Goal: Information Seeking & Learning: Learn about a topic

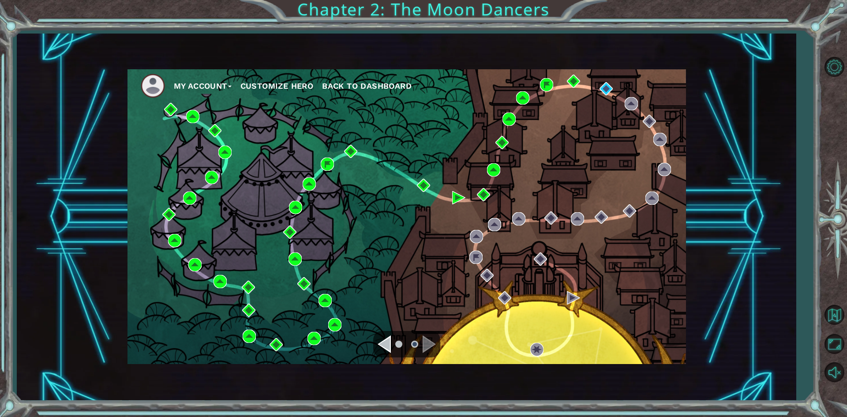
click at [605, 82] on ul "My Account Customize Hero Back to Dashboard" at bounding box center [413, 86] width 545 height 24
click at [602, 86] on img at bounding box center [606, 88] width 13 height 13
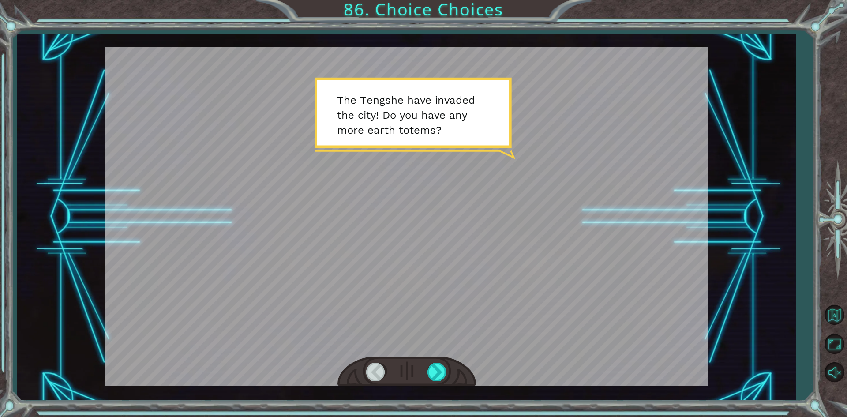
click at [834, 252] on div at bounding box center [834, 219] width 26 height 163
click at [443, 368] on div at bounding box center [438, 372] width 20 height 18
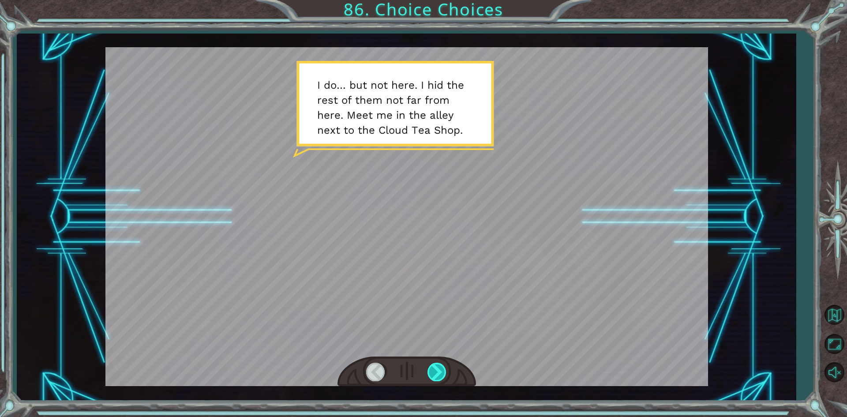
click at [437, 371] on div at bounding box center [438, 372] width 20 height 18
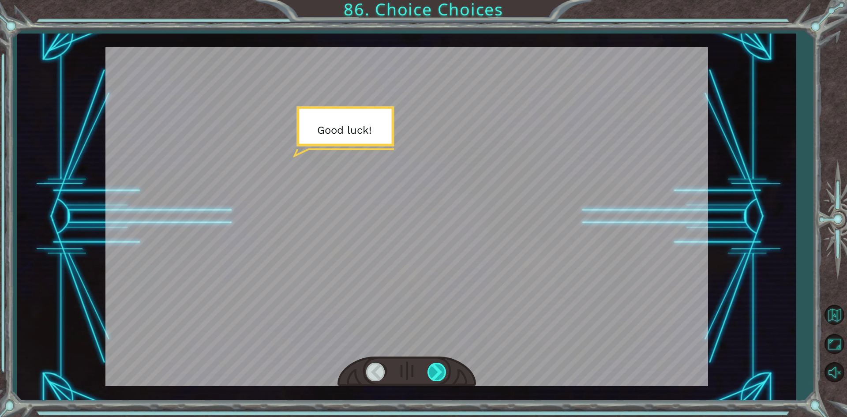
click at [437, 371] on div at bounding box center [438, 372] width 20 height 18
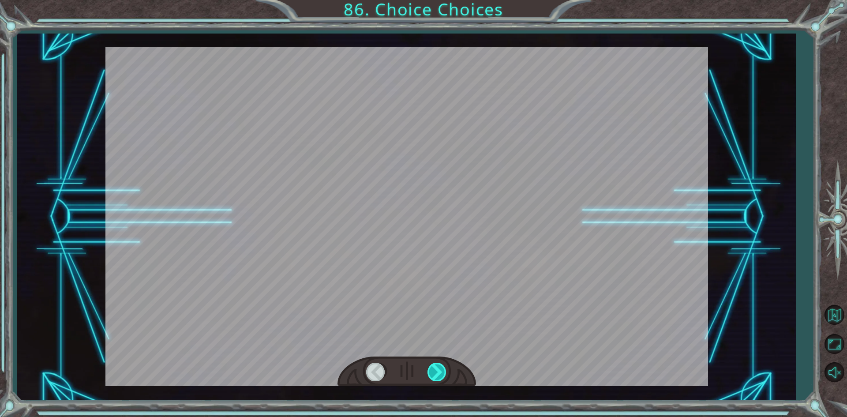
click at [437, 371] on div at bounding box center [438, 372] width 20 height 18
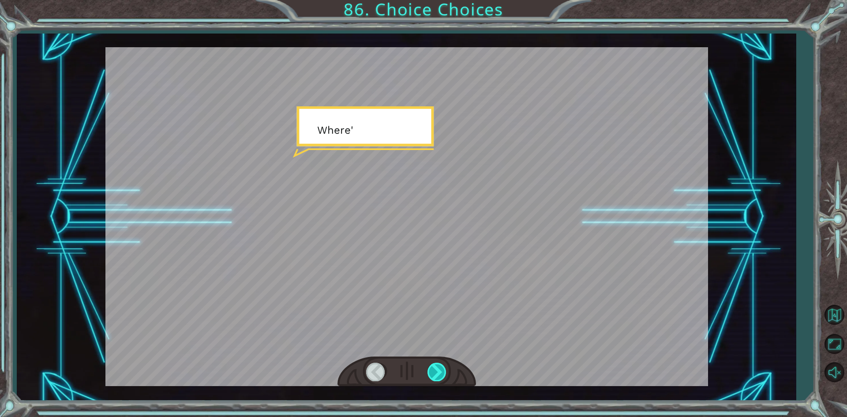
click at [437, 371] on div at bounding box center [438, 372] width 20 height 18
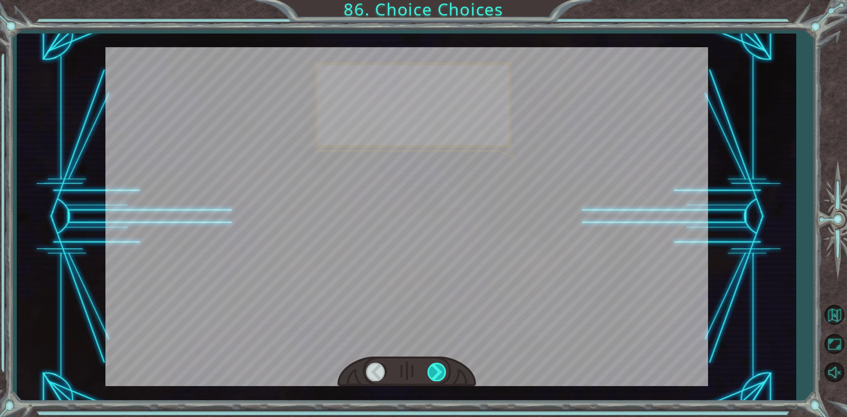
click at [437, 371] on div at bounding box center [438, 372] width 20 height 18
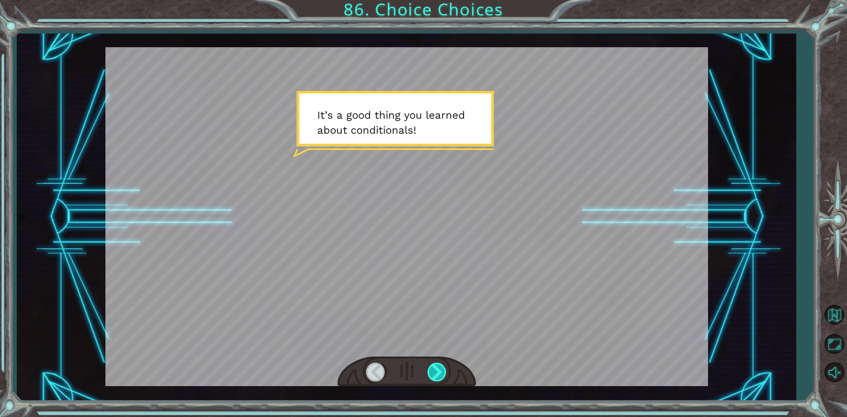
click at [437, 371] on div at bounding box center [438, 372] width 20 height 18
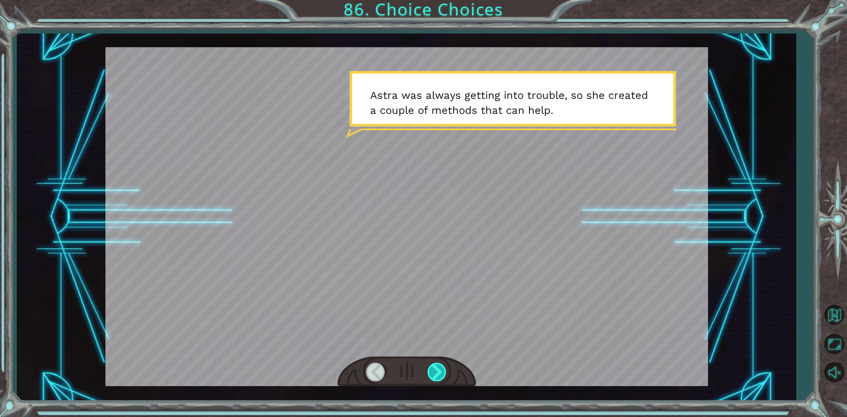
click at [437, 371] on div at bounding box center [438, 372] width 20 height 18
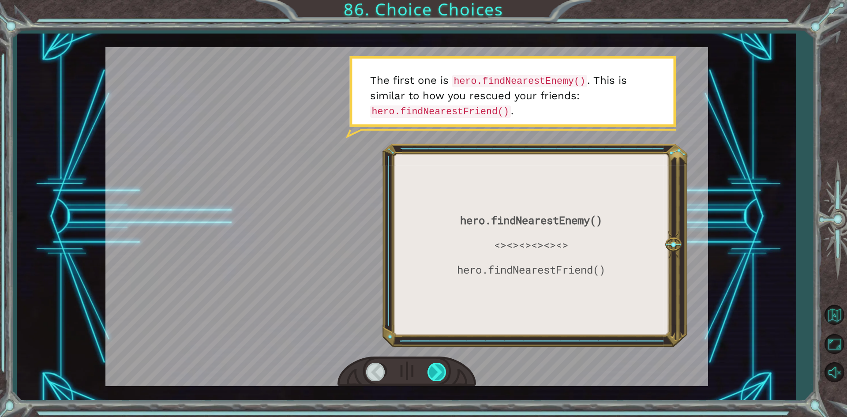
click at [437, 371] on div at bounding box center [438, 372] width 20 height 18
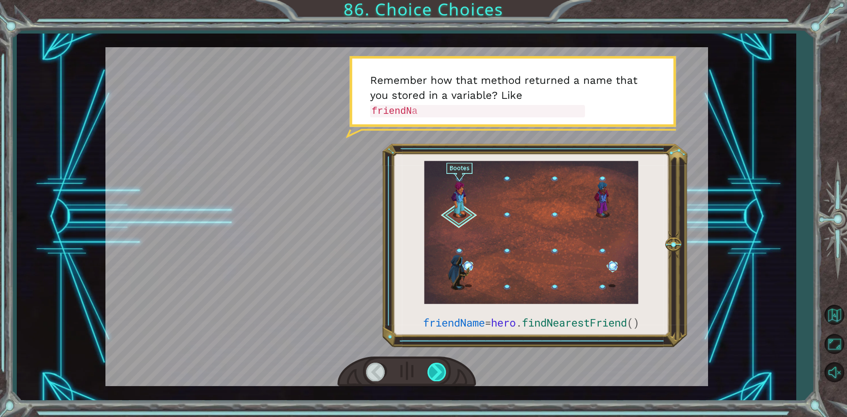
click at [437, 371] on div at bounding box center [438, 372] width 20 height 18
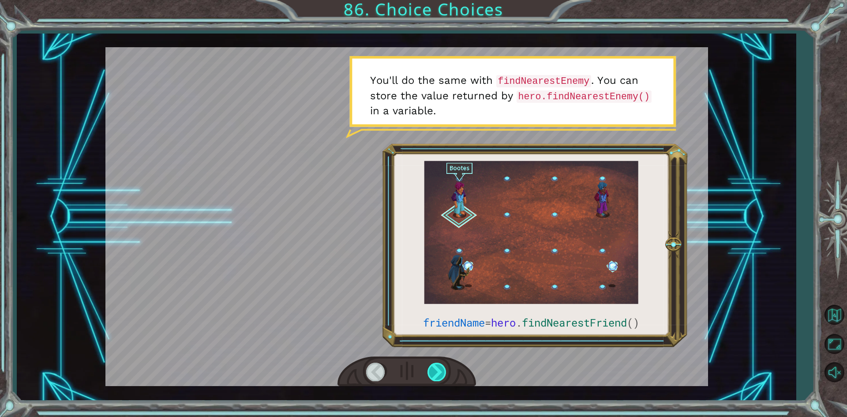
click at [437, 371] on div at bounding box center [438, 372] width 20 height 18
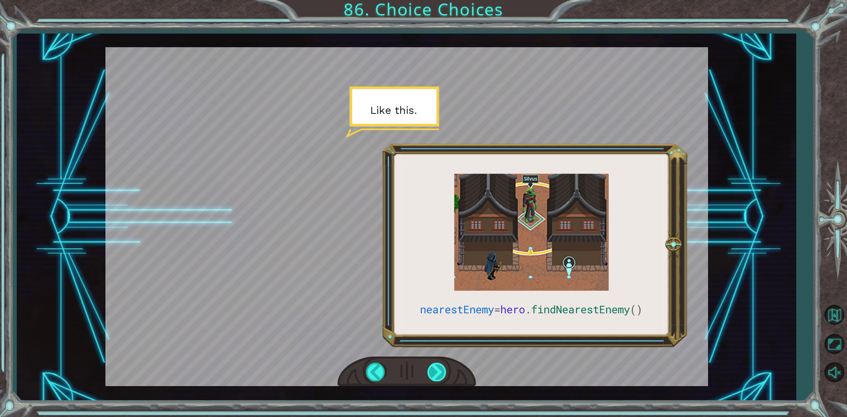
click at [437, 371] on div at bounding box center [438, 372] width 20 height 18
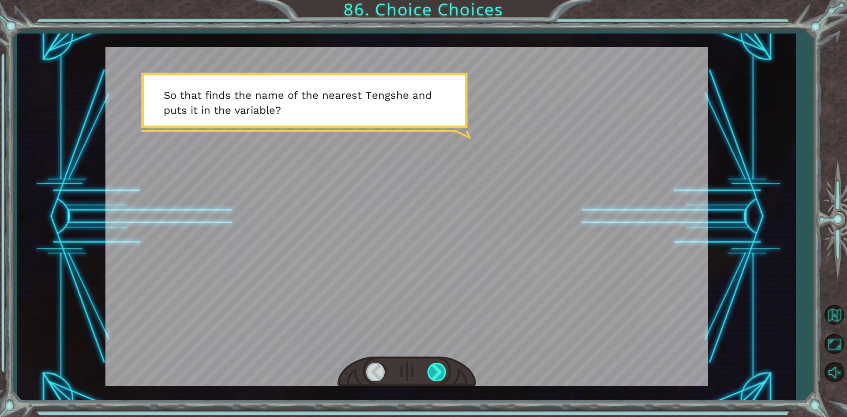
click at [437, 371] on div at bounding box center [438, 372] width 20 height 18
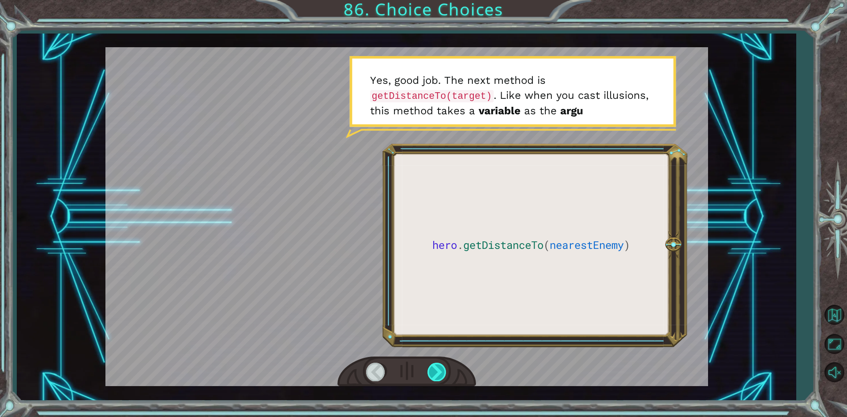
click at [437, 371] on div at bounding box center [438, 372] width 20 height 18
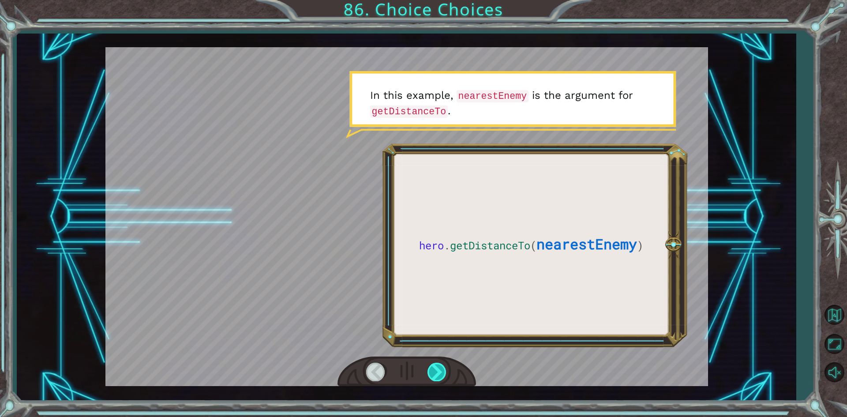
click at [437, 371] on div at bounding box center [438, 372] width 20 height 18
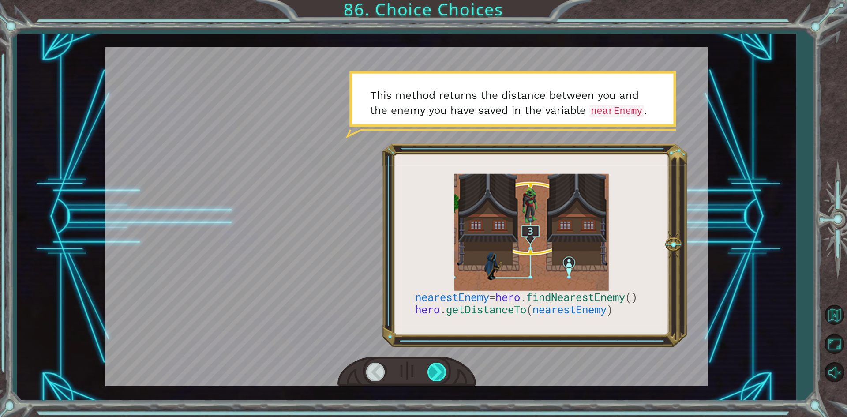
click at [437, 371] on div at bounding box center [438, 372] width 20 height 18
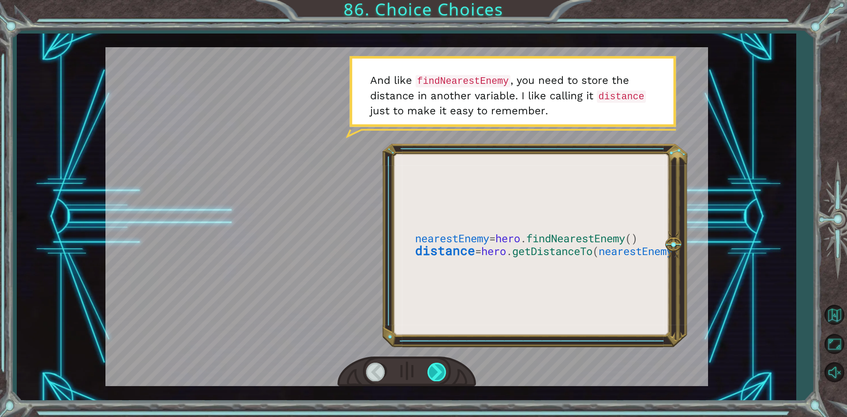
click at [437, 371] on div at bounding box center [438, 372] width 20 height 18
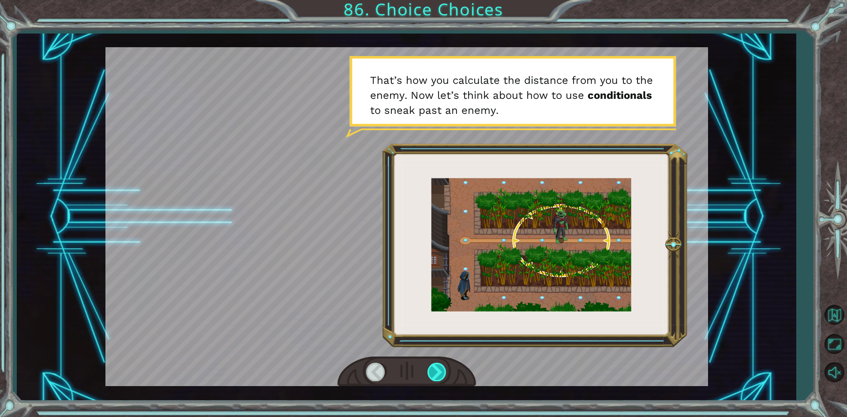
click at [437, 371] on div at bounding box center [438, 372] width 20 height 18
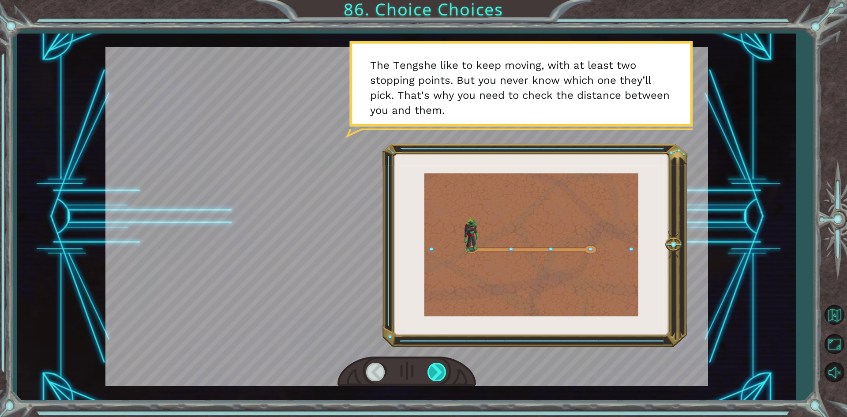
click at [437, 371] on div at bounding box center [438, 372] width 20 height 18
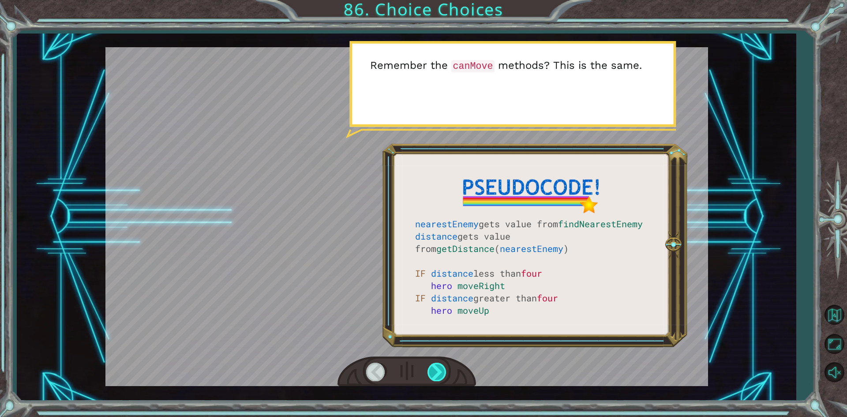
click at [437, 371] on div at bounding box center [438, 372] width 20 height 18
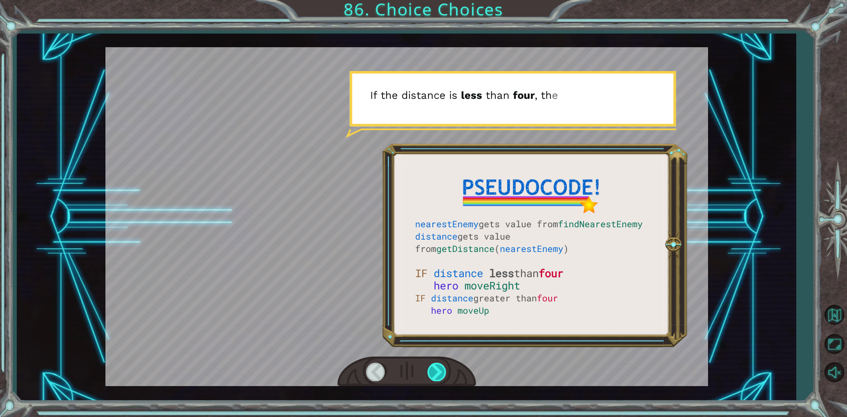
click at [437, 371] on div at bounding box center [438, 372] width 20 height 18
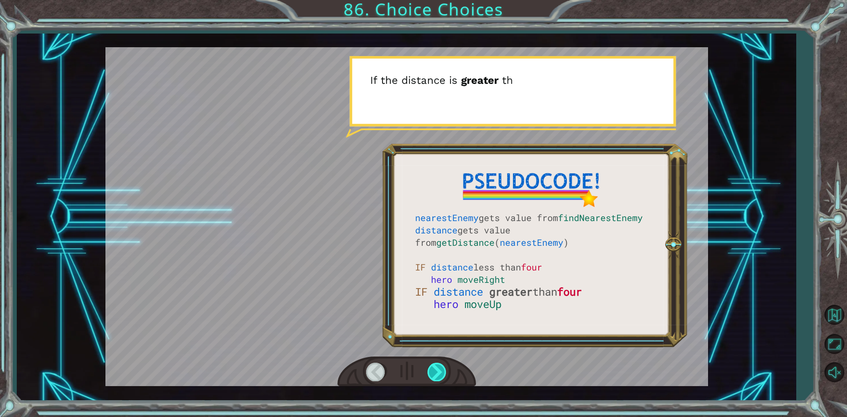
click at [437, 371] on div at bounding box center [438, 372] width 20 height 18
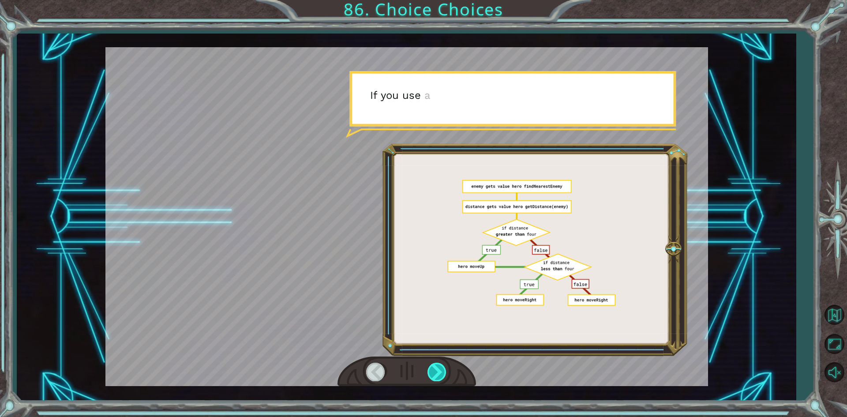
click at [437, 371] on div at bounding box center [438, 372] width 20 height 18
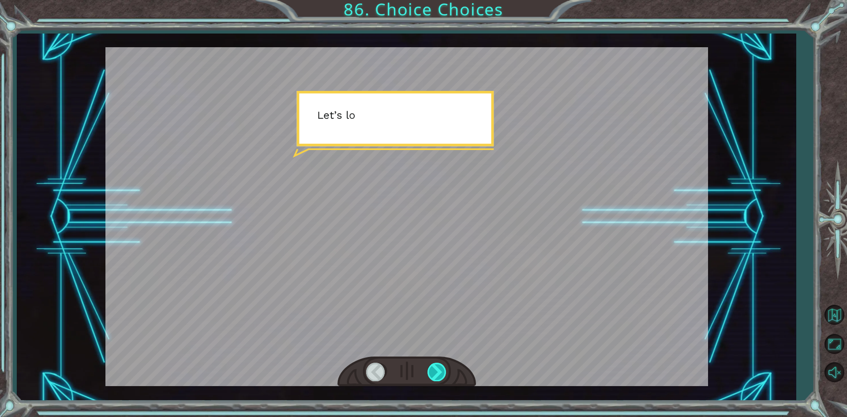
click at [437, 371] on div at bounding box center [438, 372] width 20 height 18
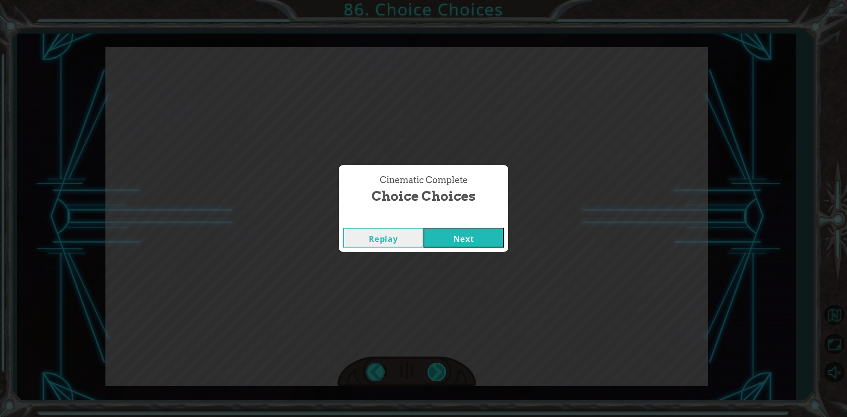
click at [437, 371] on div "Cinematic Complete Choice Choices Replay Next" at bounding box center [423, 208] width 847 height 417
click at [485, 233] on button "Next" at bounding box center [464, 238] width 80 height 20
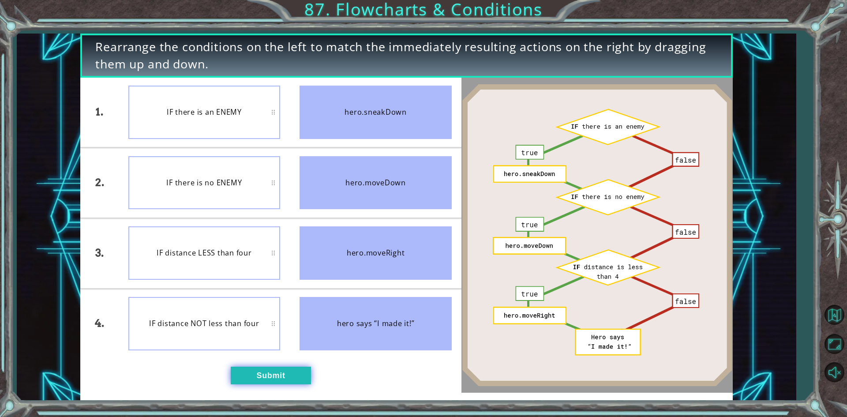
click at [291, 381] on button "Submit" at bounding box center [271, 376] width 80 height 18
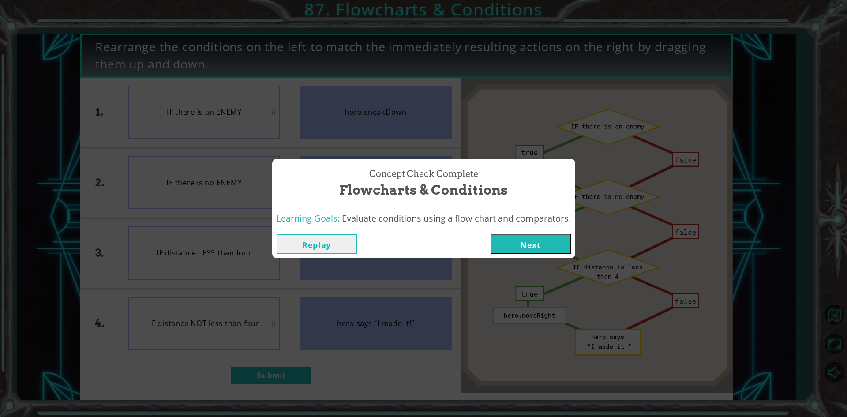
click at [540, 246] on button "Next" at bounding box center [531, 244] width 80 height 20
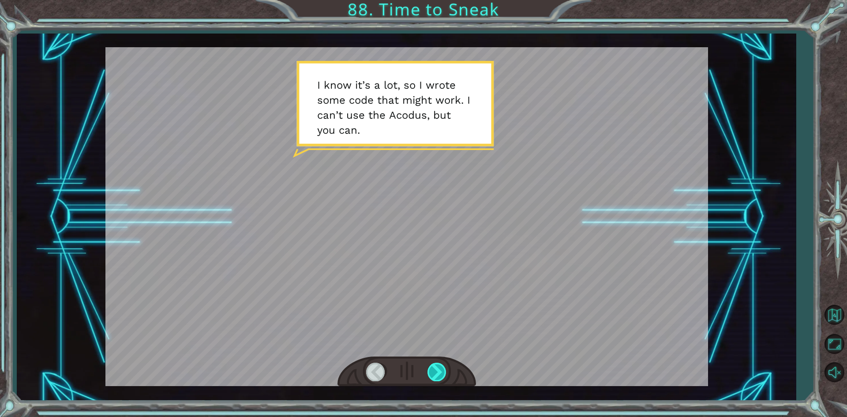
click at [442, 365] on div at bounding box center [438, 372] width 20 height 18
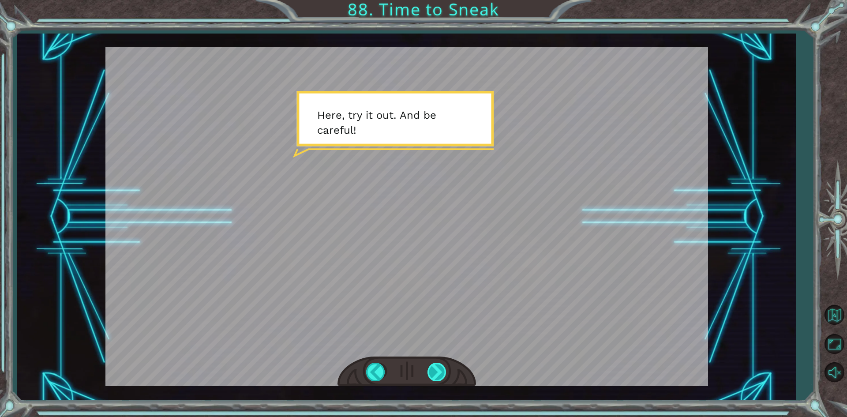
click at [442, 365] on div at bounding box center [438, 372] width 20 height 18
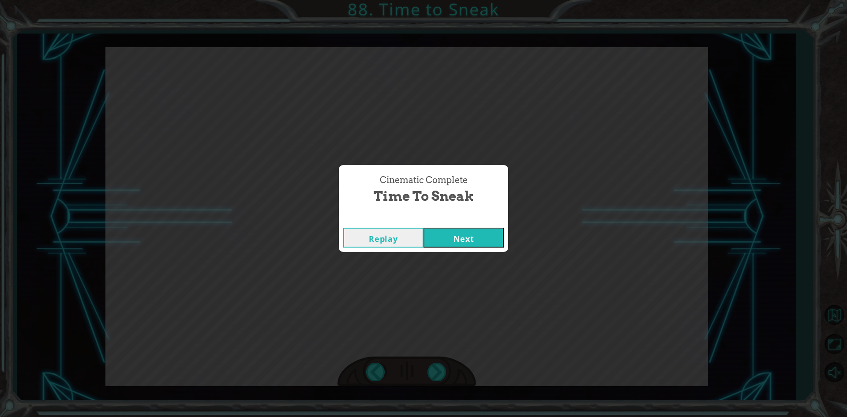
click at [445, 260] on div "Cinematic Complete Time to Sneak Replay Next" at bounding box center [423, 208] width 847 height 417
click at [444, 235] on button "Next" at bounding box center [464, 238] width 80 height 20
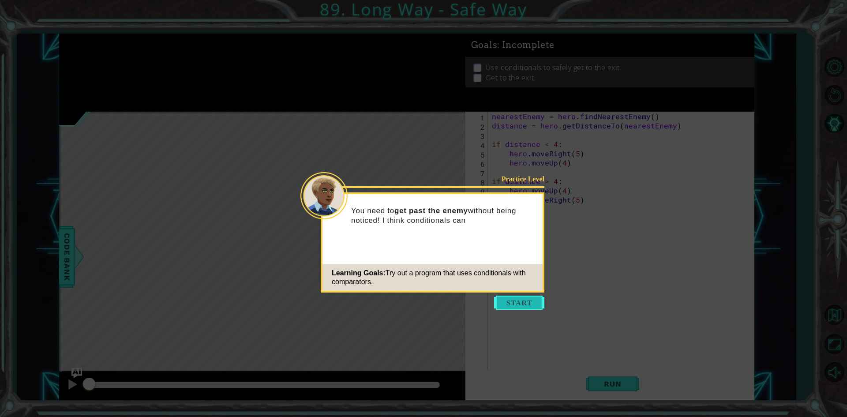
click at [515, 309] on button "Start" at bounding box center [519, 303] width 50 height 14
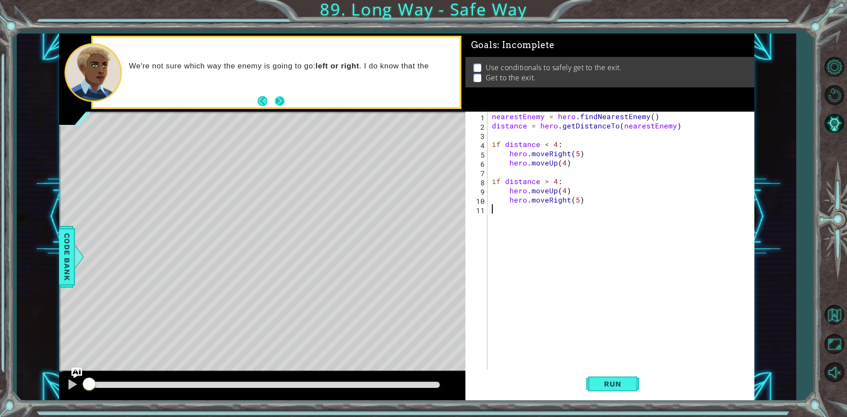
click at [278, 102] on button "Next" at bounding box center [280, 101] width 10 height 10
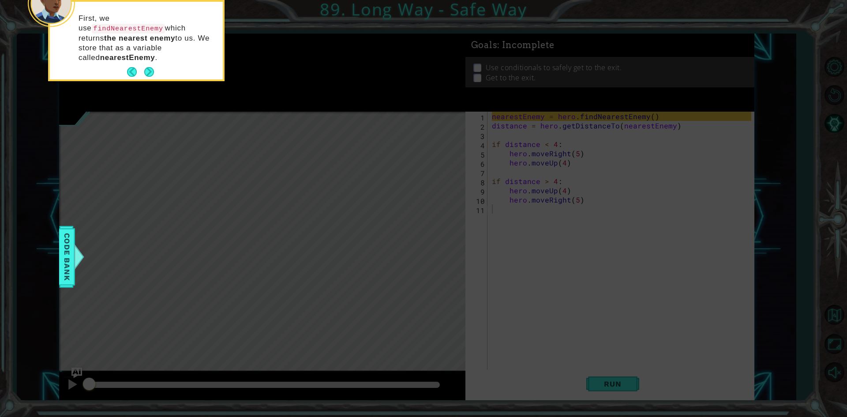
drag, startPoint x: 150, startPoint y: 47, endPoint x: 163, endPoint y: 46, distance: 13.7
click at [163, 46] on div "First, we use findNearestEnemy which returns the nearest enemy to [GEOGRAPHIC_D…" at bounding box center [136, 41] width 173 height 78
click at [145, 67] on button "Next" at bounding box center [149, 72] width 10 height 10
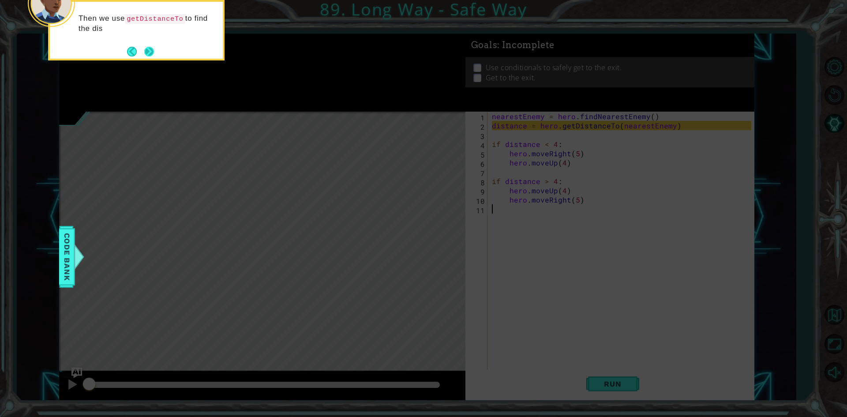
click at [144, 47] on button "Next" at bounding box center [149, 52] width 10 height 10
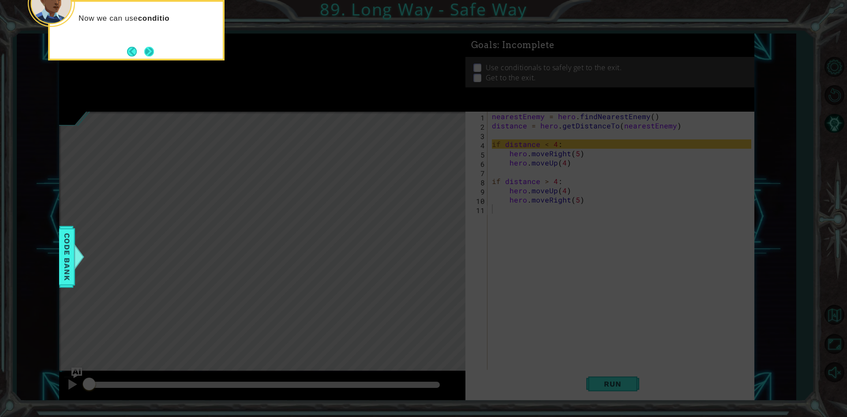
click at [146, 50] on button "Next" at bounding box center [149, 52] width 10 height 10
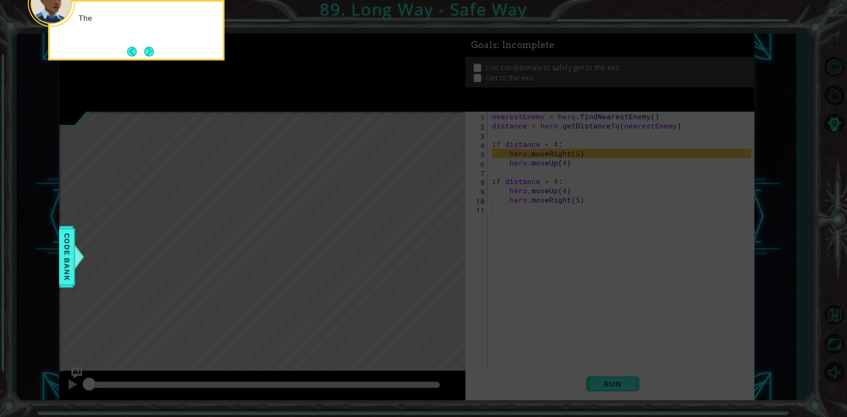
click at [146, 50] on button "Next" at bounding box center [149, 52] width 10 height 10
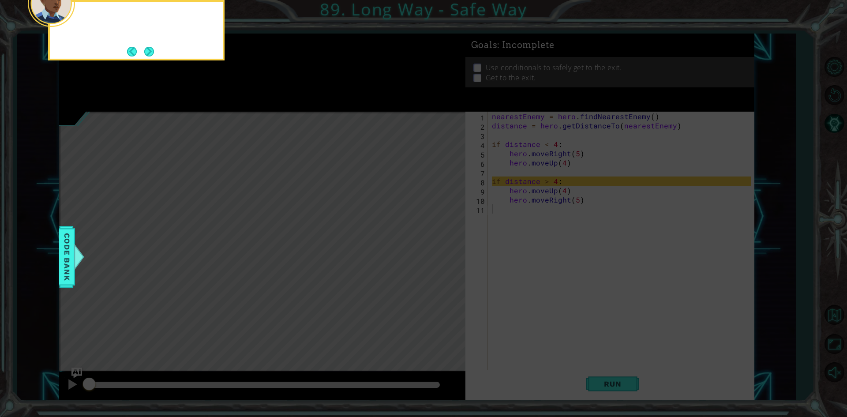
click at [146, 50] on button "Next" at bounding box center [149, 52] width 10 height 10
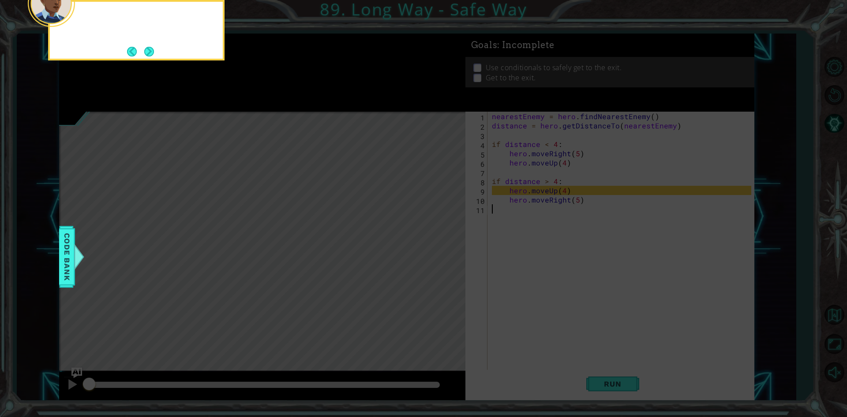
click at [146, 50] on button "Next" at bounding box center [149, 52] width 10 height 10
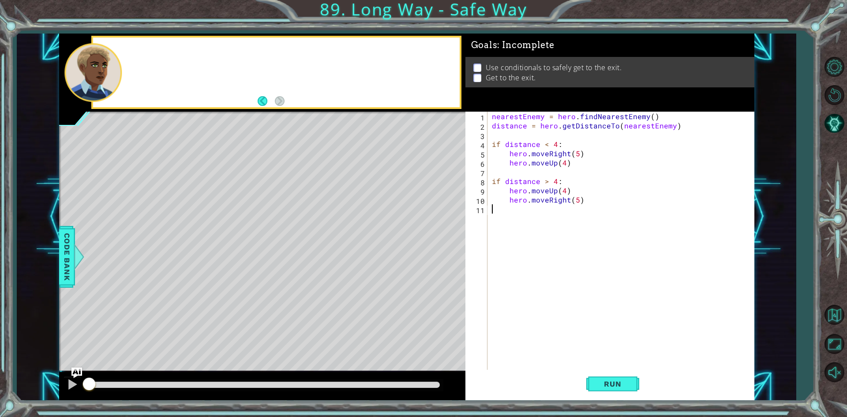
click at [146, 50] on div at bounding box center [276, 73] width 366 height 70
click at [629, 377] on button "Run" at bounding box center [612, 384] width 53 height 29
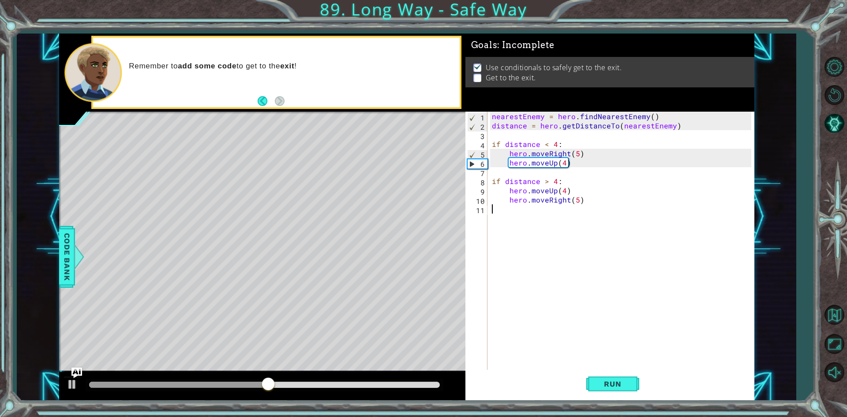
click at [653, 216] on div "nearestEnemy = hero . findNearestEnemy ( ) distance = hero . getDistanceTo ( ne…" at bounding box center [623, 251] width 266 height 278
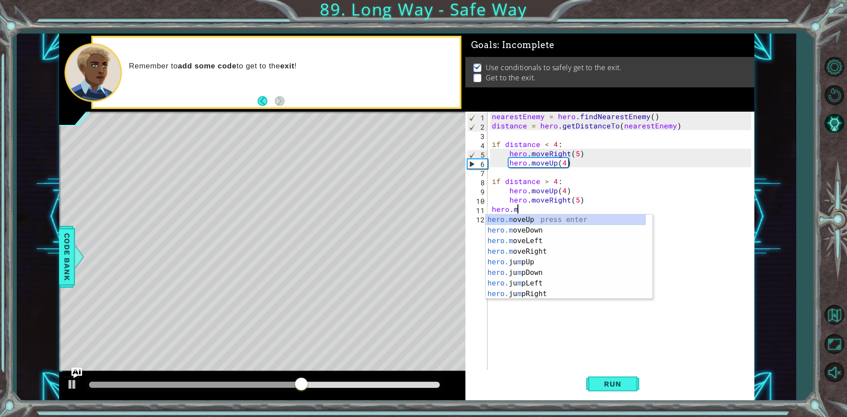
scroll to position [0, 1]
click at [612, 219] on div "[DOMAIN_NAME] veUp press enter [DOMAIN_NAME] veDown press enter [DOMAIN_NAME] v…" at bounding box center [566, 267] width 160 height 106
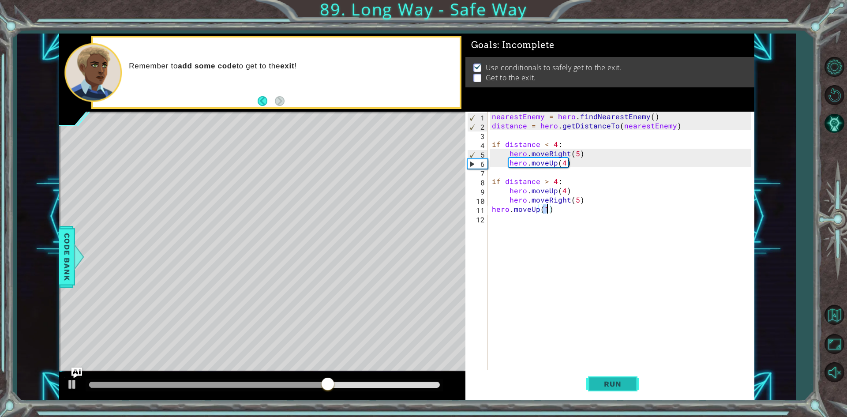
type textarea "hero.moveUp(1)"
click at [616, 386] on span "Run" at bounding box center [612, 383] width 35 height 9
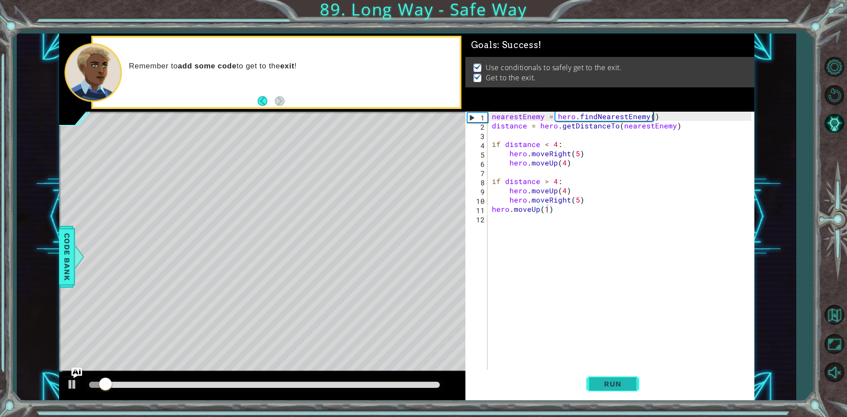
click at [616, 386] on span "Run" at bounding box center [612, 383] width 35 height 9
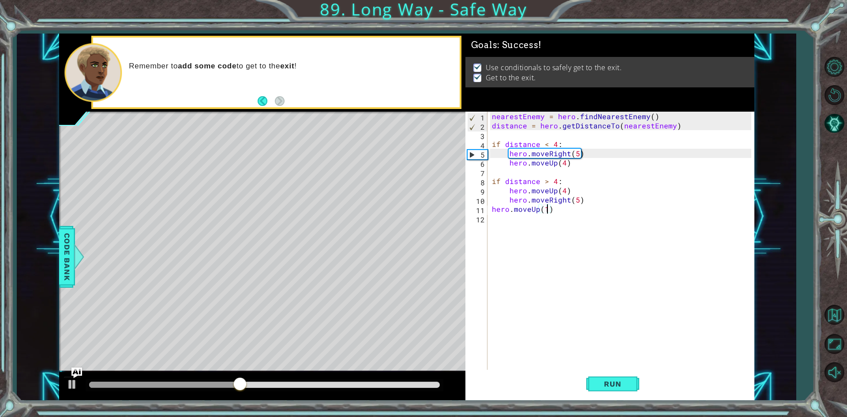
drag, startPoint x: 619, startPoint y: 327, endPoint x: 612, endPoint y: 331, distance: 7.9
click at [612, 331] on div "nearestEnemy = hero . findNearestEnemy ( ) distance = hero . getDistanceTo ( ne…" at bounding box center [623, 251] width 266 height 278
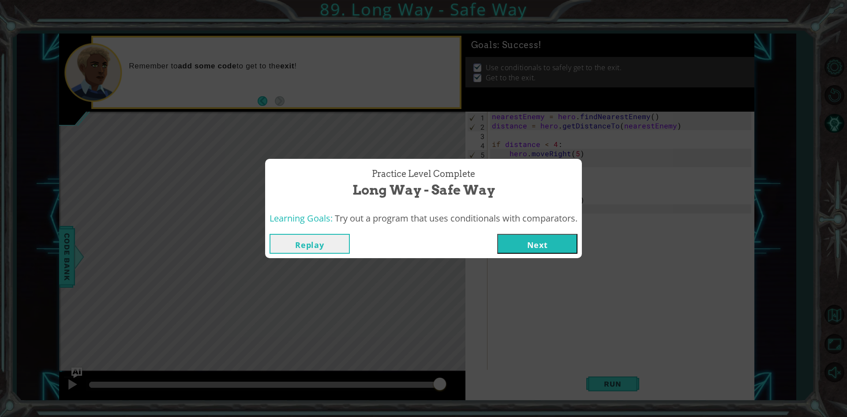
click at [568, 248] on button "Next" at bounding box center [537, 244] width 80 height 20
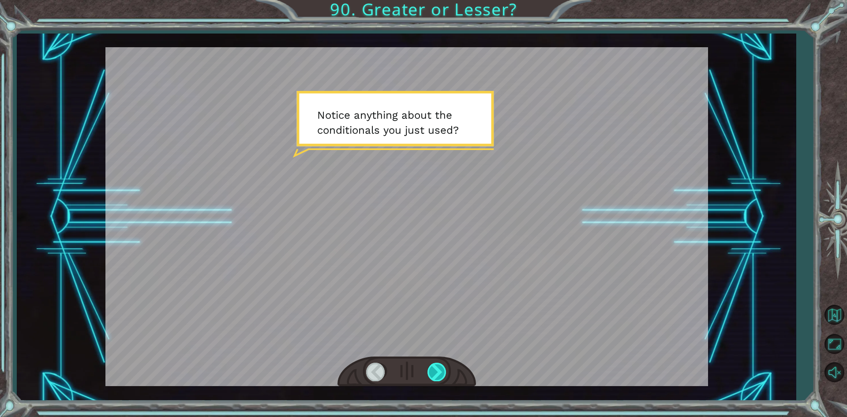
click at [438, 370] on div at bounding box center [438, 372] width 20 height 18
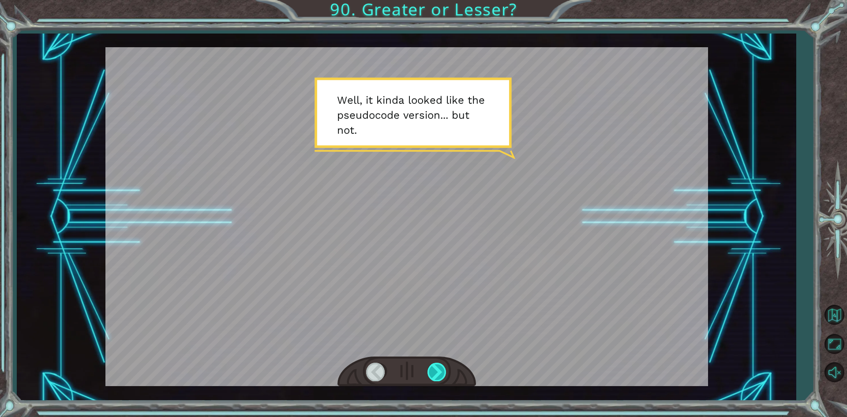
click at [438, 370] on div at bounding box center [438, 372] width 20 height 18
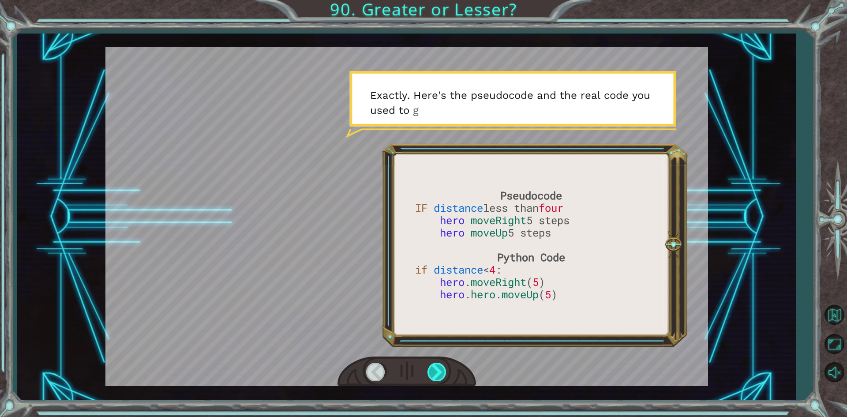
click at [438, 370] on div at bounding box center [438, 372] width 20 height 18
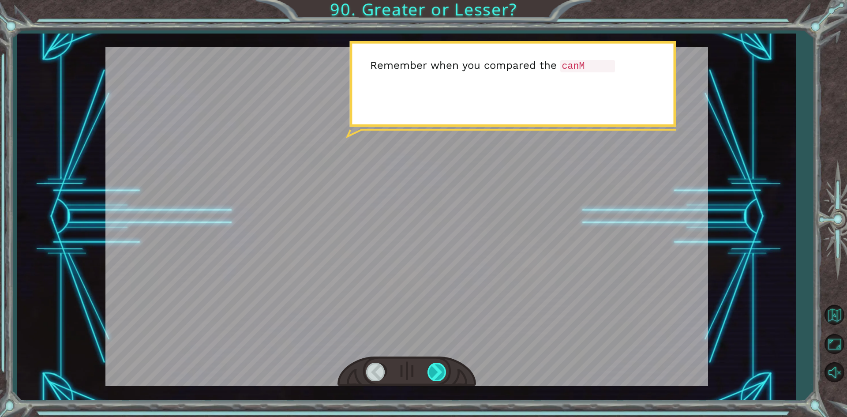
click at [438, 370] on div at bounding box center [438, 372] width 20 height 18
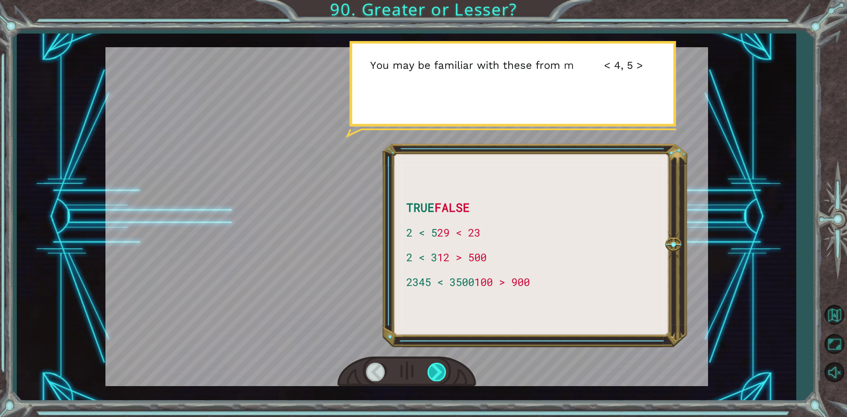
click at [438, 370] on div at bounding box center [438, 372] width 20 height 18
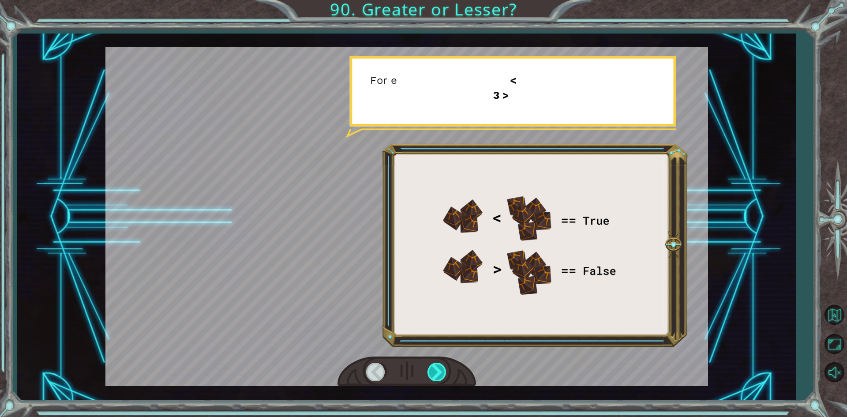
click at [438, 370] on div at bounding box center [438, 372] width 20 height 18
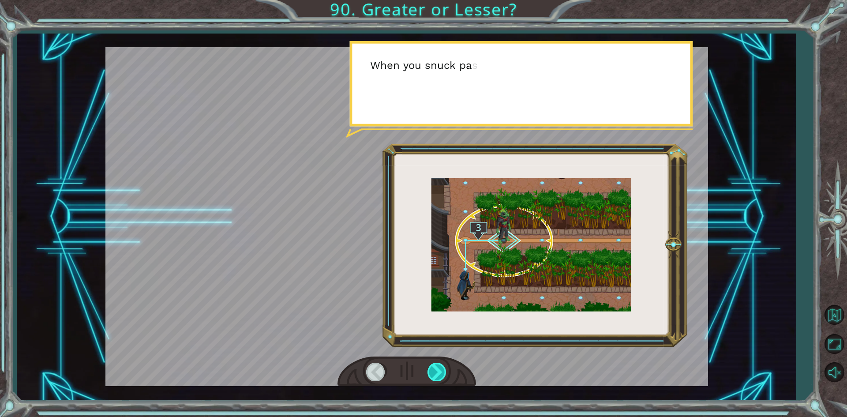
click at [438, 370] on div at bounding box center [438, 372] width 20 height 18
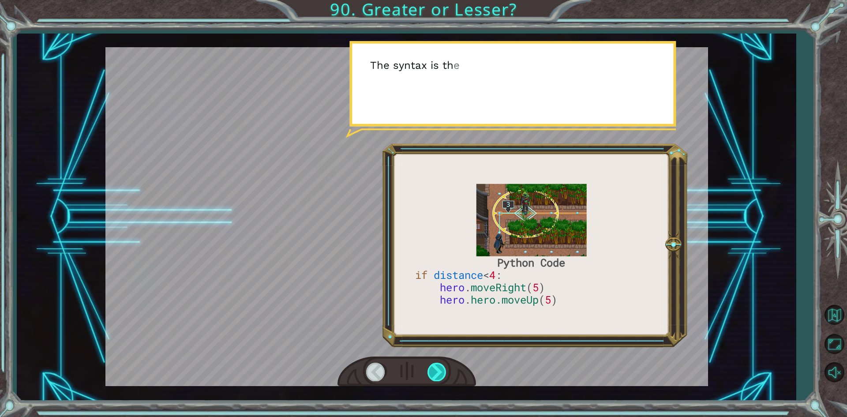
click at [438, 370] on div at bounding box center [438, 372] width 20 height 18
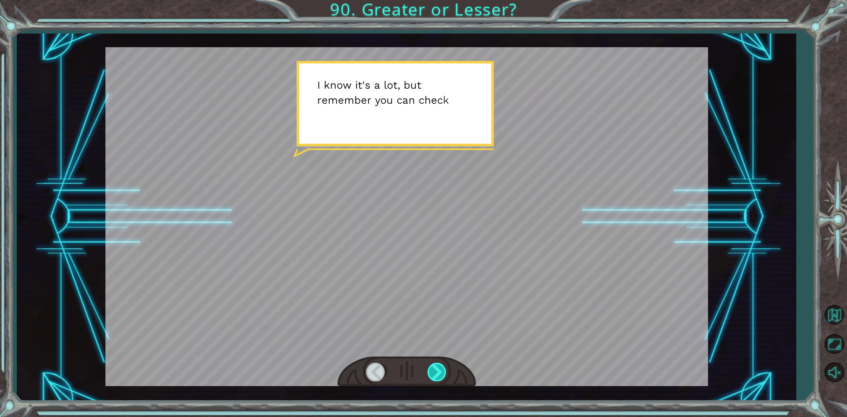
click at [438, 370] on div at bounding box center [438, 372] width 20 height 18
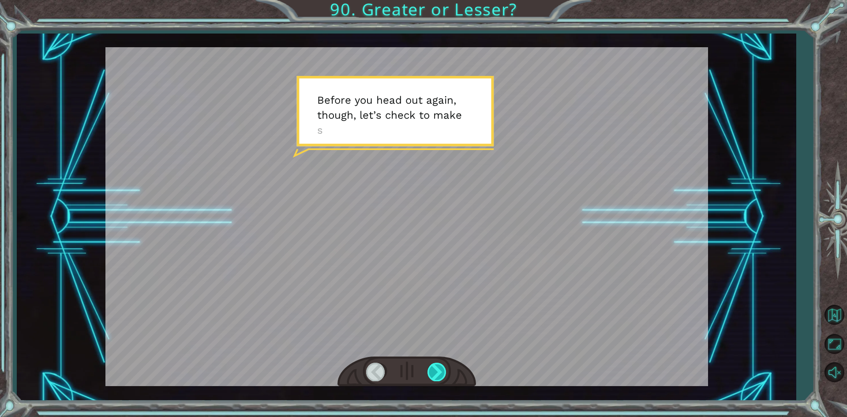
click at [438, 370] on div at bounding box center [438, 372] width 20 height 18
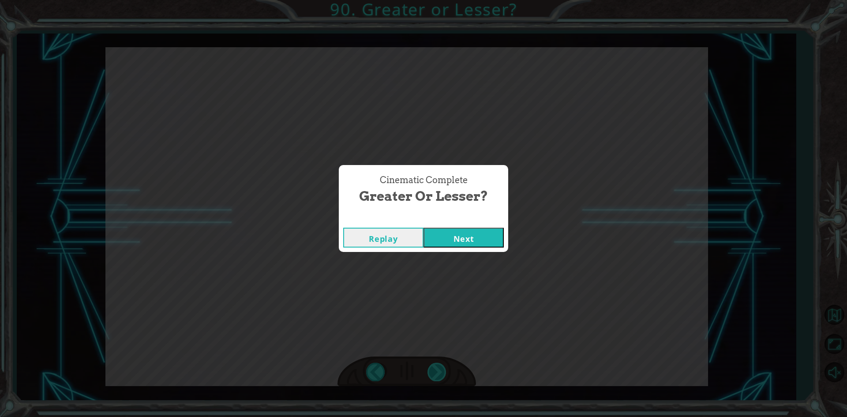
click at [438, 370] on div "Cinematic Complete Greater or Lesser? Replay Next" at bounding box center [423, 208] width 847 height 417
click at [455, 225] on div "Replay Next" at bounding box center [423, 237] width 169 height 29
click at [456, 235] on button "Next" at bounding box center [464, 238] width 80 height 20
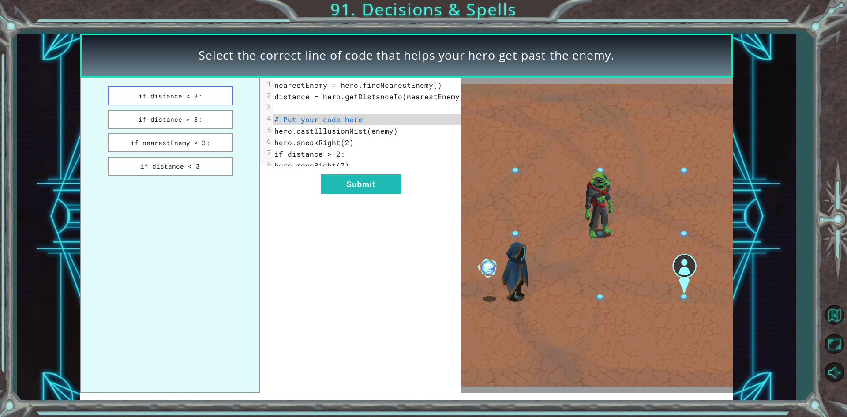
click at [146, 98] on button "if distance < 3:" at bounding box center [170, 95] width 125 height 19
click at [372, 190] on button "Submit" at bounding box center [361, 184] width 80 height 20
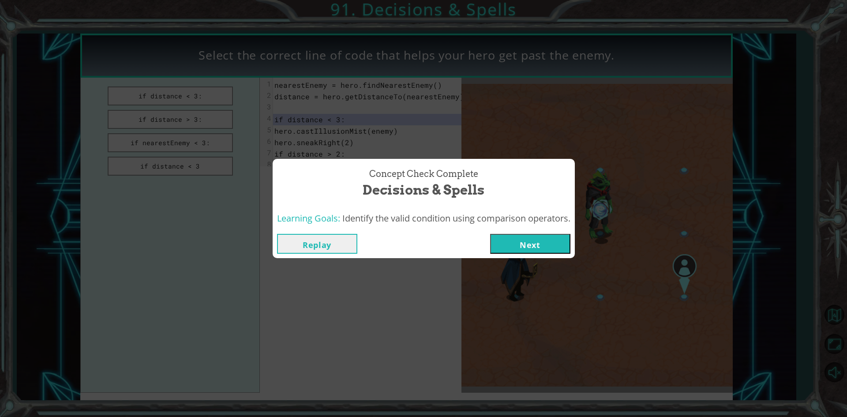
click at [542, 238] on button "Next" at bounding box center [530, 244] width 80 height 20
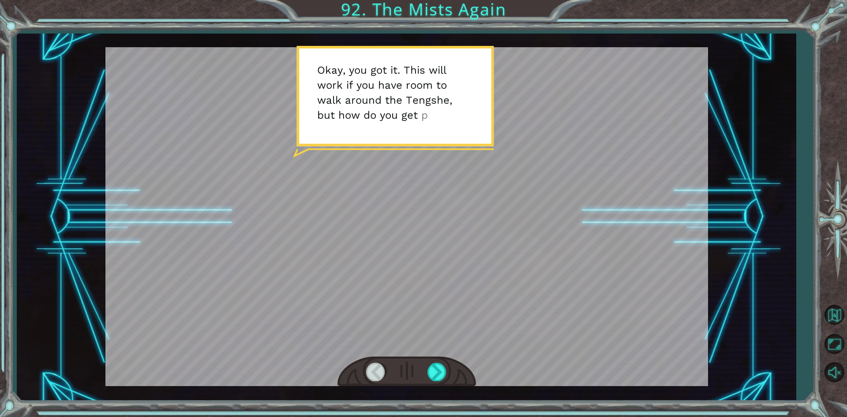
click at [427, 358] on div at bounding box center [407, 371] width 139 height 30
click at [435, 361] on div at bounding box center [407, 371] width 139 height 30
click at [426, 369] on div at bounding box center [407, 371] width 139 height 30
click at [431, 369] on div at bounding box center [438, 372] width 20 height 18
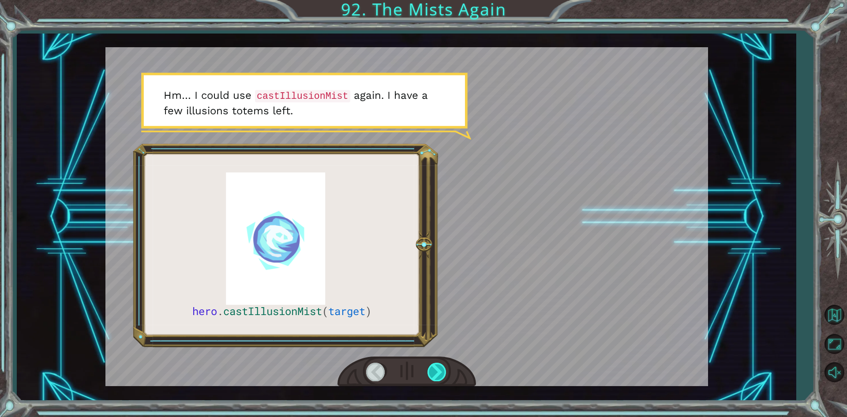
click at [431, 369] on div at bounding box center [438, 372] width 20 height 18
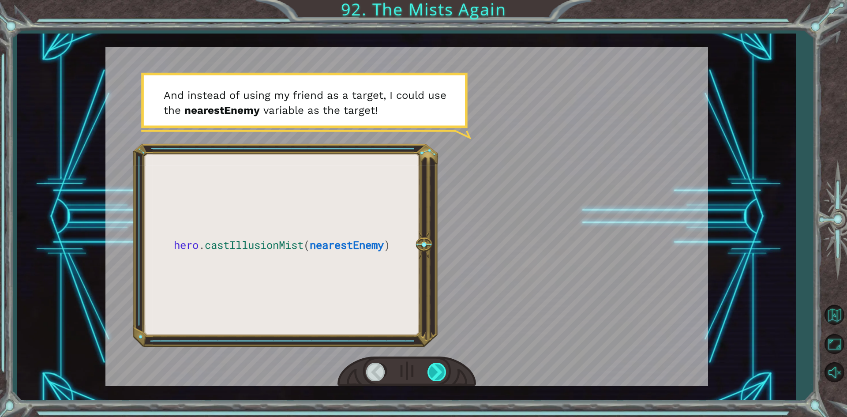
click at [431, 370] on div at bounding box center [438, 372] width 20 height 18
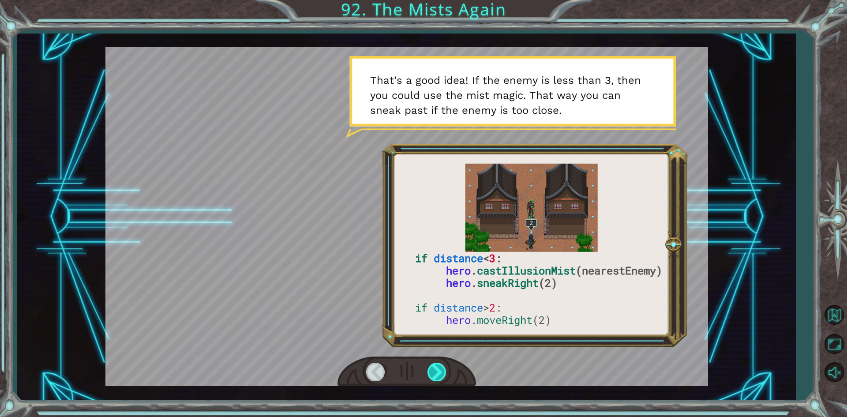
click at [434, 370] on div at bounding box center [438, 372] width 20 height 18
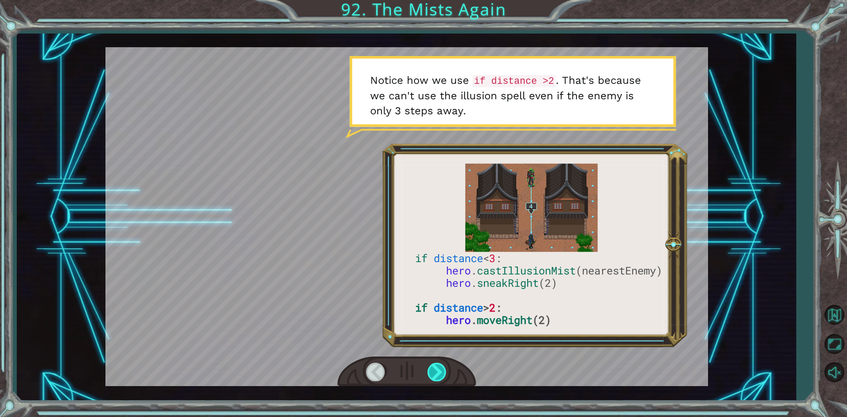
click at [436, 369] on div at bounding box center [438, 372] width 20 height 18
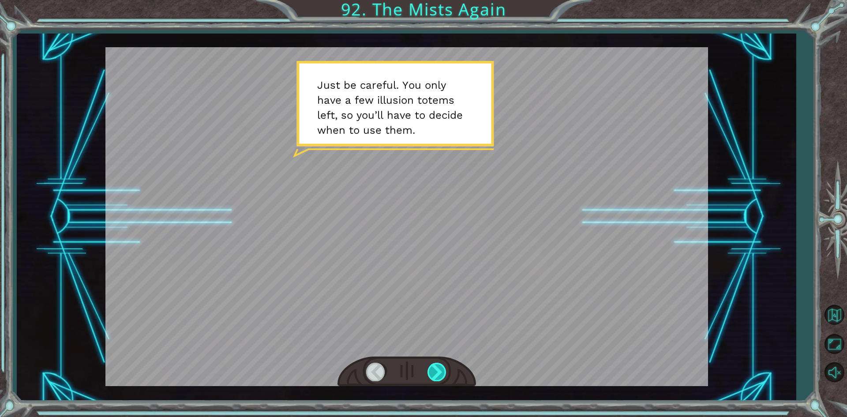
click at [436, 369] on div at bounding box center [438, 372] width 20 height 18
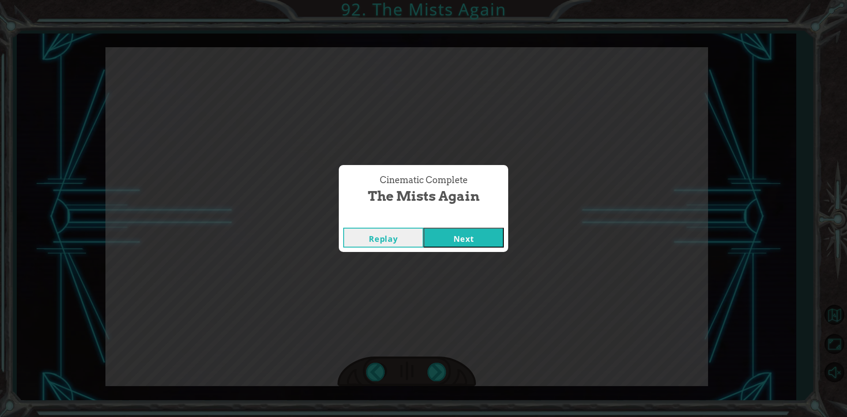
click at [445, 236] on button "Next" at bounding box center [464, 238] width 80 height 20
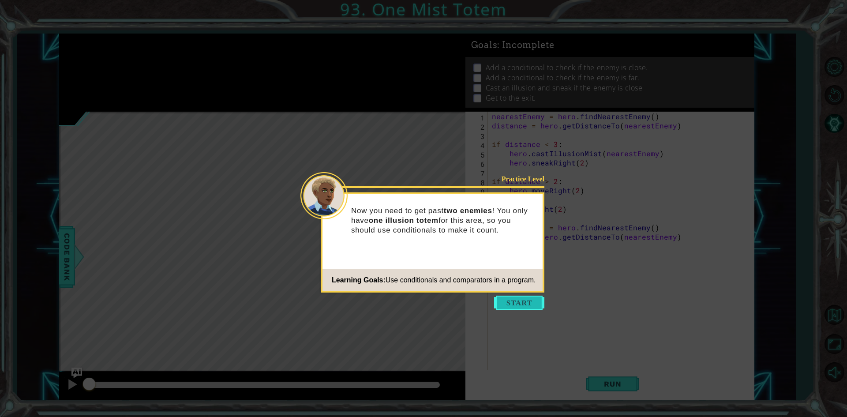
click at [521, 303] on button "Start" at bounding box center [519, 303] width 50 height 14
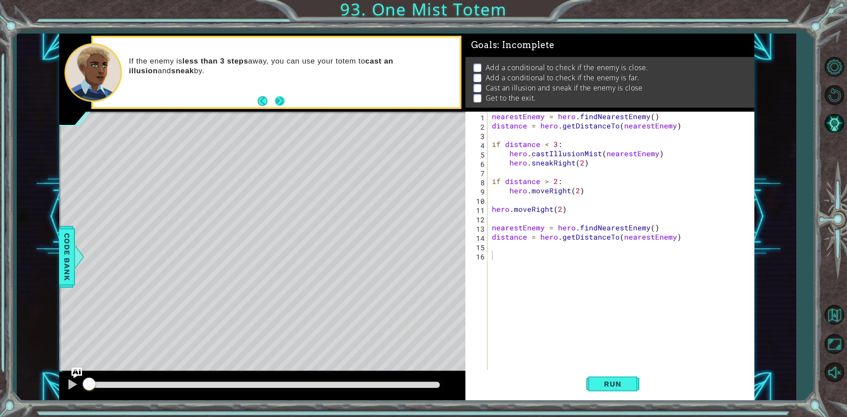
click at [278, 101] on button "Next" at bounding box center [280, 101] width 10 height 10
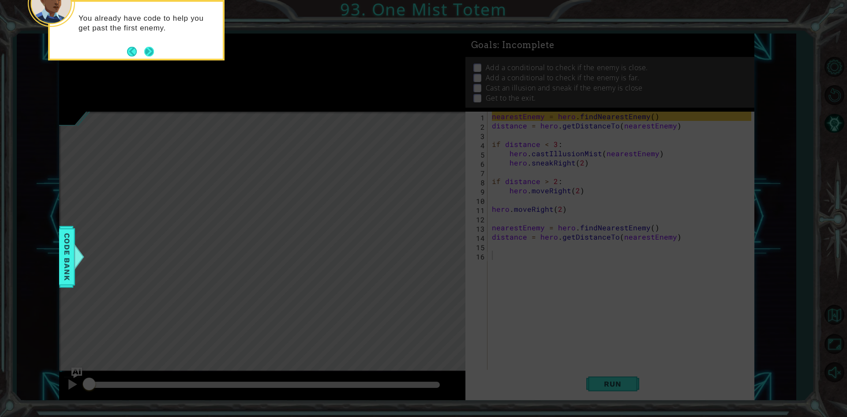
click at [144, 51] on button "Next" at bounding box center [149, 52] width 10 height 10
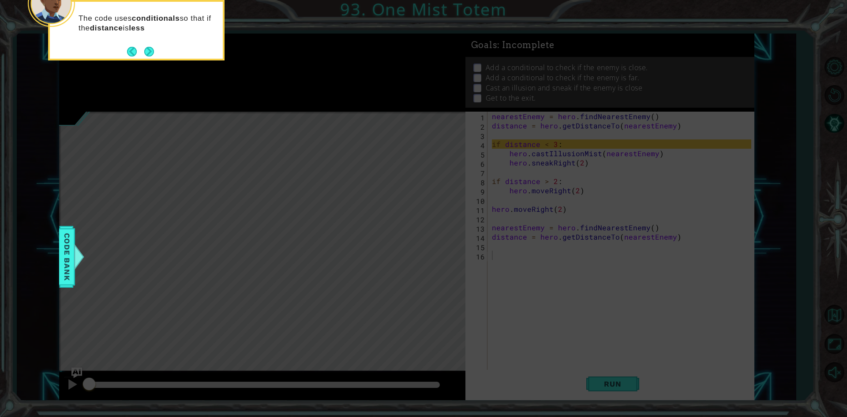
click at [144, 51] on button "Next" at bounding box center [149, 52] width 10 height 10
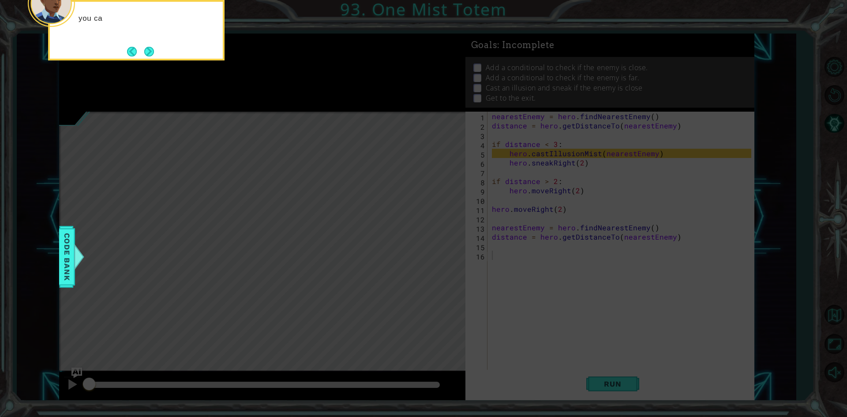
click at [144, 51] on button "Next" at bounding box center [149, 52] width 10 height 10
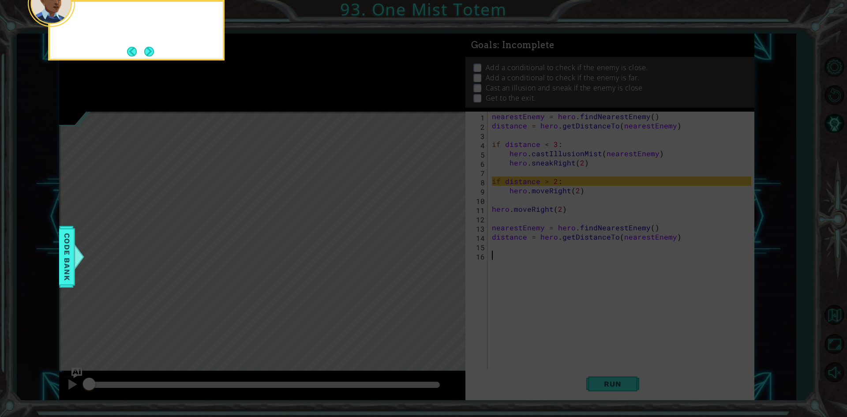
click at [144, 51] on button "Next" at bounding box center [149, 52] width 10 height 10
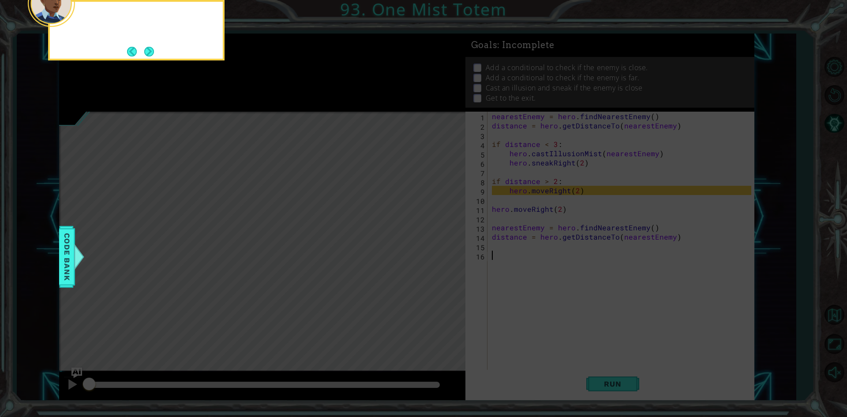
click at [144, 51] on button "Next" at bounding box center [149, 52] width 10 height 10
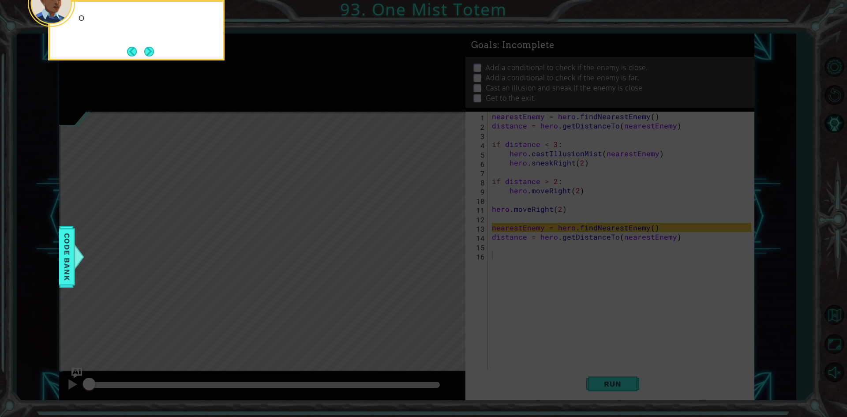
click at [144, 51] on button "Next" at bounding box center [149, 52] width 10 height 10
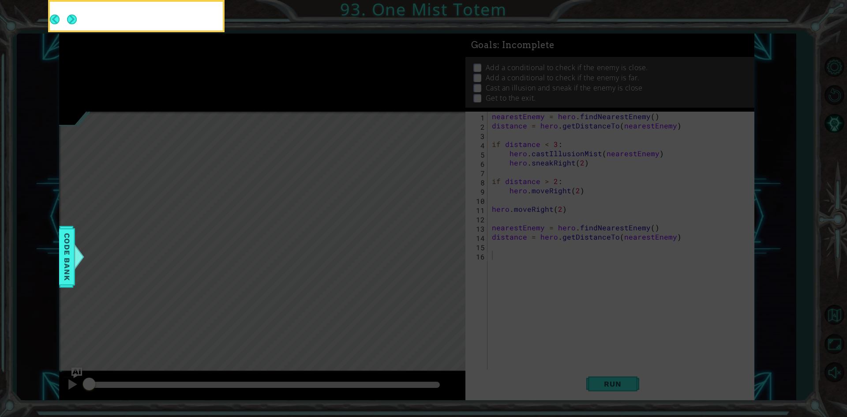
click at [67, 24] on button "Back" at bounding box center [58, 20] width 17 height 10
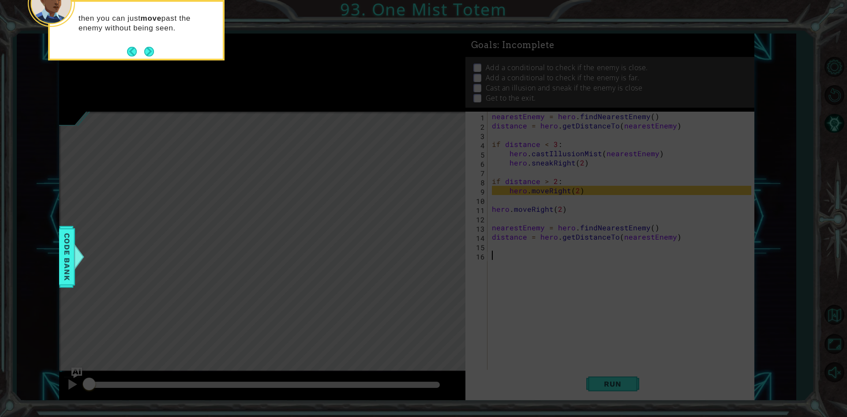
click at [143, 51] on button "Back" at bounding box center [135, 52] width 17 height 10
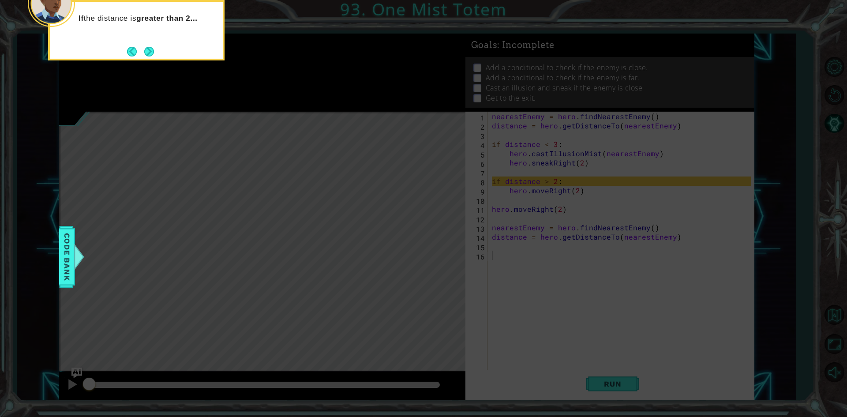
click at [143, 51] on button "Back" at bounding box center [135, 52] width 17 height 10
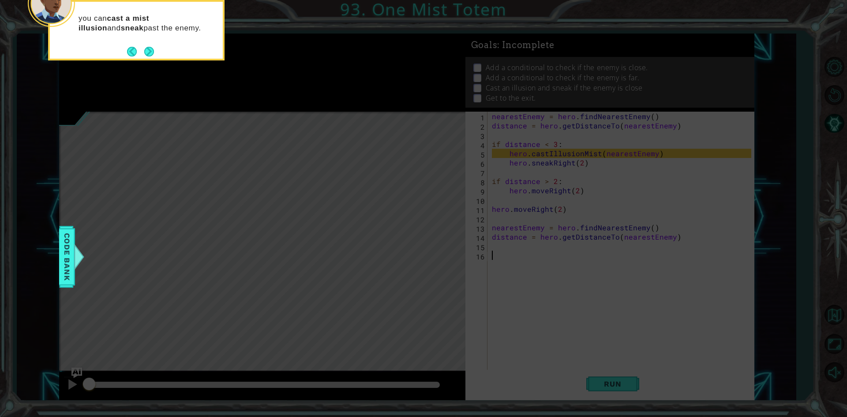
click at [143, 51] on button "Back" at bounding box center [135, 52] width 17 height 10
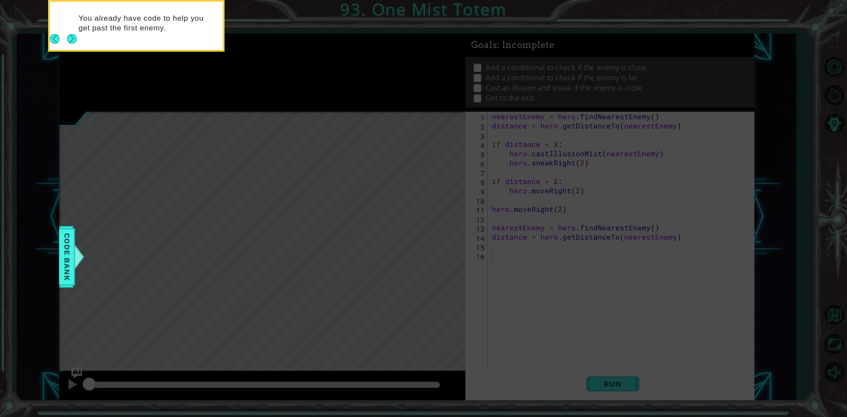
click at [67, 44] on button "Back" at bounding box center [58, 39] width 17 height 10
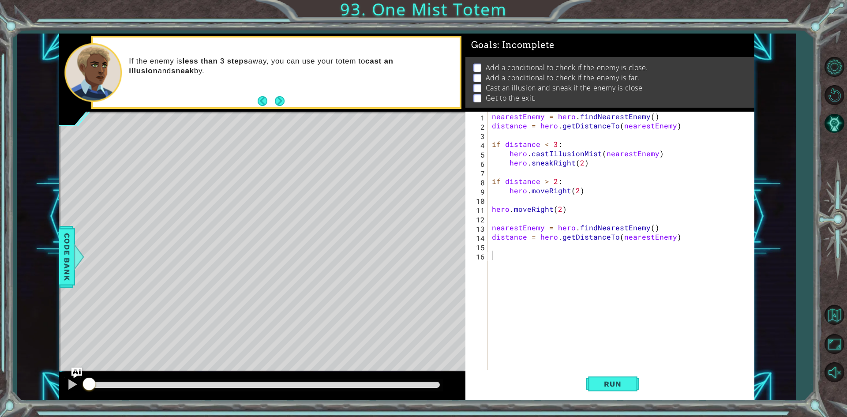
click at [143, 51] on div "If the enemy is less than 3 steps away, you can use your totem to cast an illus…" at bounding box center [276, 73] width 366 height 70
click at [283, 106] on footer at bounding box center [271, 100] width 27 height 13
click at [282, 100] on button "Next" at bounding box center [280, 101] width 10 height 10
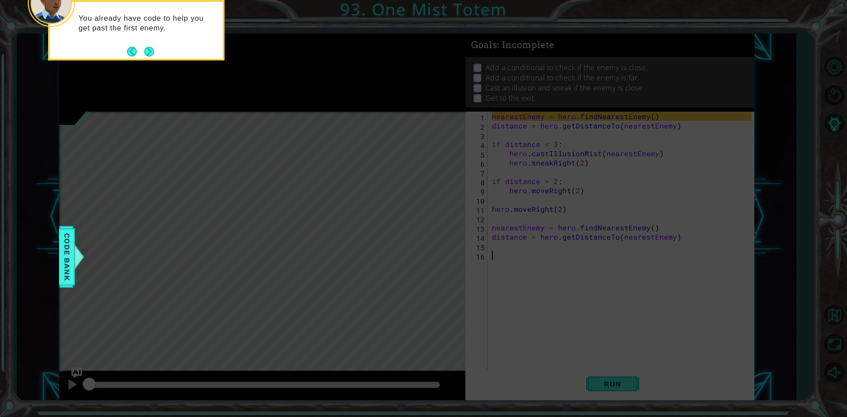
click at [282, 100] on icon at bounding box center [423, 62] width 847 height 709
click at [150, 51] on button "Next" at bounding box center [149, 52] width 10 height 10
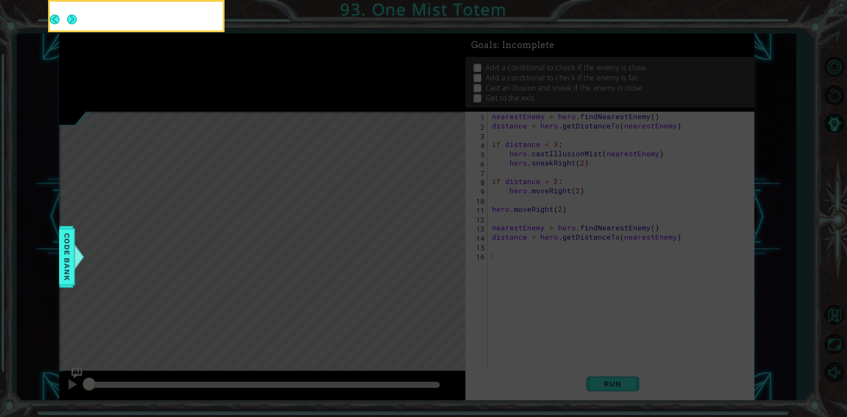
click at [77, 24] on button "Next" at bounding box center [72, 20] width 10 height 10
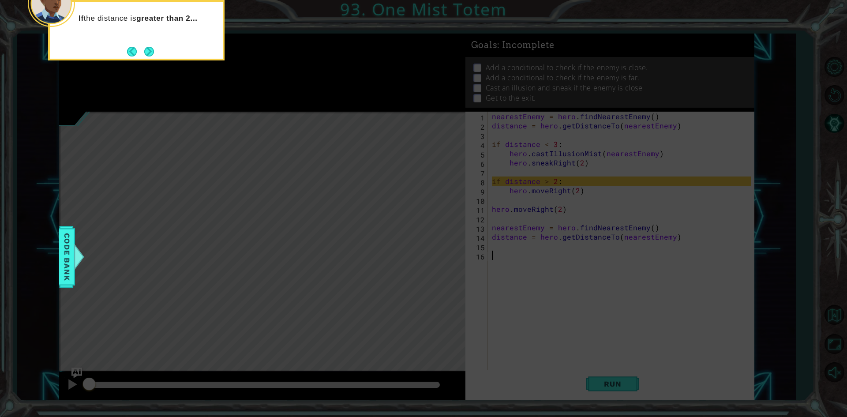
click at [150, 51] on button "Next" at bounding box center [149, 52] width 10 height 10
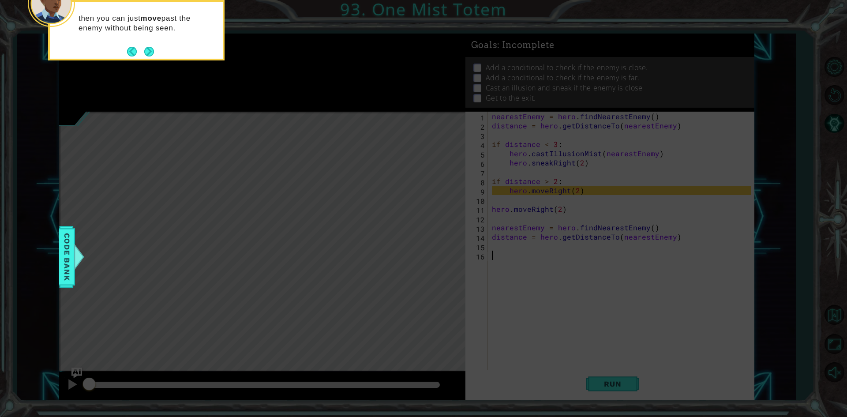
click at [150, 51] on button "Next" at bounding box center [149, 52] width 10 height 10
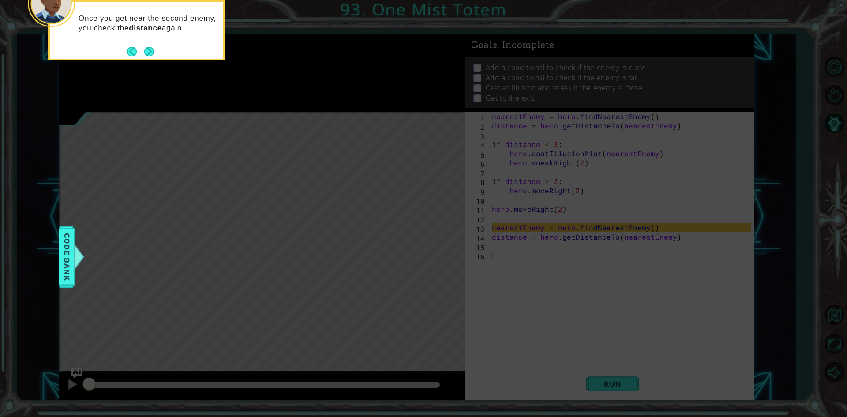
click at [150, 51] on button "Next" at bounding box center [149, 52] width 10 height 10
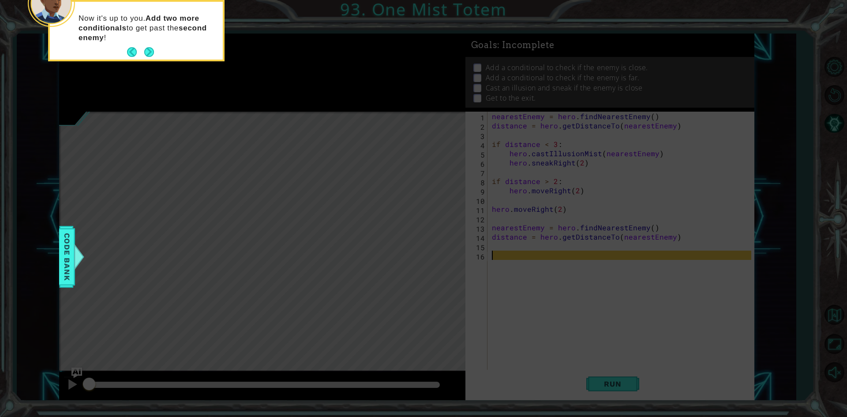
click at [150, 51] on body "1 ההההההההההההההההההההההההההההההההההההההההההההההההההההההההההההההההההההההההההההה…" at bounding box center [423, 208] width 847 height 417
click at [150, 51] on button "Next" at bounding box center [149, 52] width 10 height 10
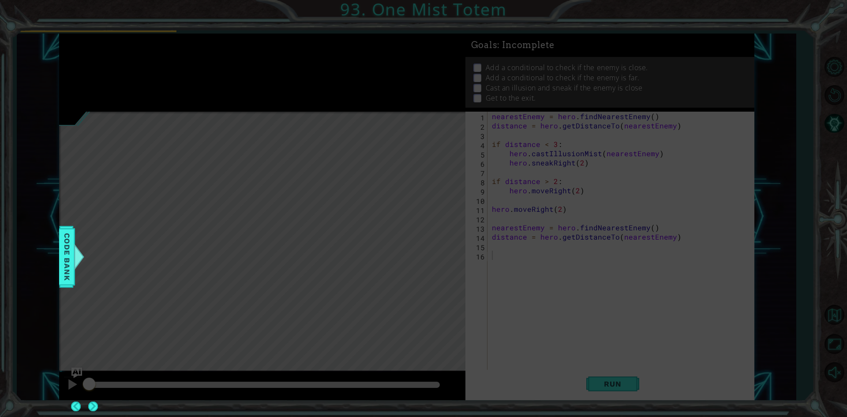
click at [106, 30] on div at bounding box center [88, 16] width 35 height 29
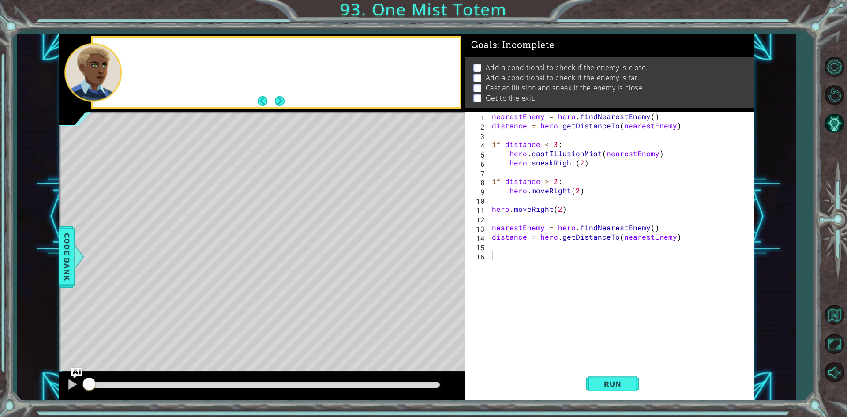
click at [150, 51] on div at bounding box center [276, 73] width 366 height 70
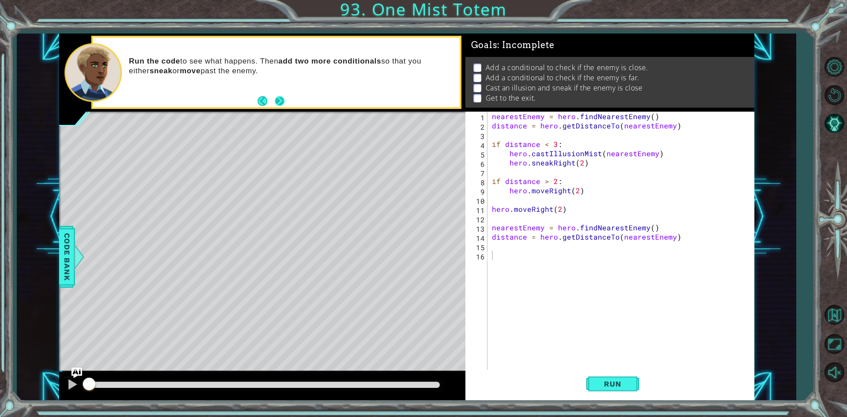
click at [278, 96] on button "Next" at bounding box center [280, 101] width 10 height 10
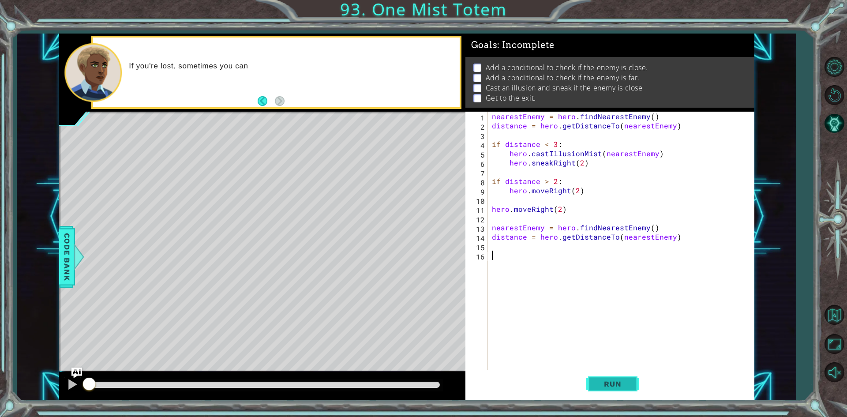
click at [604, 388] on span "Run" at bounding box center [612, 383] width 35 height 9
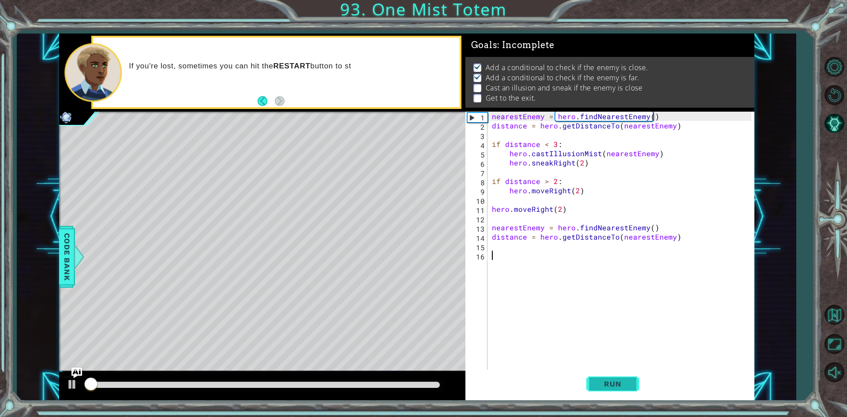
scroll to position [4, 0]
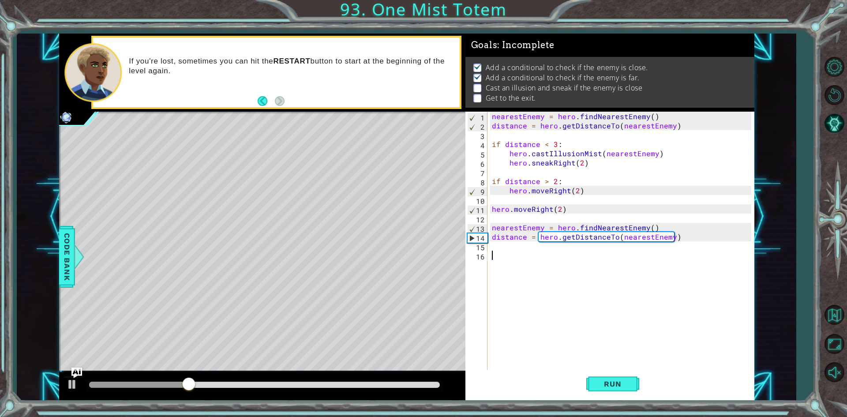
click at [573, 258] on div "nearestEnemy = hero . findNearestEnemy ( ) distance = hero . getDistanceTo ( ne…" at bounding box center [623, 251] width 266 height 278
click at [74, 390] on div at bounding box center [72, 384] width 11 height 11
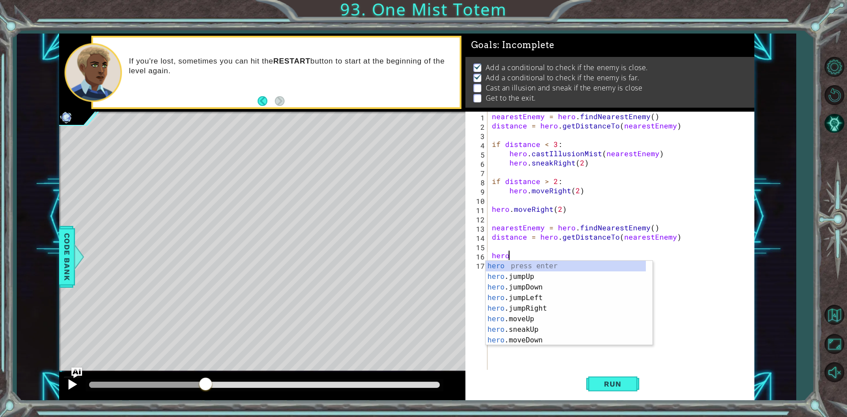
scroll to position [0, 0]
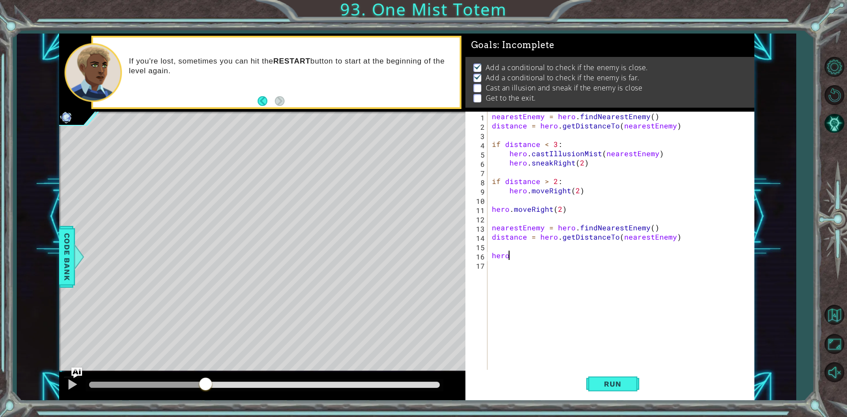
click at [529, 253] on div "nearestEnemy = hero . findNearestEnemy ( ) distance = hero . getDistanceTo ( ne…" at bounding box center [623, 251] width 266 height 278
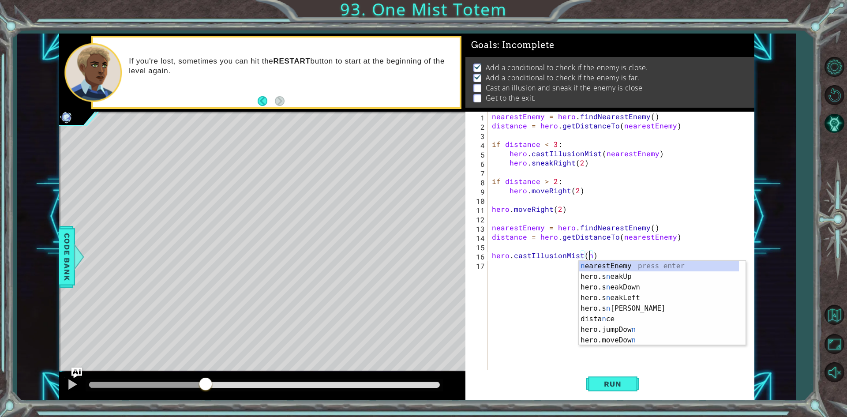
scroll to position [0, 6]
type textarea "hero.castIllusionMist(nearestEnemy)"
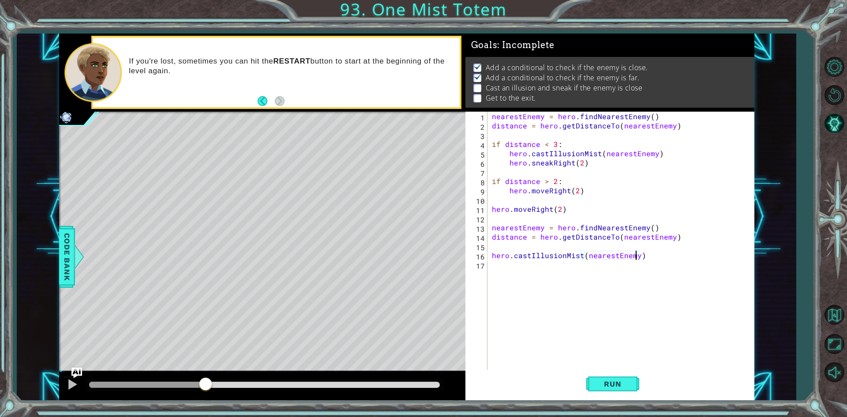
click at [557, 279] on div "nearestEnemy = hero . findNearestEnemy ( ) distance = hero . getDistanceTo ( ne…" at bounding box center [623, 251] width 266 height 278
click at [630, 385] on span "Run" at bounding box center [612, 383] width 35 height 9
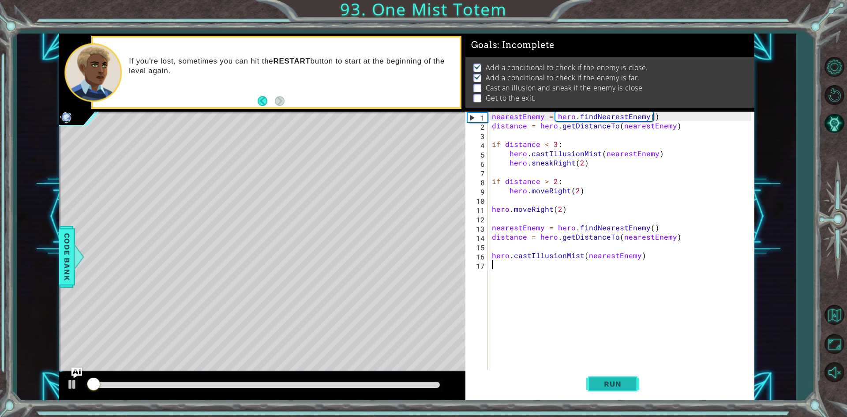
click at [630, 385] on span "Run" at bounding box center [612, 383] width 35 height 9
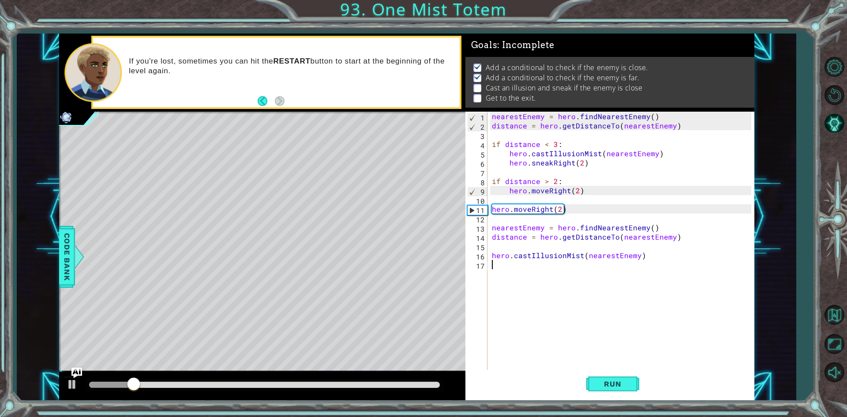
click at [574, 300] on div "nearestEnemy = hero . findNearestEnemy ( ) distance = hero . getDistanceTo ( ne…" at bounding box center [623, 251] width 266 height 278
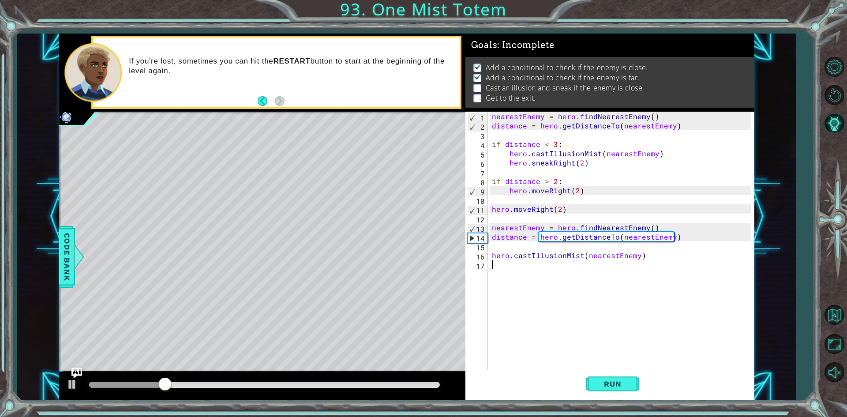
click at [518, 270] on div "nearestEnemy = hero . findNearestEnemy ( ) distance = hero . getDistanceTo ( ne…" at bounding box center [623, 251] width 266 height 278
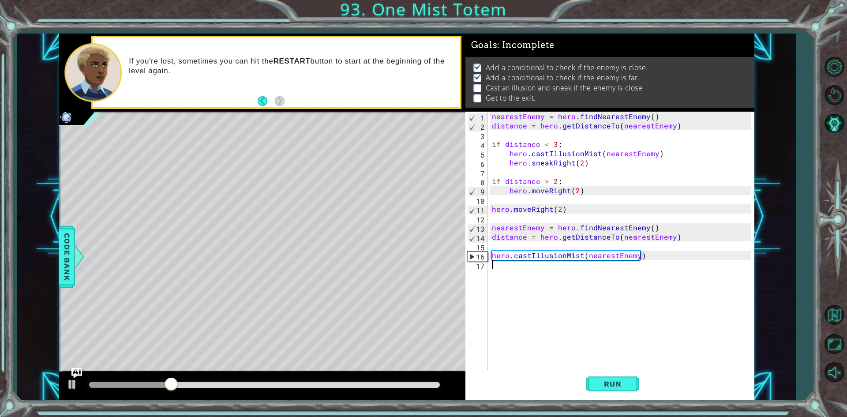
click at [518, 270] on div "nearestEnemy = hero . findNearestEnemy ( ) distance = hero . getDistanceTo ( ne…" at bounding box center [623, 251] width 266 height 278
type textarea "hero.castIllusionMist(nearestEnemy)"
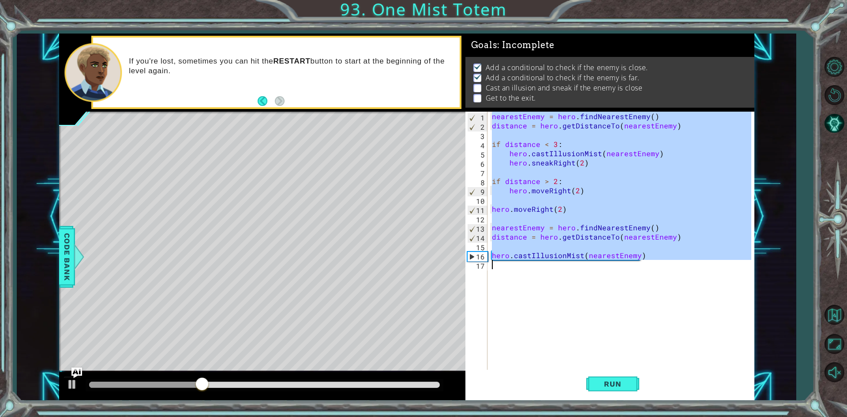
drag, startPoint x: 517, startPoint y: 266, endPoint x: 495, endPoint y: 172, distance: 97.1
click at [495, 172] on div "nearestEnemy = hero . findNearestEnemy ( ) distance = hero . getDistanceTo ( ne…" at bounding box center [620, 241] width 261 height 259
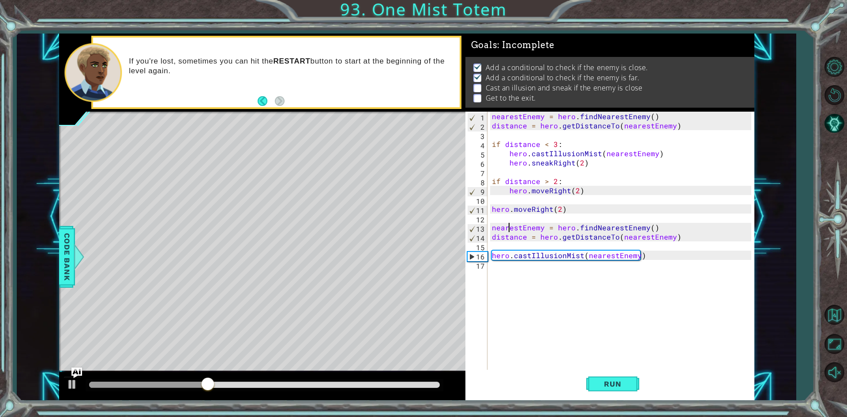
click at [510, 225] on div "nearestEnemy = hero . findNearestEnemy ( ) distance = hero . getDistanceTo ( ne…" at bounding box center [623, 251] width 266 height 278
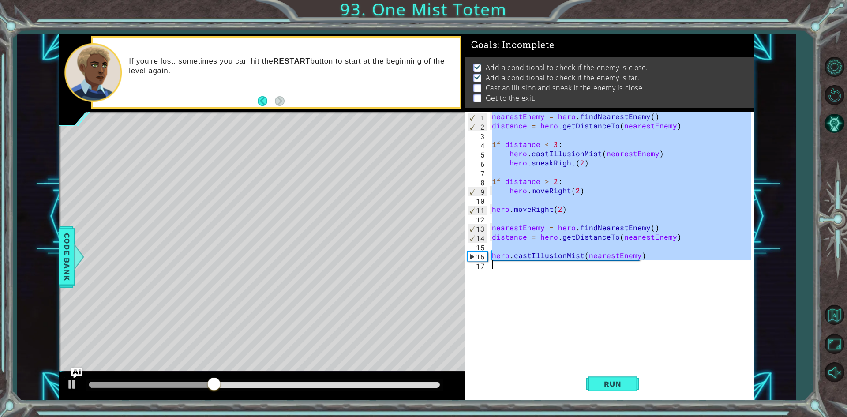
type textarea "hero.castIllusionMist(nearestEnemy)"
click at [524, 197] on div "nearestEnemy = hero . findNearestEnemy ( ) distance = hero . getDistanceTo ( ne…" at bounding box center [620, 241] width 261 height 259
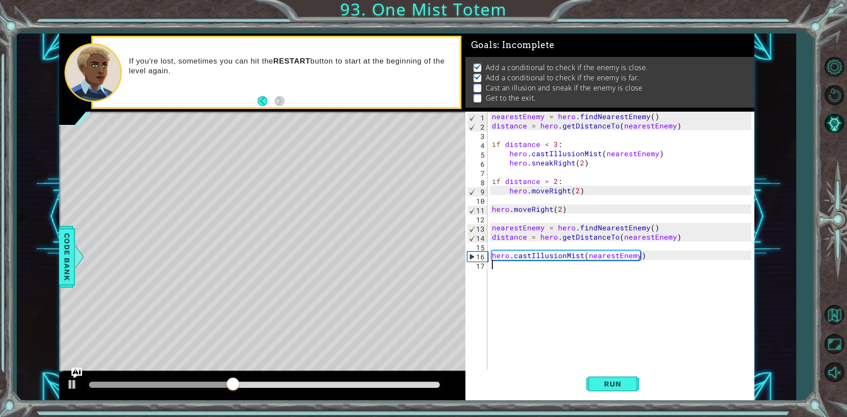
click at [583, 264] on div "nearestEnemy = hero . findNearestEnemy ( ) distance = hero . getDistanceTo ( ne…" at bounding box center [623, 251] width 266 height 278
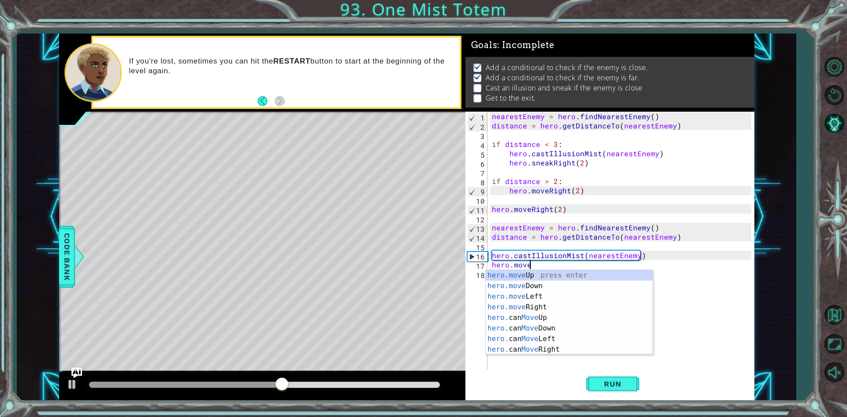
scroll to position [0, 2]
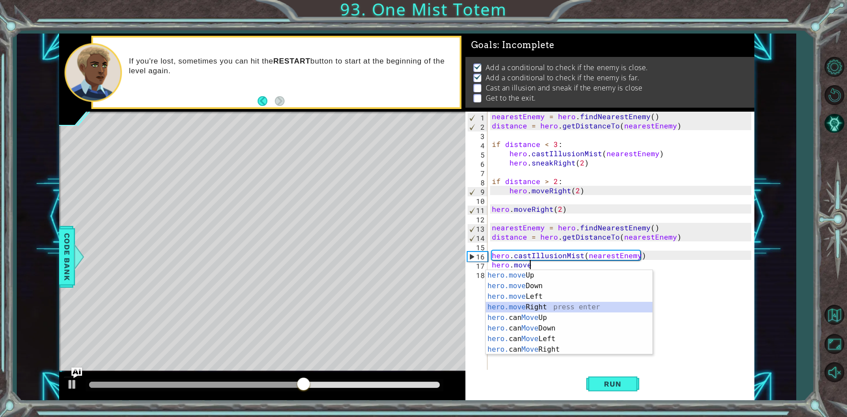
click at [548, 309] on div "hero.move Up press enter hero.move Down press enter hero.move Left press enter …" at bounding box center [569, 323] width 167 height 106
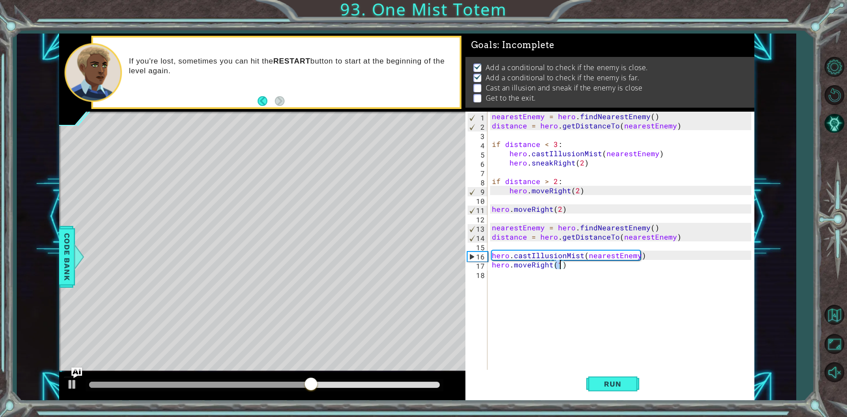
click at [536, 267] on div "nearestEnemy = hero . findNearestEnemy ( ) distance = hero . getDistanceTo ( ne…" at bounding box center [623, 251] width 266 height 278
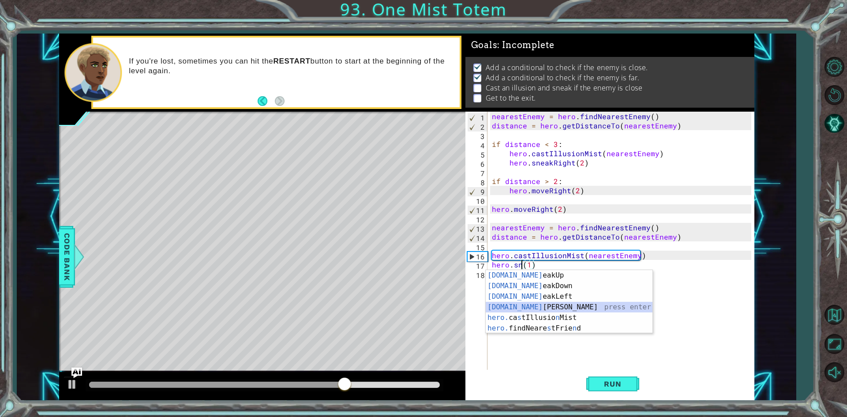
click at [561, 310] on div "[DOMAIN_NAME] eakUp press enter [DOMAIN_NAME] eakDown press enter [DOMAIN_NAME]…" at bounding box center [569, 312] width 167 height 85
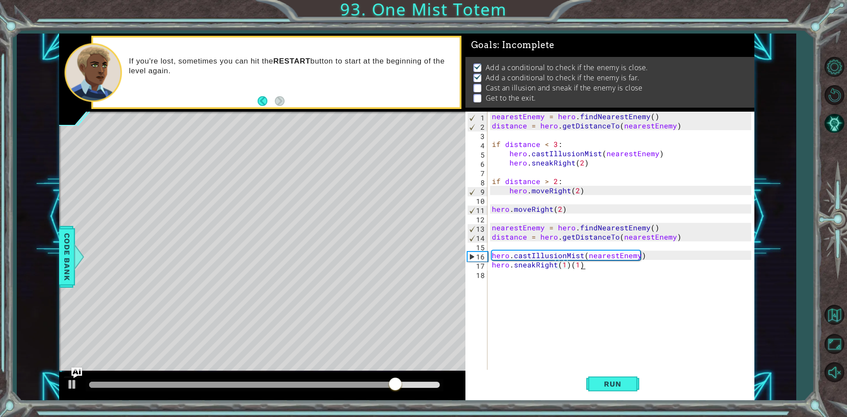
click at [585, 267] on div "nearestEnemy = hero . findNearestEnemy ( ) distance = hero . getDistanceTo ( ne…" at bounding box center [623, 251] width 266 height 278
type textarea "hero.sneakRight(1)"
click at [847, 298] on div at bounding box center [834, 219] width 26 height 163
click at [605, 275] on div "nearestEnemy = hero . findNearestEnemy ( ) distance = hero . getDistanceTo ( ne…" at bounding box center [623, 251] width 266 height 278
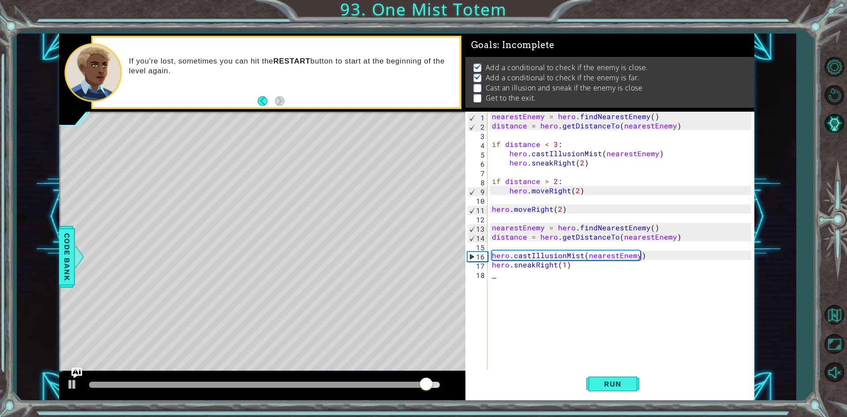
click at [605, 275] on div "nearestEnemy = hero . findNearestEnemy ( ) distance = hero . getDistanceTo ( ne…" at bounding box center [623, 251] width 266 height 278
click at [604, 263] on div "nearestEnemy = hero . findNearestEnemy ( ) distance = hero . getDistanceTo ( ne…" at bounding box center [623, 251] width 266 height 278
click at [562, 264] on div "nearestEnemy = hero . findNearestEnemy ( ) distance = hero . getDistanceTo ( ne…" at bounding box center [623, 251] width 266 height 278
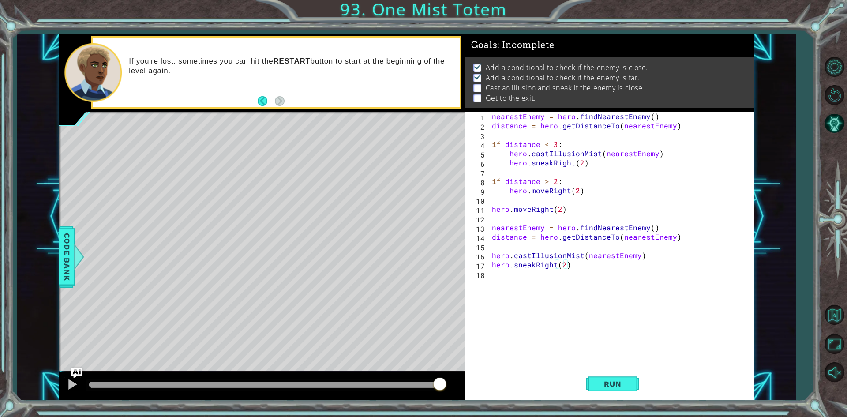
scroll to position [0, 4]
type textarea "hero.sneakRight(2)"
click at [587, 377] on button "Run" at bounding box center [612, 384] width 53 height 29
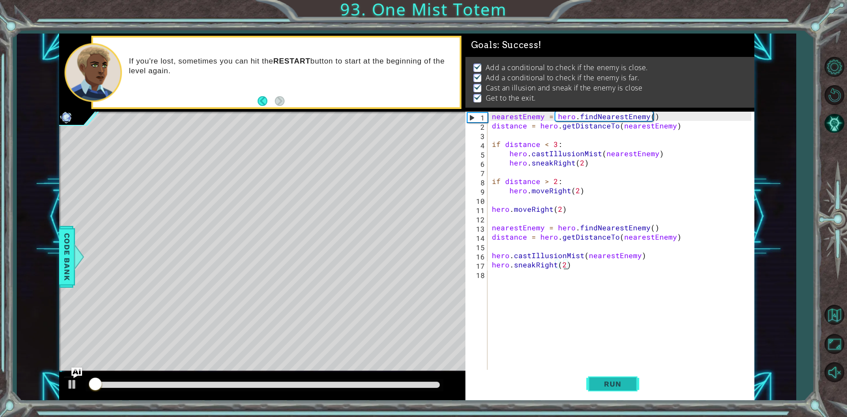
click at [596, 377] on button "Run" at bounding box center [612, 384] width 53 height 29
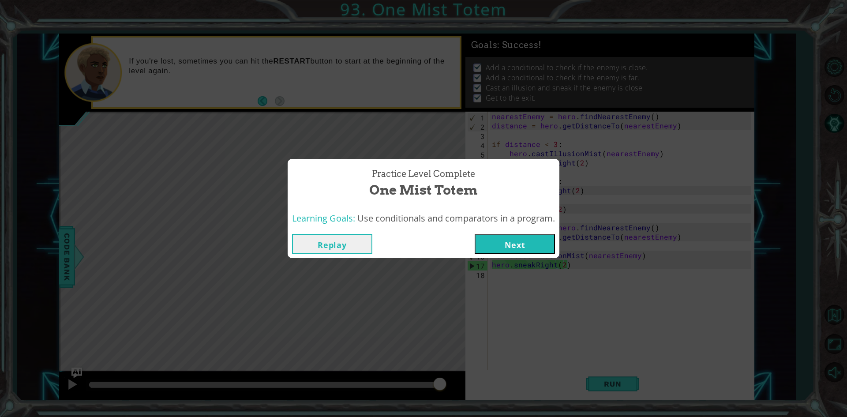
click at [510, 246] on div "Replay Next" at bounding box center [424, 243] width 272 height 29
click at [531, 271] on div "Practice Level Complete One Mist Totem Learning Goals: Use conditionals and com…" at bounding box center [423, 208] width 847 height 417
click at [514, 242] on button "Next" at bounding box center [515, 244] width 80 height 20
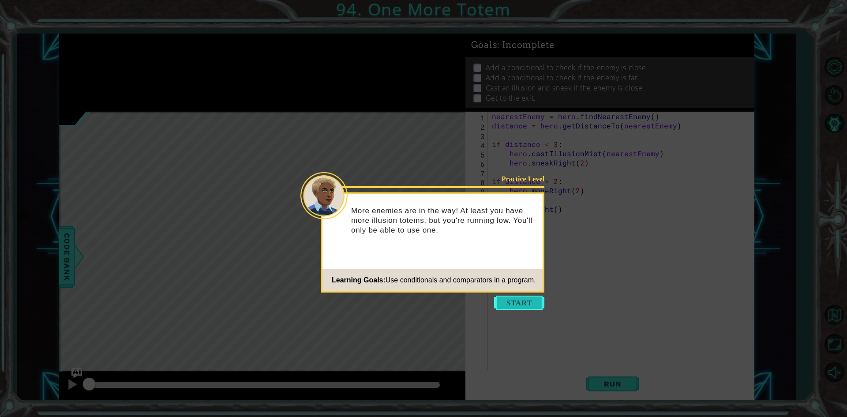
click at [512, 301] on button "Start" at bounding box center [519, 303] width 50 height 14
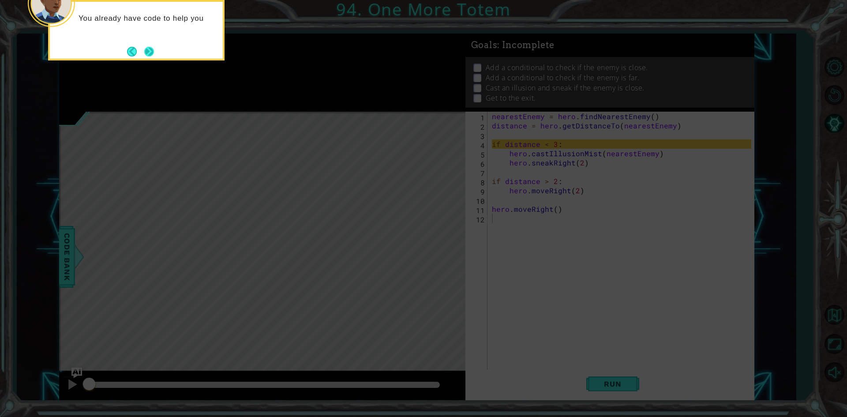
click at [146, 40] on div "You already have code to help you" at bounding box center [136, 21] width 173 height 38
click at [150, 50] on button "Next" at bounding box center [149, 52] width 10 height 10
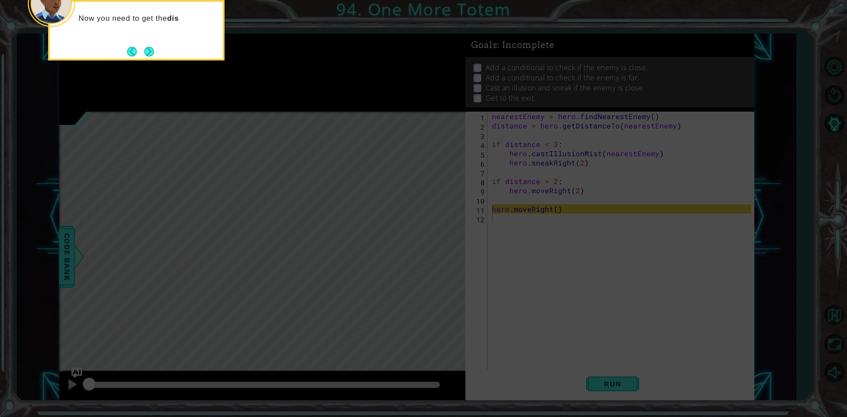
click at [150, 50] on button "Next" at bounding box center [149, 52] width 10 height 10
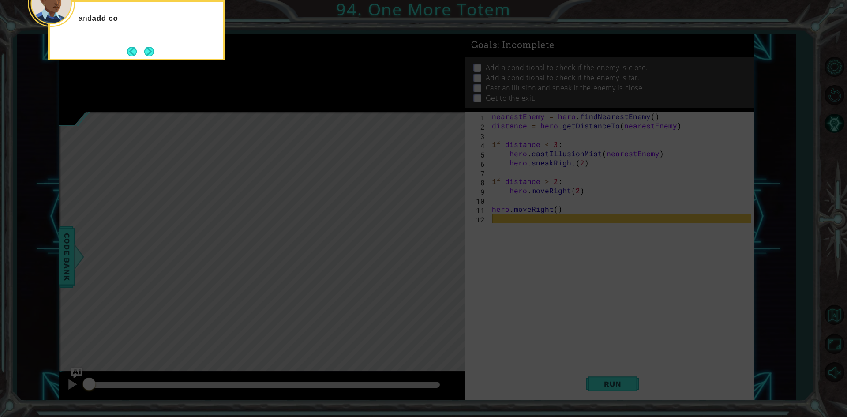
click at [150, 50] on button "Next" at bounding box center [149, 52] width 10 height 10
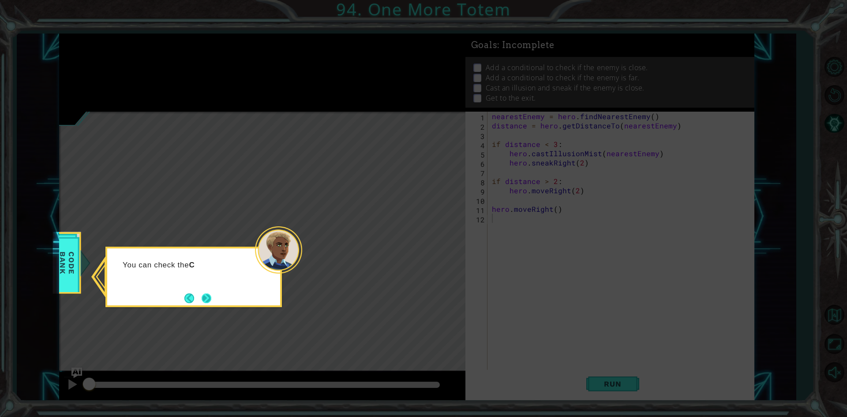
click at [210, 294] on button "Next" at bounding box center [207, 298] width 10 height 10
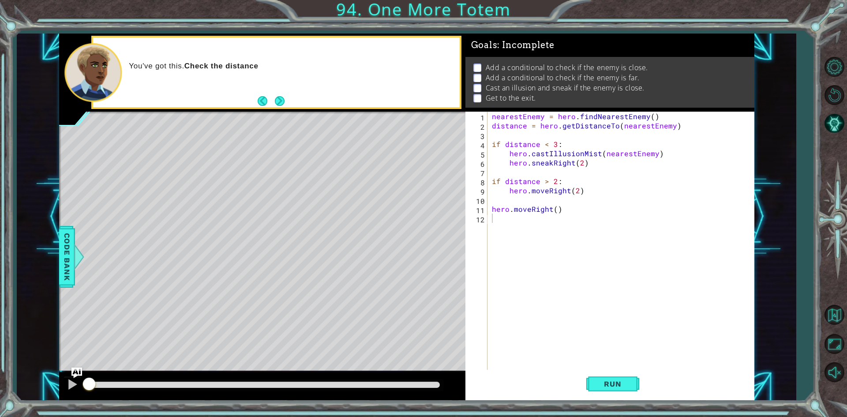
click at [277, 101] on button "Next" at bounding box center [280, 101] width 10 height 10
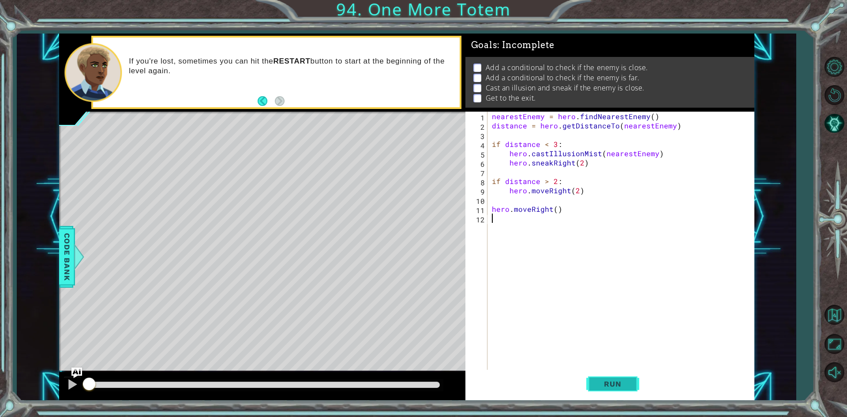
click at [610, 382] on span "Run" at bounding box center [612, 383] width 35 height 9
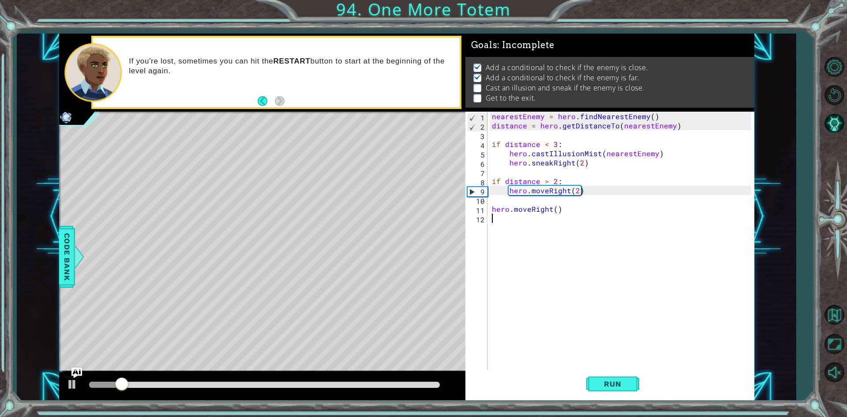
drag, startPoint x: 592, startPoint y: 233, endPoint x: 556, endPoint y: 244, distance: 37.4
click at [556, 244] on div "nearestEnemy = hero . findNearestEnemy ( ) distance = hero . getDistanceTo ( ne…" at bounding box center [623, 251] width 266 height 278
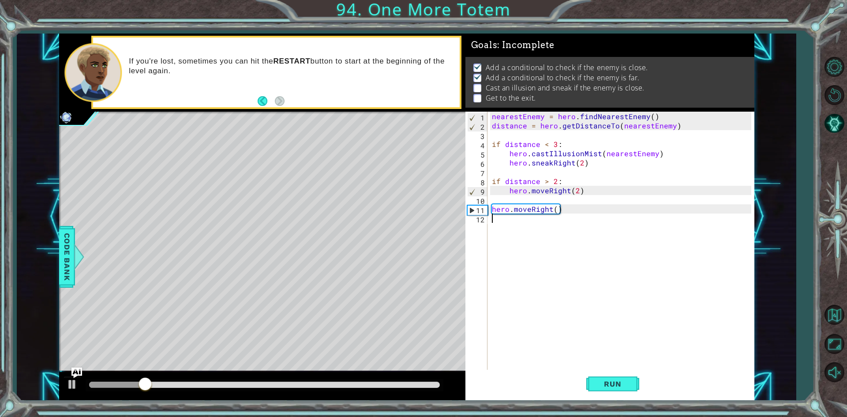
click at [556, 244] on div "nearestEnemy = hero . findNearestEnemy ( ) distance = hero . getDistanceTo ( ne…" at bounding box center [623, 251] width 266 height 278
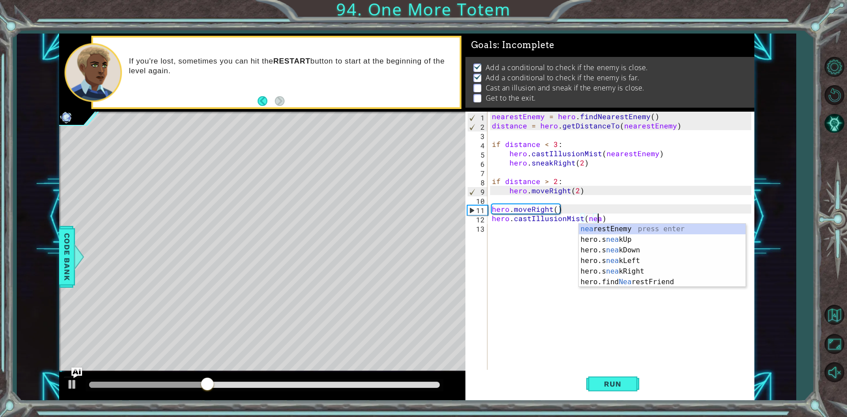
scroll to position [0, 7]
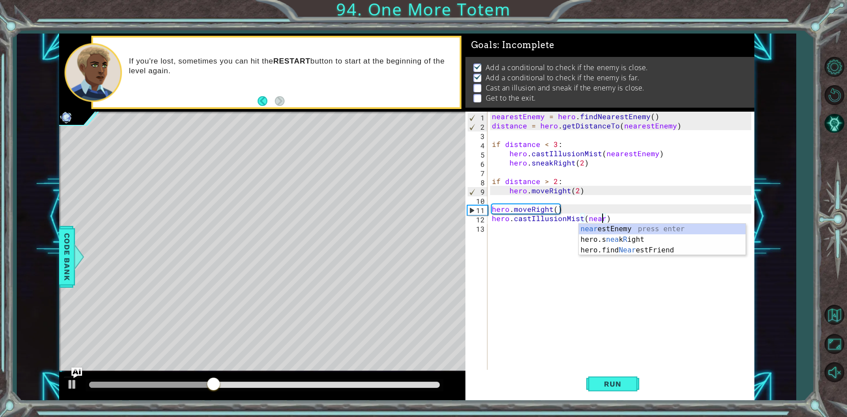
type textarea "hero.castIllusionMist(nearestEnemy)"
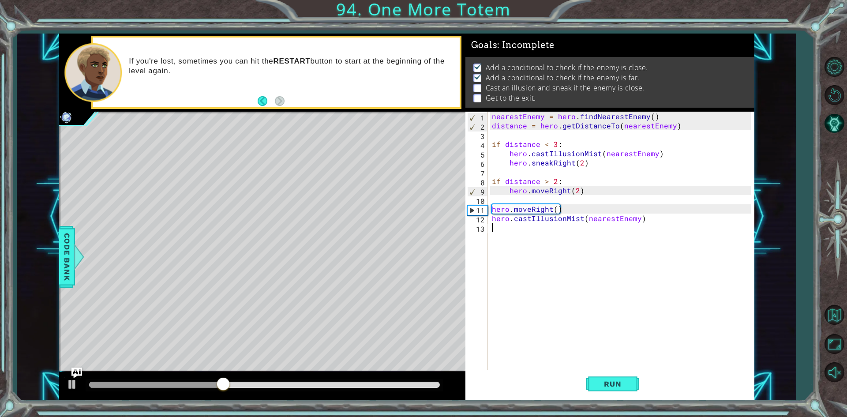
click at [556, 244] on div "nearestEnemy = hero . findNearestEnemy ( ) distance = hero . getDistanceTo ( ne…" at bounding box center [623, 251] width 266 height 278
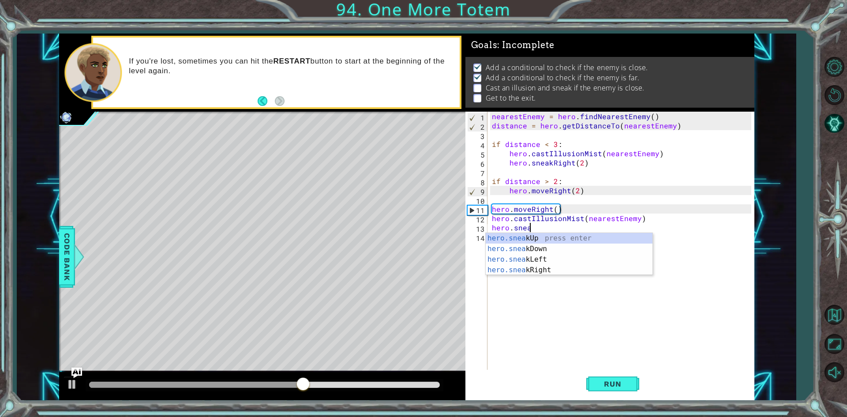
scroll to position [0, 2]
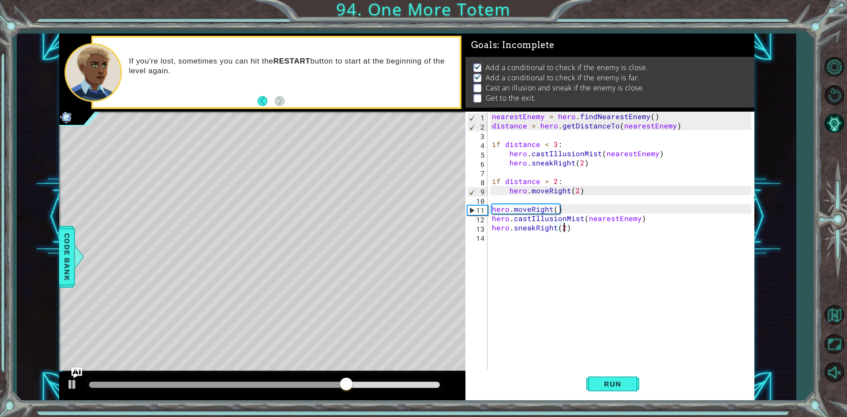
type textarea "hero.sneakRight(2)"
click at [556, 244] on div "nearestEnemy = hero . findNearestEnemy ( ) distance = hero . getDistanceTo ( ne…" at bounding box center [623, 251] width 266 height 278
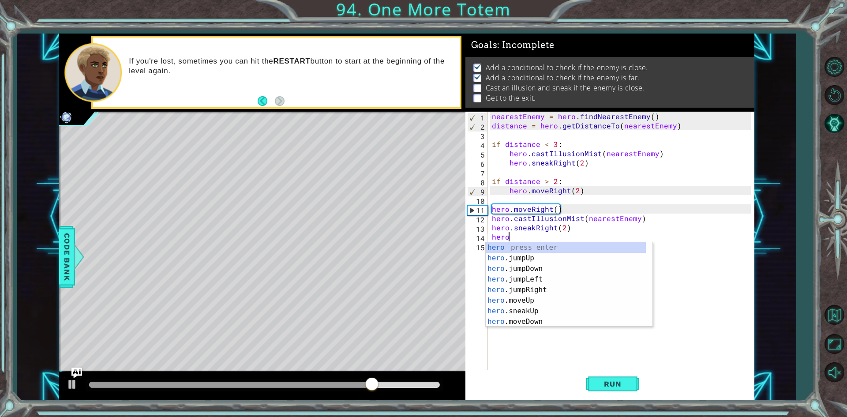
scroll to position [0, 0]
type textarea "hero."
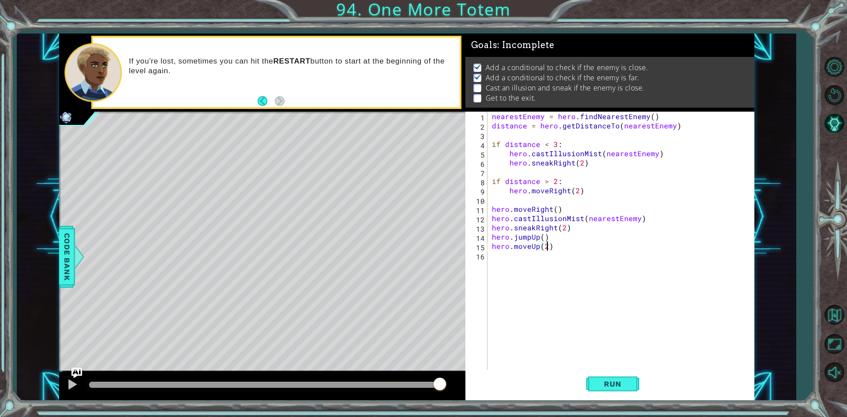
scroll to position [0, 3]
type textarea "hero.moveUp(2)"
click at [620, 379] on button "Run" at bounding box center [612, 384] width 53 height 29
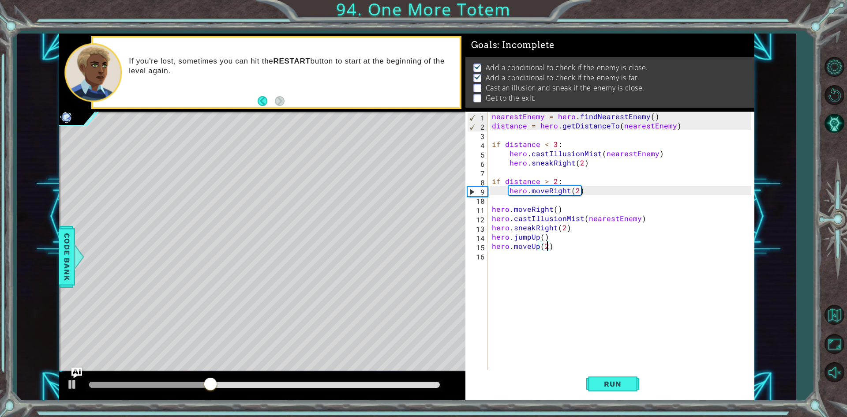
click at [623, 300] on div "nearestEnemy = hero . findNearestEnemy ( ) distance = hero . getDistanceTo ( ne…" at bounding box center [623, 251] width 266 height 278
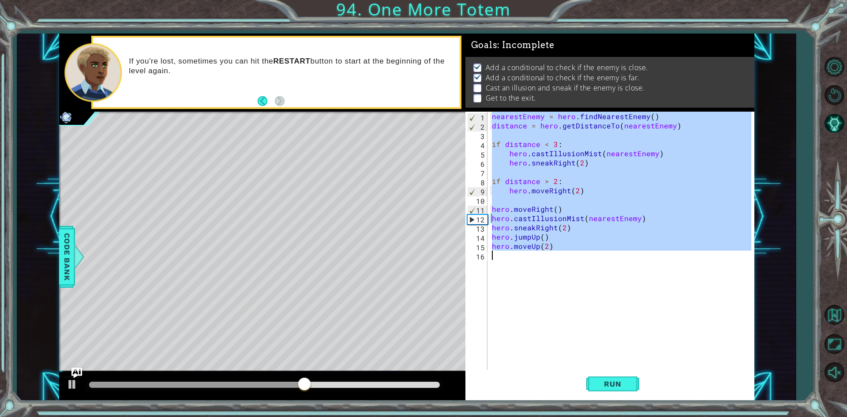
click at [636, 246] on div "nearestEnemy = hero . findNearestEnemy ( ) distance = hero . getDistanceTo ( ne…" at bounding box center [620, 241] width 261 height 259
type textarea "hero.moveUp(2)"
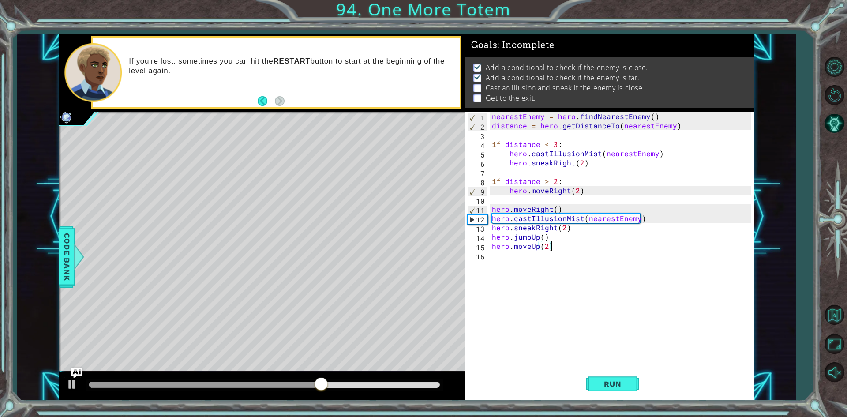
click at [619, 255] on div "nearestEnemy = hero . findNearestEnemy ( ) distance = hero . getDistanceTo ( ne…" at bounding box center [623, 251] width 266 height 278
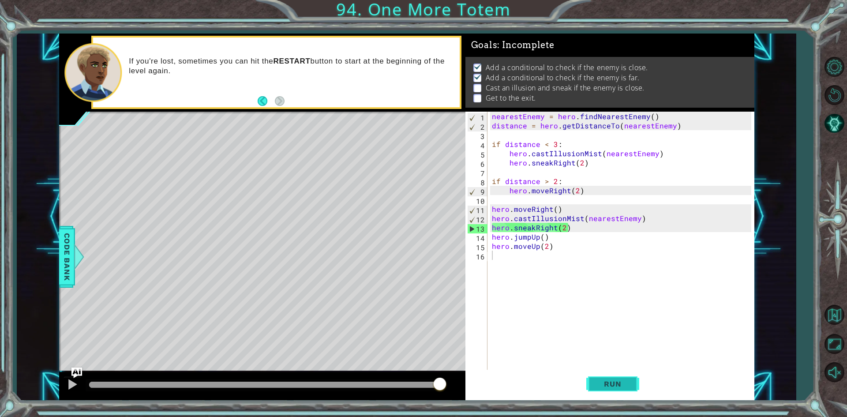
click at [597, 377] on button "Run" at bounding box center [612, 384] width 53 height 29
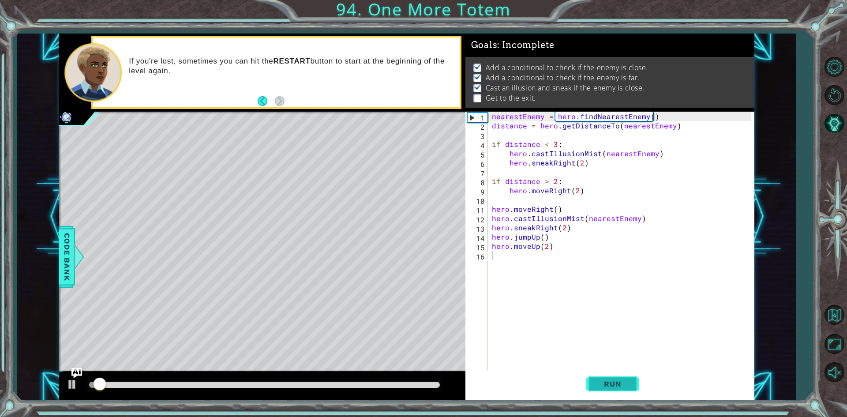
click at [597, 377] on button "Run" at bounding box center [612, 384] width 53 height 29
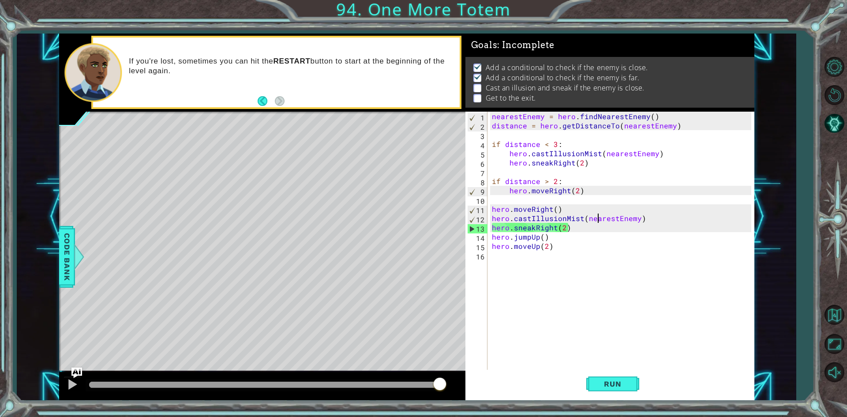
click at [597, 219] on div "nearestEnemy = hero . findNearestEnemy ( ) distance = hero . getDistanceTo ( ne…" at bounding box center [623, 251] width 266 height 278
type textarea "hero.castIllusionMist(nearestEnemy)"
click at [492, 220] on div "nearestEnemy = hero . findNearestEnemy ( ) distance = hero . getDistanceTo ( ne…" at bounding box center [623, 251] width 266 height 278
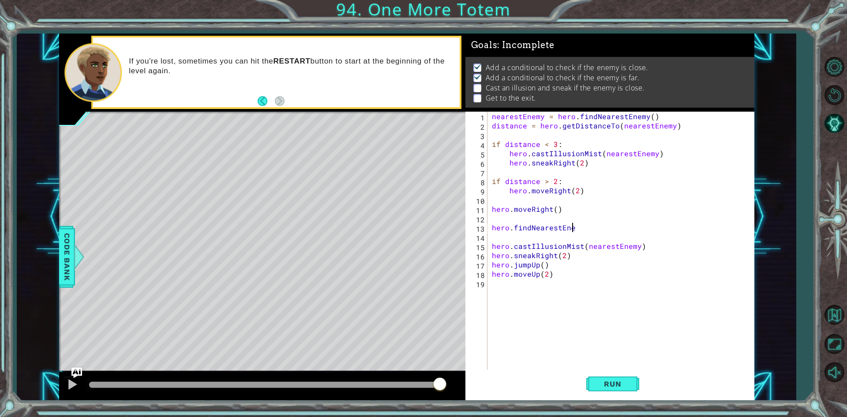
scroll to position [0, 5]
click at [584, 275] on div "nearestEnemy = hero . findNearestEnemy ( ) distance = hero . getDistanceTo ( ne…" at bounding box center [623, 251] width 266 height 278
click at [600, 380] on span "Run" at bounding box center [612, 383] width 35 height 9
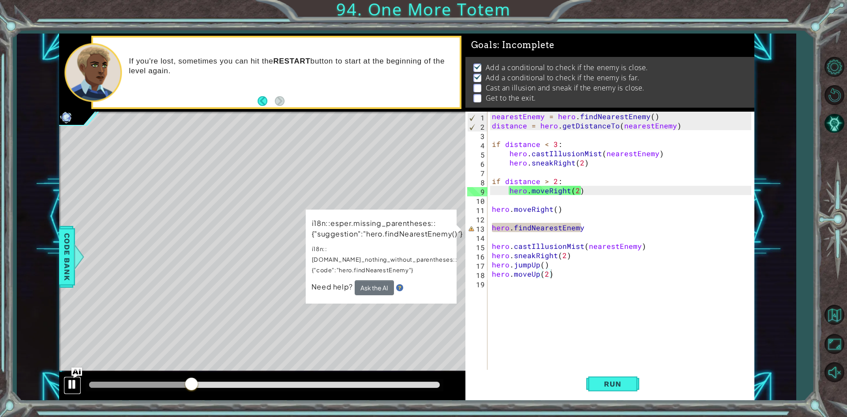
click at [72, 388] on div at bounding box center [72, 384] width 11 height 11
click at [548, 225] on div "nearestEnemy = hero . findNearestEnemy ( ) distance = hero . getDistanceTo ( ne…" at bounding box center [623, 251] width 266 height 278
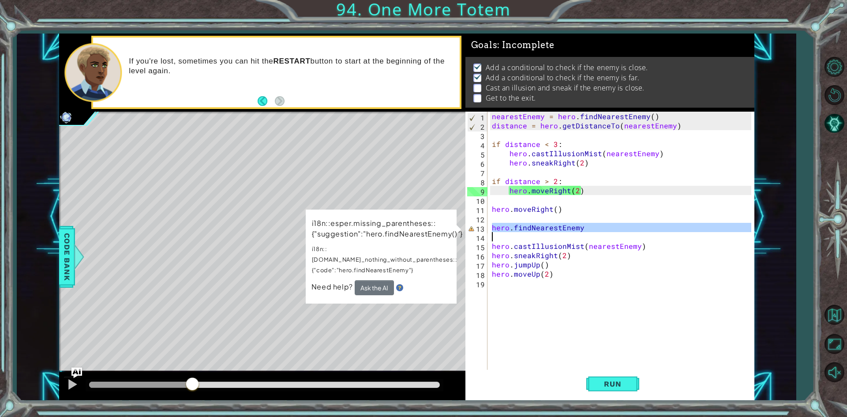
click at [548, 225] on div "nearestEnemy = hero . findNearestEnemy ( ) distance = hero . getDistanceTo ( ne…" at bounding box center [623, 251] width 266 height 278
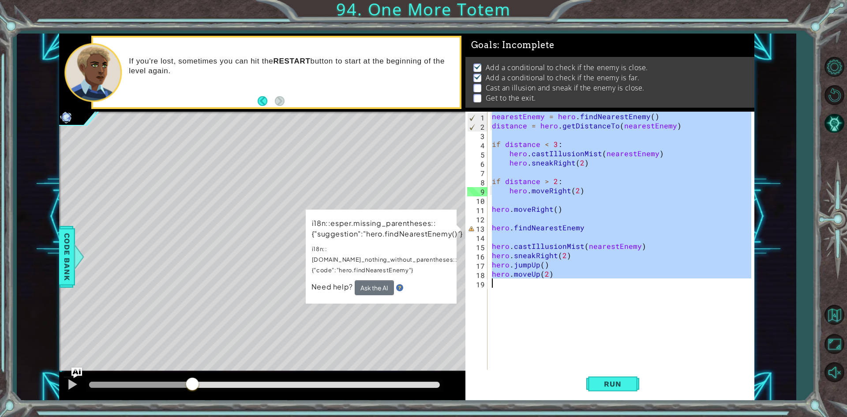
click at [548, 225] on div "nearestEnemy = hero . findNearestEnemy ( ) distance = hero . getDistanceTo ( ne…" at bounding box center [623, 251] width 266 height 278
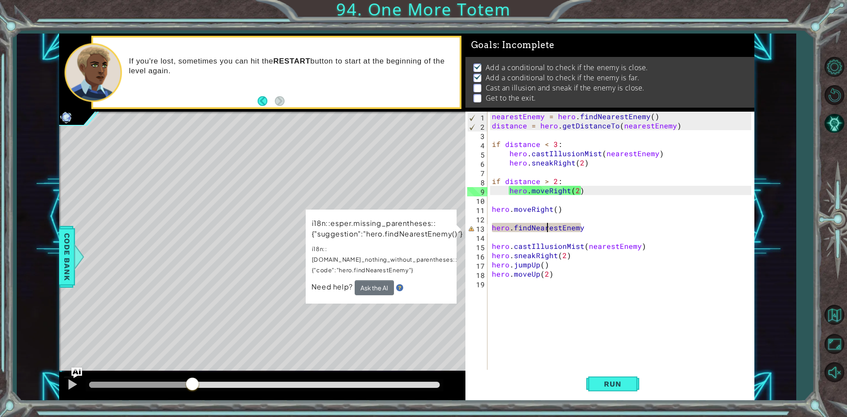
click at [548, 225] on div "nearestEnemy = hero . findNearestEnemy ( ) distance = hero . getDistanceTo ( ne…" at bounding box center [623, 251] width 266 height 278
type textarea "hero.findNearestEnemy"
drag, startPoint x: 548, startPoint y: 225, endPoint x: 506, endPoint y: 218, distance: 43.3
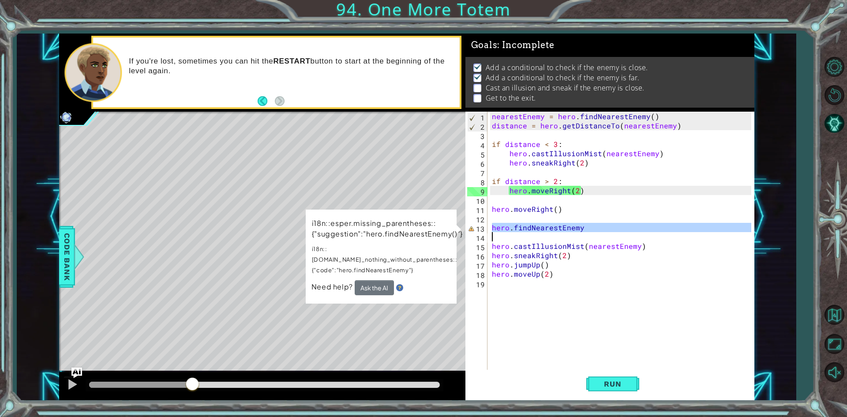
click at [506, 218] on div "nearestEnemy = hero . findNearestEnemy ( ) distance = hero . getDistanceTo ( ne…" at bounding box center [623, 251] width 266 height 278
click at [516, 227] on div "nearestEnemy = hero . findNearestEnemy ( ) distance = hero . getDistanceTo ( ne…" at bounding box center [623, 251] width 266 height 278
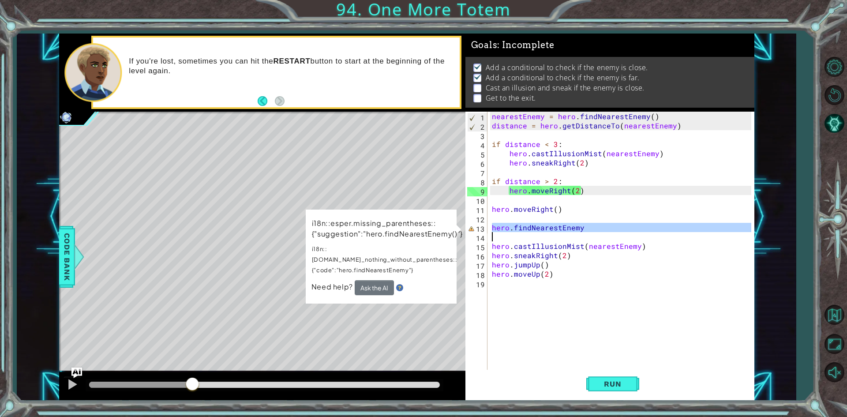
type textarea "hero.findNearestEnemy"
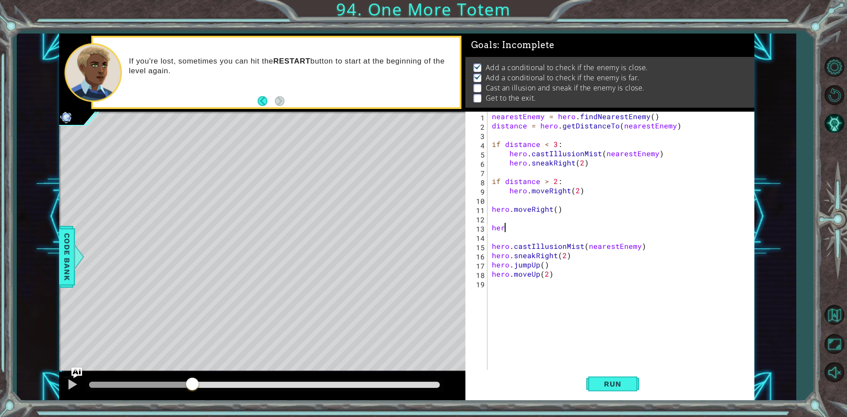
type textarea "her-"
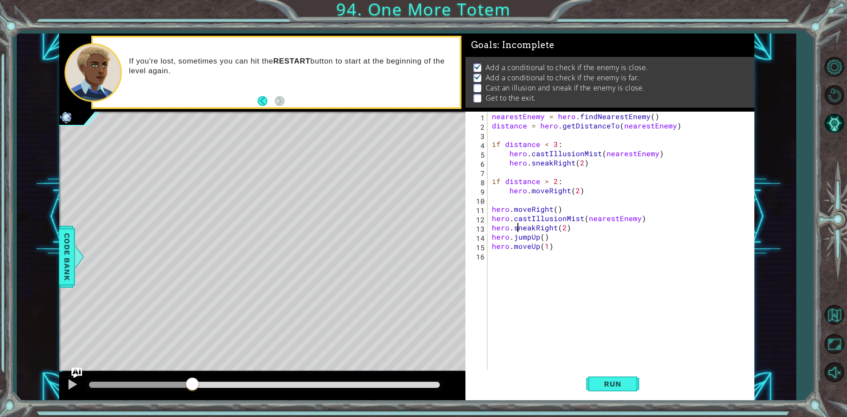
click at [516, 227] on div "nearestEnemy = hero . findNearestEnemy ( ) distance = hero . getDistanceTo ( ne…" at bounding box center [623, 251] width 266 height 278
click at [628, 390] on button "Run" at bounding box center [612, 384] width 53 height 29
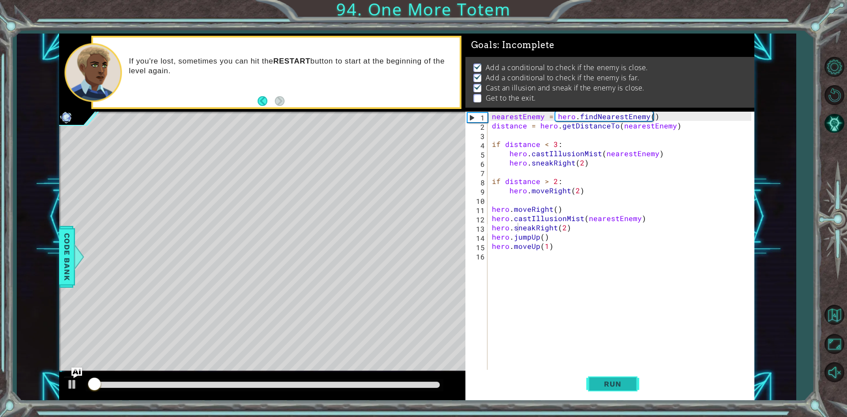
click at [628, 390] on button "Run" at bounding box center [612, 384] width 53 height 29
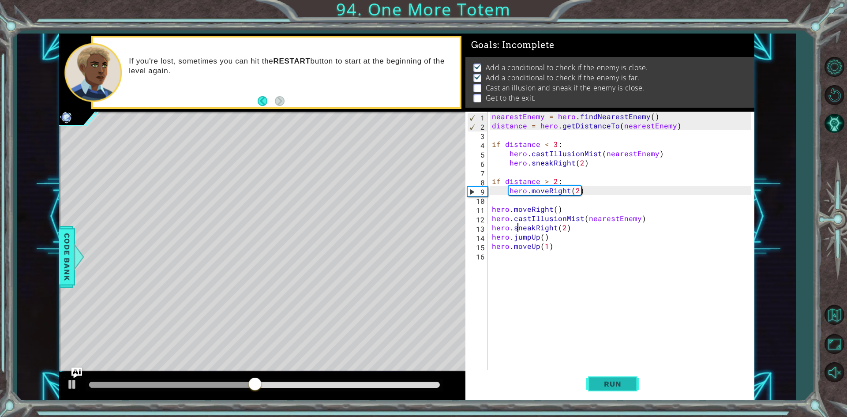
click at [628, 390] on button "Run" at bounding box center [612, 384] width 53 height 29
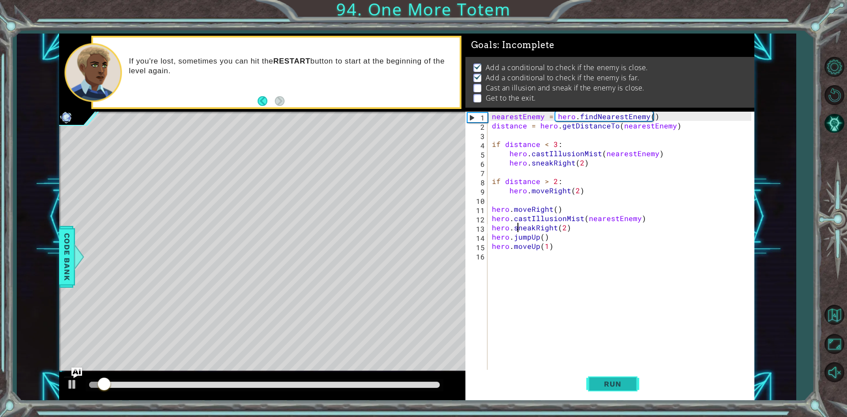
click at [628, 390] on button "Run" at bounding box center [612, 384] width 53 height 29
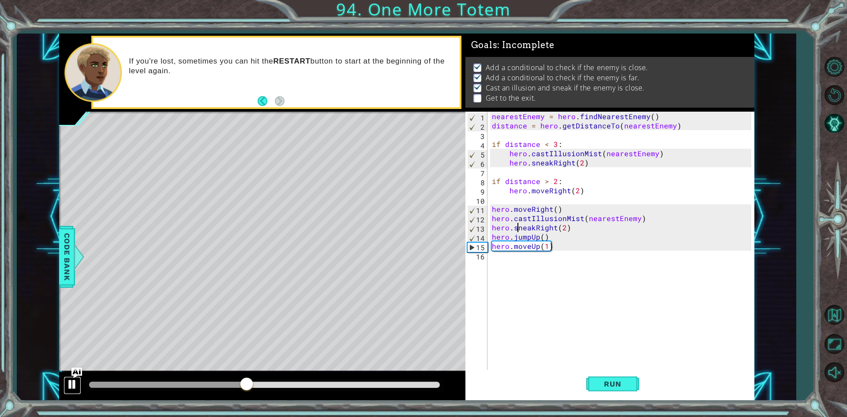
click at [64, 390] on button at bounding box center [73, 385] width 18 height 18
click at [543, 223] on div "nearestEnemy = hero . findNearestEnemy ( ) distance = hero . getDistanceTo ( ne…" at bounding box center [623, 251] width 266 height 278
click at [544, 220] on div "nearestEnemy = hero . findNearestEnemy ( ) distance = hero . getDistanceTo ( ne…" at bounding box center [623, 251] width 266 height 278
click at [544, 219] on div "nearestEnemy = hero . findNearestEnemy ( ) distance = hero . getDistanceTo ( ne…" at bounding box center [623, 251] width 266 height 278
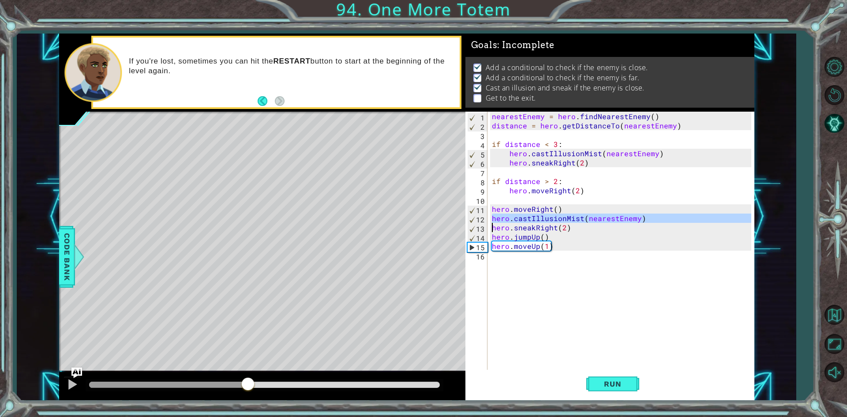
click at [544, 219] on div "nearestEnemy = hero . findNearestEnemy ( ) distance = hero . getDistanceTo ( ne…" at bounding box center [623, 251] width 266 height 278
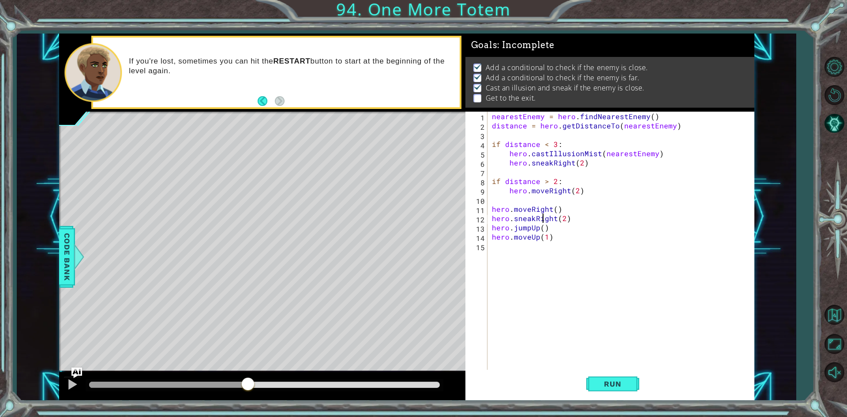
click at [544, 219] on div "nearestEnemy = hero . findNearestEnemy ( ) distance = hero . getDistanceTo ( ne…" at bounding box center [623, 251] width 266 height 278
click at [544, 219] on div "nearestEnemy = hero . findNearestEnemy ( ) distance = hero . getDistanceTo ( ne…" at bounding box center [620, 241] width 261 height 259
click at [544, 219] on div "nearestEnemy = hero . findNearestEnemy ( ) distance = hero . getDistanceTo ( ne…" at bounding box center [623, 251] width 266 height 278
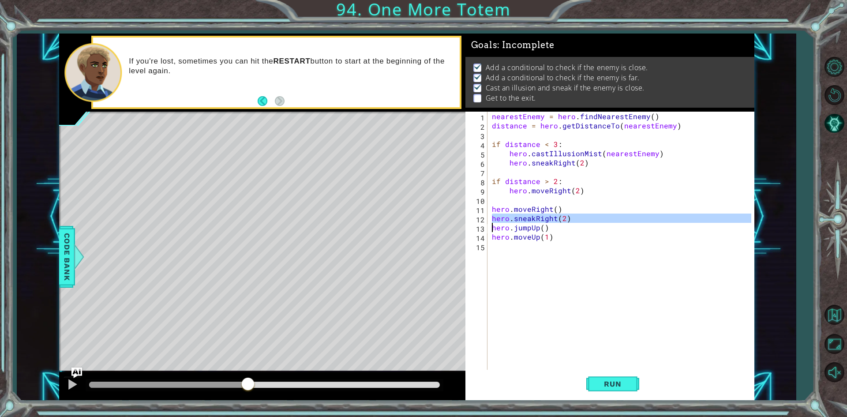
click at [544, 219] on div "nearestEnemy = hero . findNearestEnemy ( ) distance = hero . getDistanceTo ( ne…" at bounding box center [623, 251] width 266 height 278
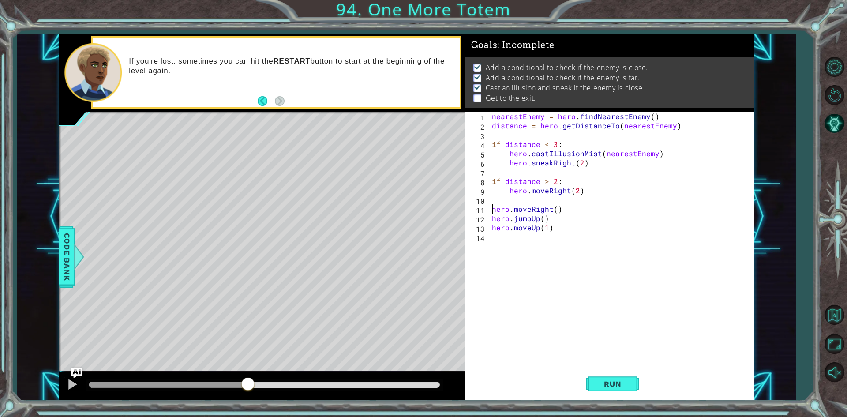
type textarea "hero.jumpUp()"
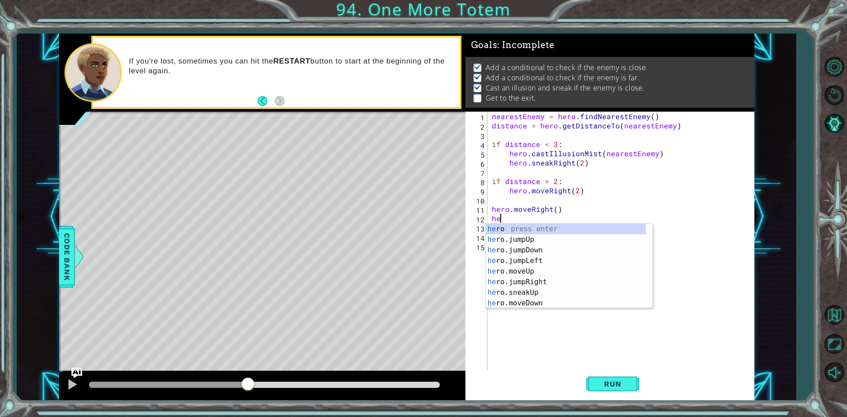
type textarea "h"
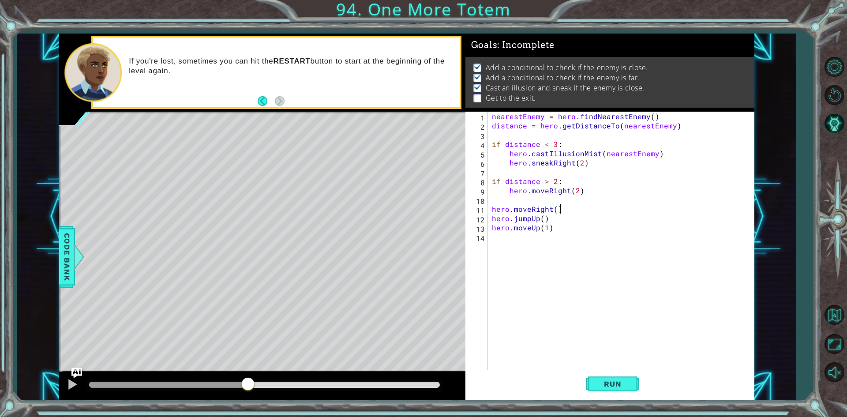
click at [555, 210] on div "nearestEnemy = hero . findNearestEnemy ( ) distance = hero . getDistanceTo ( ne…" at bounding box center [623, 251] width 266 height 278
type textarea "hero.moveRight(3)"
click at [452, 327] on div "Level Map" at bounding box center [263, 242] width 408 height 260
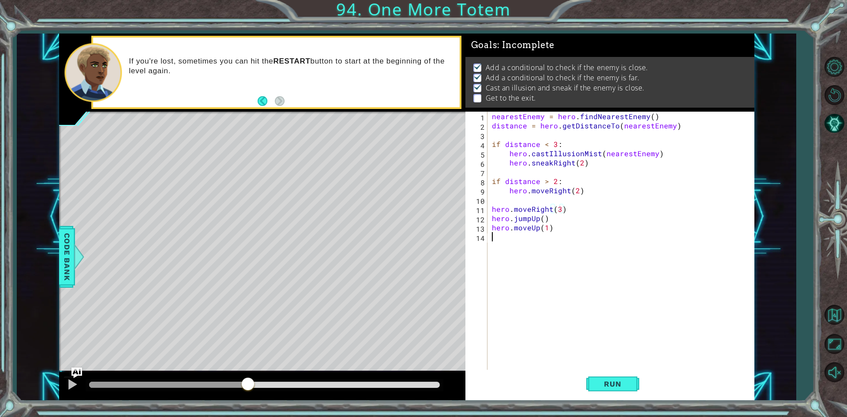
click at [563, 270] on div "nearestEnemy = hero . findNearestEnemy ( ) distance = hero . getDistanceTo ( ne…" at bounding box center [623, 251] width 266 height 278
drag, startPoint x: 568, startPoint y: 380, endPoint x: 582, endPoint y: 380, distance: 14.6
click at [568, 380] on div "Run" at bounding box center [612, 384] width 289 height 29
click at [587, 380] on button "Run" at bounding box center [612, 384] width 53 height 29
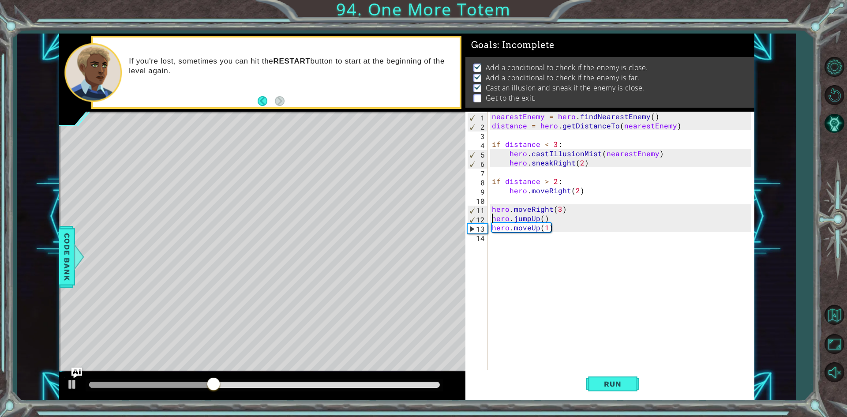
click at [491, 217] on div "nearestEnemy = hero . findNearestEnemy ( ) distance = hero . getDistanceTo ( ne…" at bounding box center [623, 251] width 266 height 278
click at [558, 209] on div "nearestEnemy = hero . findNearestEnemy ( ) distance = hero . getDistanceTo ( ne…" at bounding box center [623, 251] width 266 height 278
type textarea "hero.moveRight(4)"
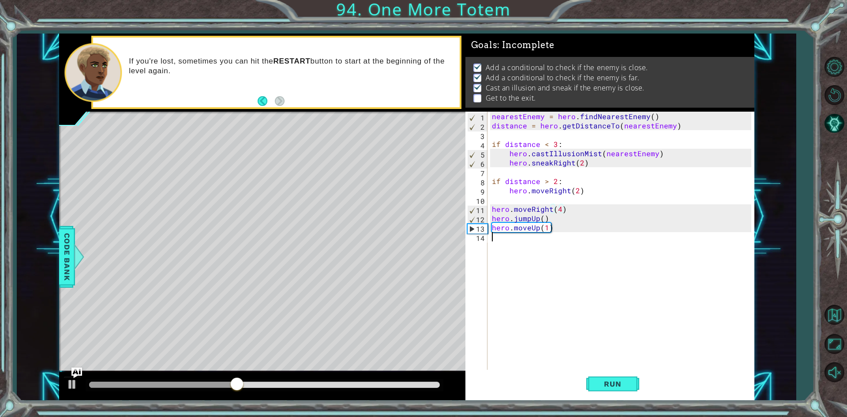
click at [569, 293] on div "nearestEnemy = hero . findNearestEnemy ( ) distance = hero . getDistanceTo ( ne…" at bounding box center [623, 251] width 266 height 278
click at [616, 385] on span "Run" at bounding box center [612, 383] width 35 height 9
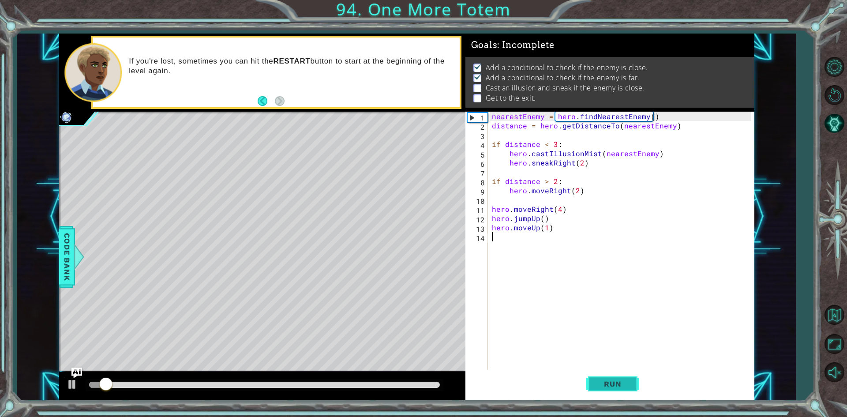
click at [616, 385] on span "Run" at bounding box center [612, 383] width 35 height 9
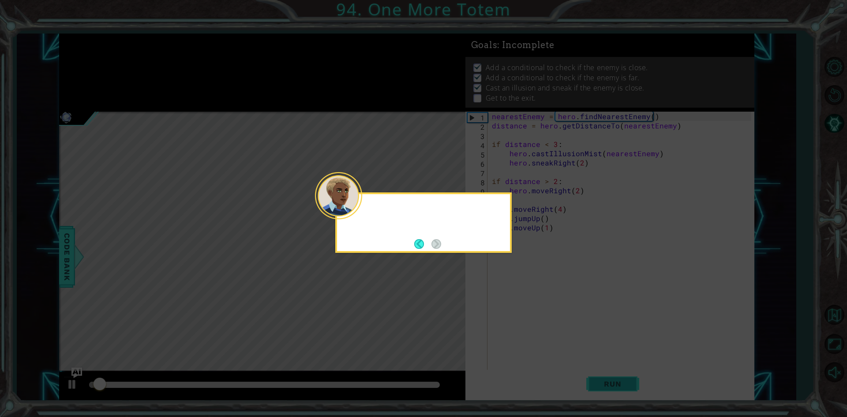
click at [616, 385] on icon at bounding box center [423, 208] width 847 height 417
click at [461, 147] on icon at bounding box center [423, 208] width 847 height 417
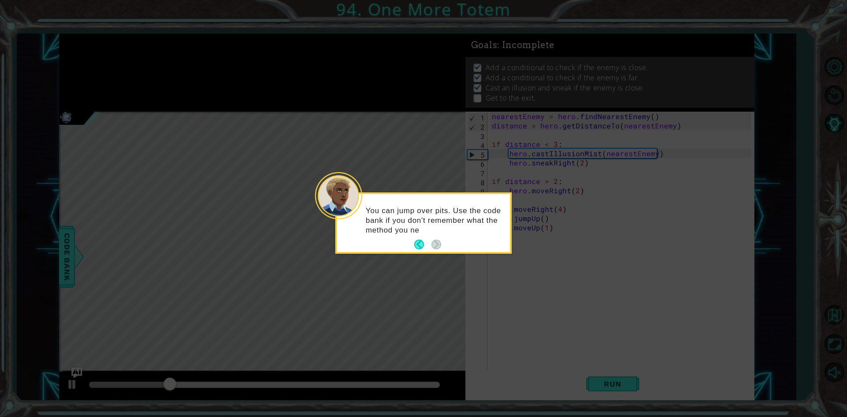
click at [466, 163] on icon at bounding box center [423, 208] width 847 height 417
click at [429, 174] on icon at bounding box center [423, 208] width 847 height 417
click at [418, 242] on button "Back" at bounding box center [422, 245] width 17 height 10
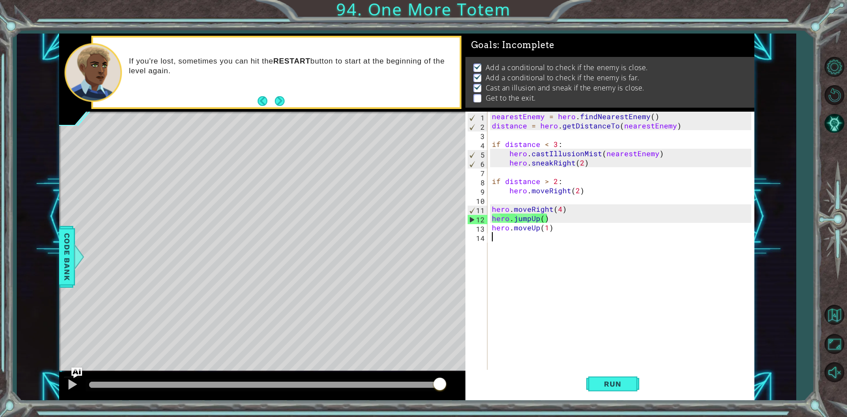
click at [491, 221] on div "nearestEnemy = hero . findNearestEnemy ( ) distance = hero . getDistanceTo ( ne…" at bounding box center [623, 251] width 266 height 278
type textarea "hero.jumpUp()"
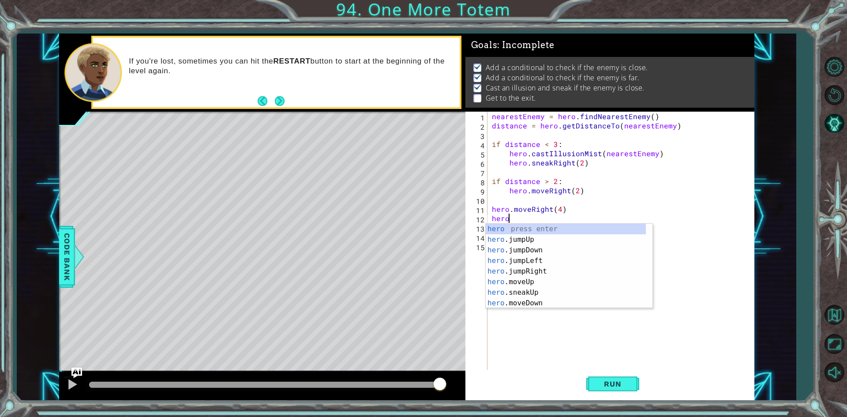
scroll to position [0, 1]
type textarea "hero.moveUp(1)"
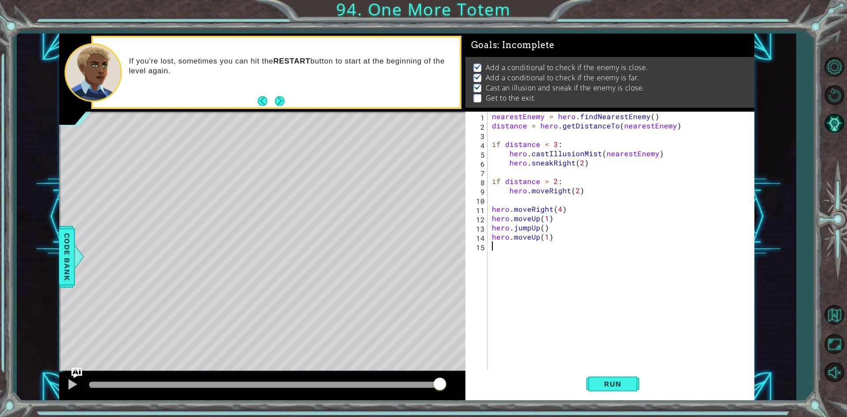
click at [581, 330] on div "nearestEnemy = hero . findNearestEnemy ( ) distance = hero . getDistanceTo ( ne…" at bounding box center [623, 251] width 266 height 278
click at [598, 373] on button "Run" at bounding box center [612, 384] width 53 height 29
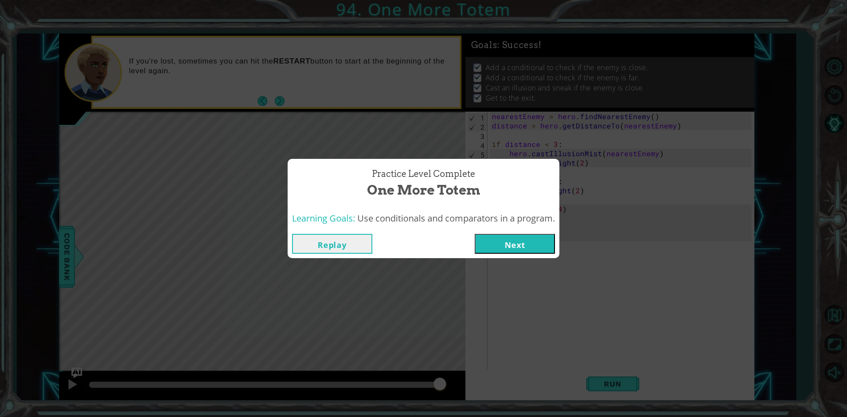
click at [492, 246] on button "Next" at bounding box center [515, 244] width 80 height 20
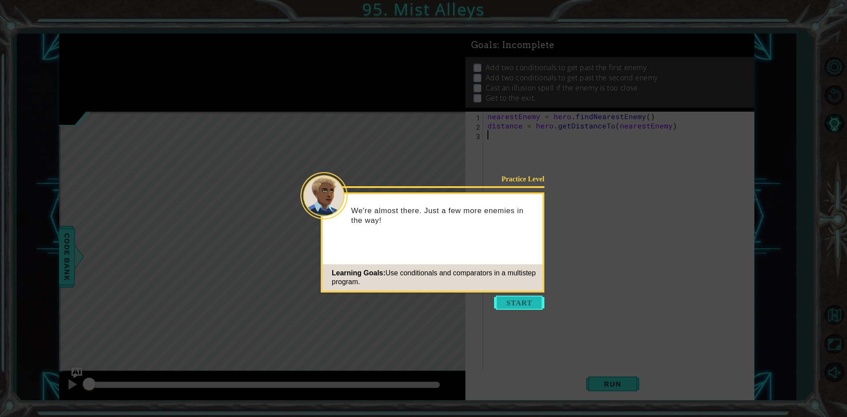
click at [538, 304] on button "Start" at bounding box center [519, 303] width 50 height 14
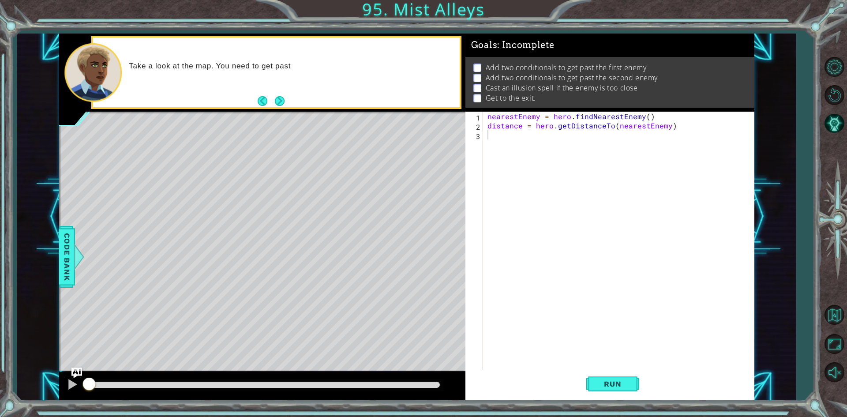
click at [278, 94] on div "Take a look at the map. You need to get past" at bounding box center [276, 73] width 366 height 70
click at [282, 105] on button "Next" at bounding box center [280, 101] width 10 height 10
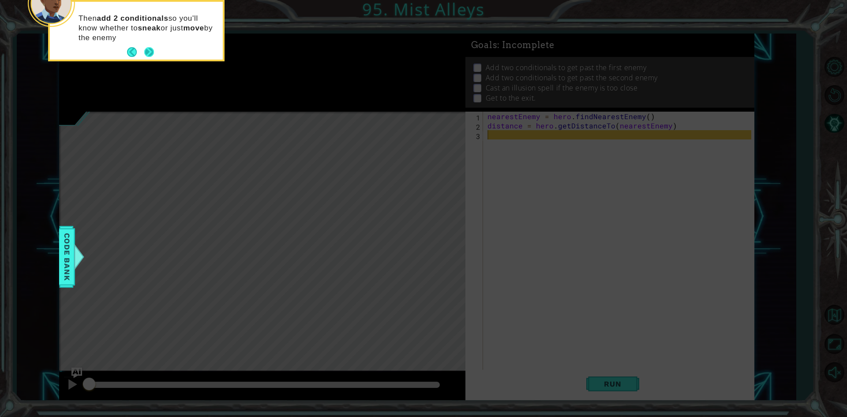
click at [151, 45] on footer at bounding box center [140, 51] width 27 height 13
click at [150, 57] on button "Next" at bounding box center [149, 52] width 10 height 10
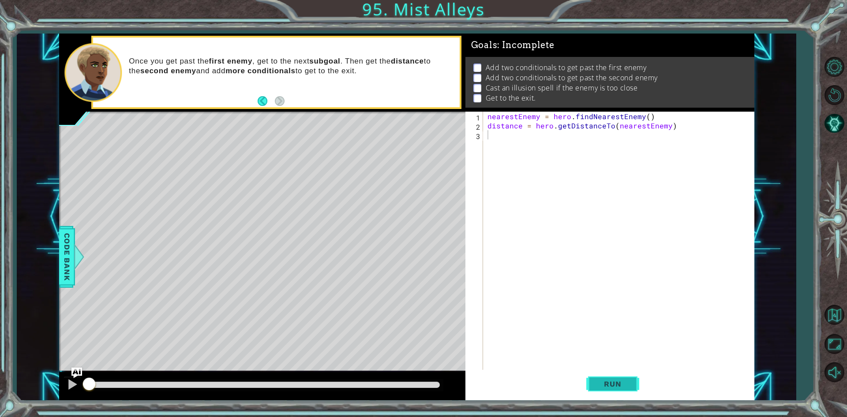
click at [593, 375] on button "Run" at bounding box center [612, 384] width 53 height 29
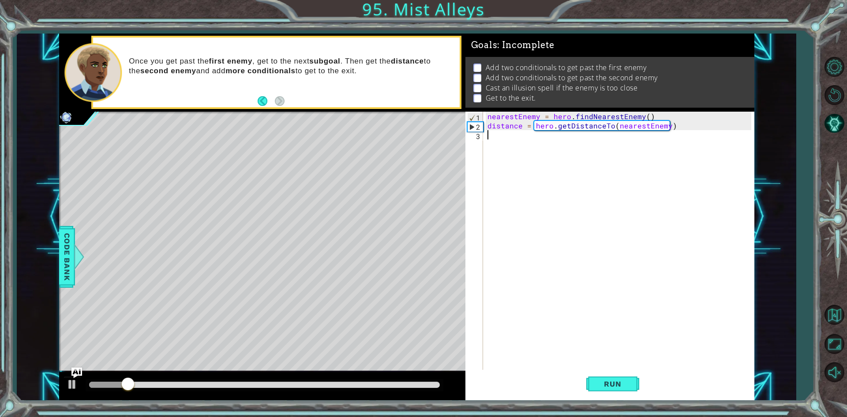
click at [64, 395] on div at bounding box center [262, 386] width 406 height 28
click at [72, 389] on div at bounding box center [72, 384] width 11 height 11
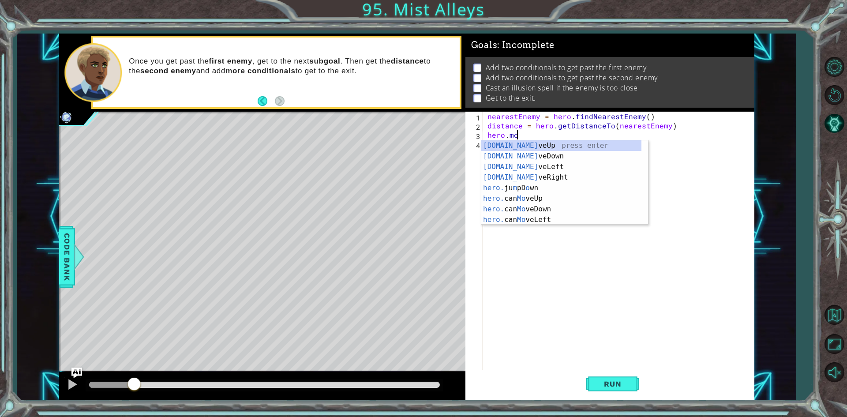
scroll to position [0, 1]
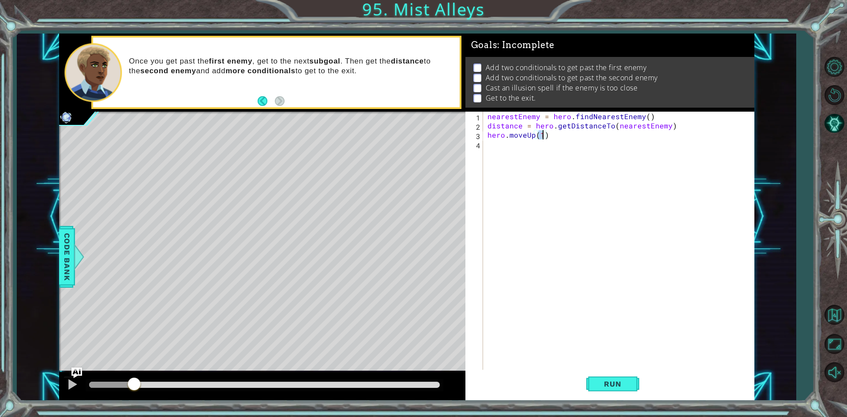
type textarea "hero.moveUp(2)"
click at [569, 175] on div "nearestEnemy = hero . findNearestEnemy ( ) distance = hero . getDistanceTo ( ne…" at bounding box center [621, 251] width 270 height 278
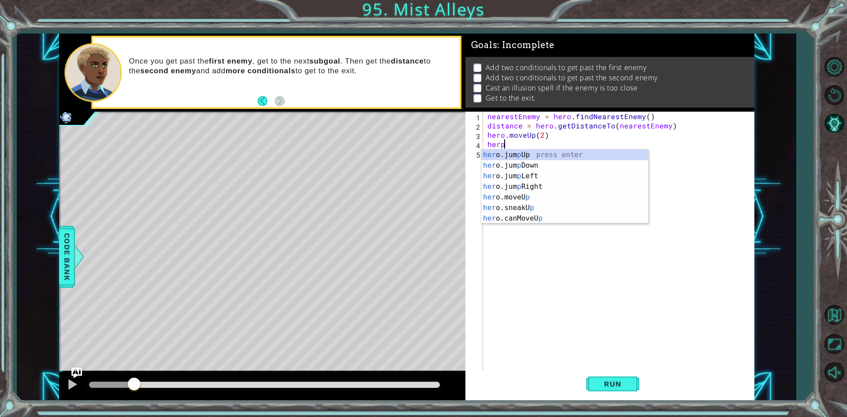
type textarea "herp"
click at [568, 158] on div "her o.jum p Up press enter her o.jum p Down press enter her o.jum p Left press …" at bounding box center [564, 197] width 167 height 95
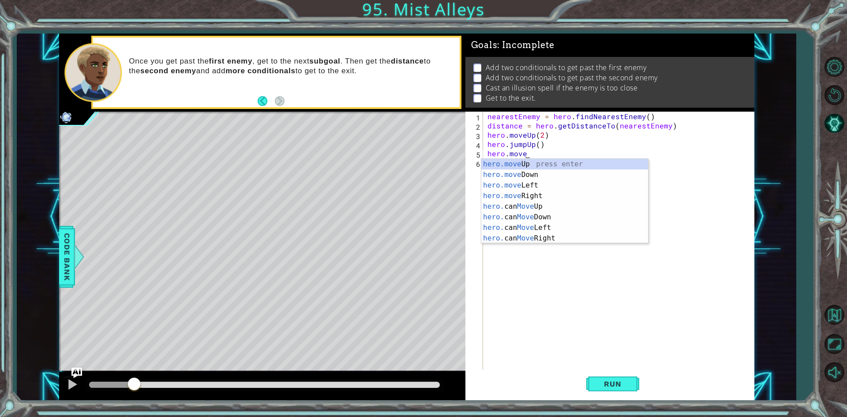
scroll to position [0, 2]
type textarea "hero.moveUp(1)"
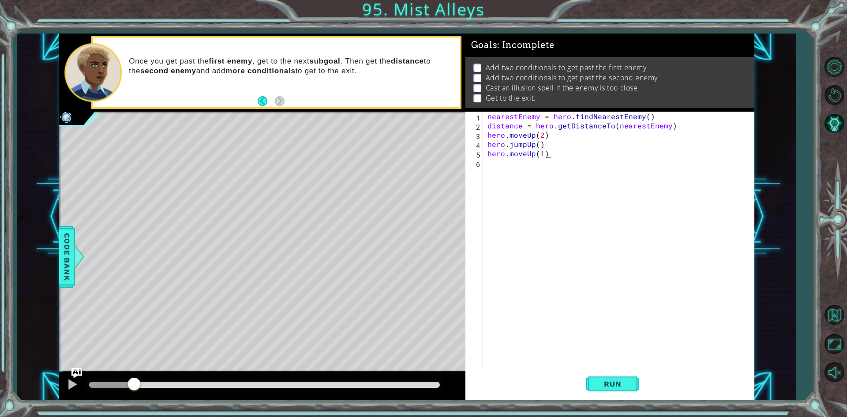
click at [565, 158] on div "nearestEnemy = hero . findNearestEnemy ( ) distance = hero . getDistanceTo ( ne…" at bounding box center [621, 251] width 270 height 278
click at [536, 164] on div "nearestEnemy = hero . findNearestEnemy ( ) distance = hero . getDistanceTo ( ne…" at bounding box center [621, 251] width 270 height 278
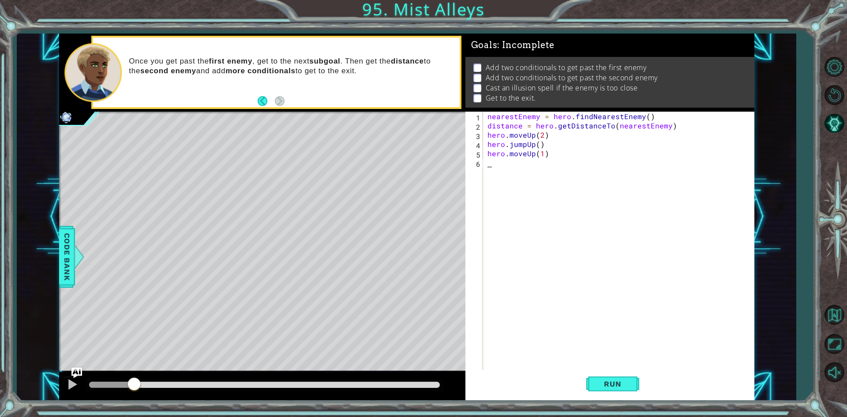
click at [536, 164] on div "nearestEnemy = hero . findNearestEnemy ( ) distance = hero . getDistanceTo ( ne…" at bounding box center [621, 251] width 270 height 278
drag, startPoint x: 536, startPoint y: 164, endPoint x: 495, endPoint y: 177, distance: 43.8
click at [495, 177] on div "nearestEnemy = hero . findNearestEnemy ( ) distance = hero . getDistanceTo ( ne…" at bounding box center [621, 251] width 270 height 278
type textarea "hero.moveRight(1)"
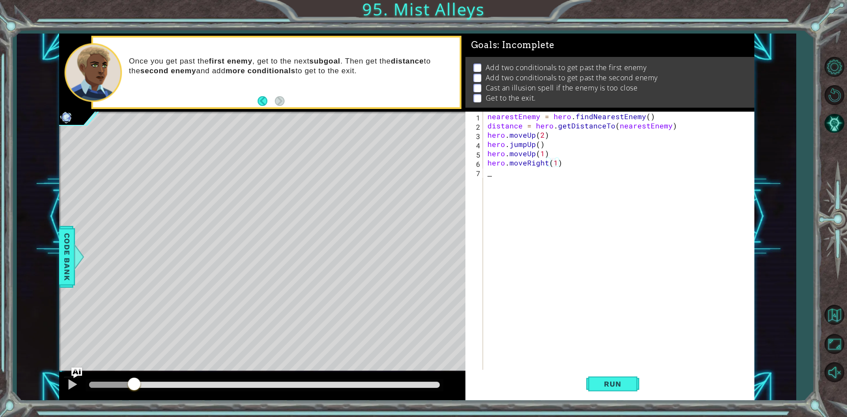
click at [495, 177] on div "nearestEnemy = hero . findNearestEnemy ( ) distance = hero . getDistanceTo ( ne…" at bounding box center [621, 251] width 270 height 278
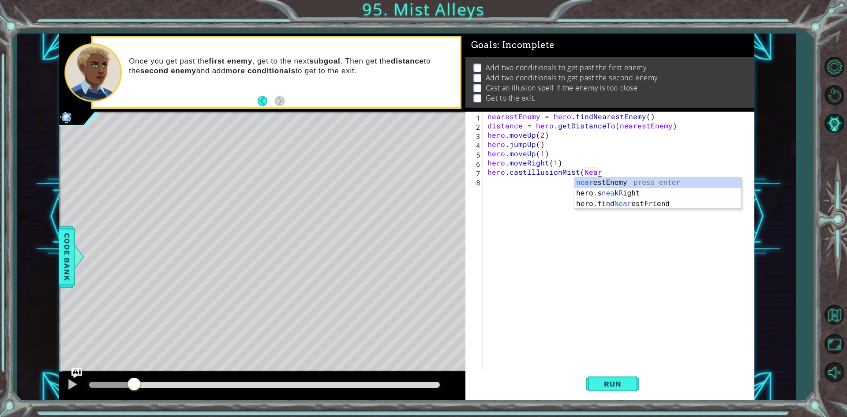
scroll to position [0, 7]
type textarea "hero.castIllusionMist(nearestEnemy"
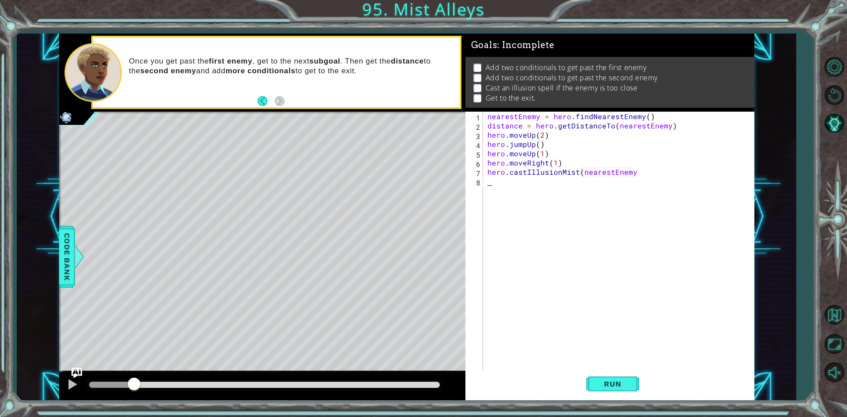
click at [495, 177] on div "nearestEnemy = hero . findNearestEnemy ( ) distance = hero . getDistanceTo ( ne…" at bounding box center [621, 251] width 270 height 278
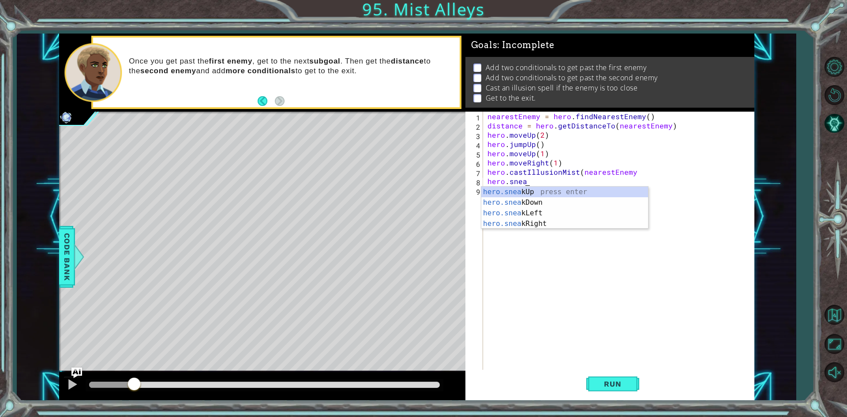
scroll to position [0, 2]
type textarea "hero.sneakRight(1)"
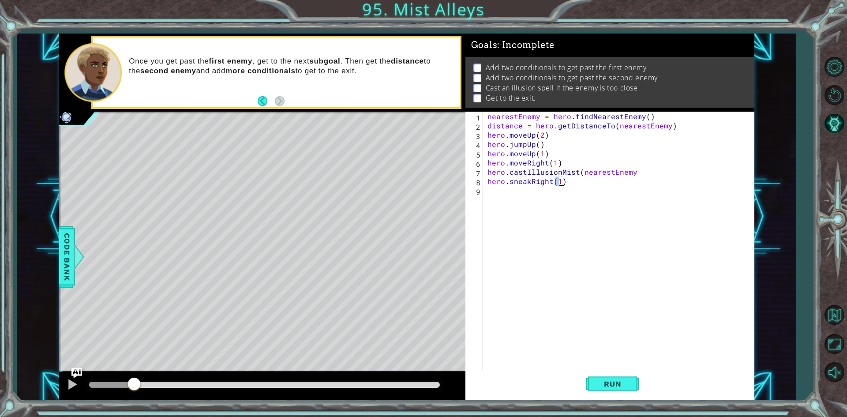
click at [501, 208] on div "nearestEnemy = hero . findNearestEnemy ( ) distance = hero . getDistanceTo ( ne…" at bounding box center [621, 251] width 270 height 278
type textarea "hero.jumpri'"
type textarea "hero.jumpri"
click at [501, 208] on div "nearestEnemy = hero . findNearestEnemy ( ) distance = hero . getDistanceTo ( ne…" at bounding box center [623, 251] width 266 height 278
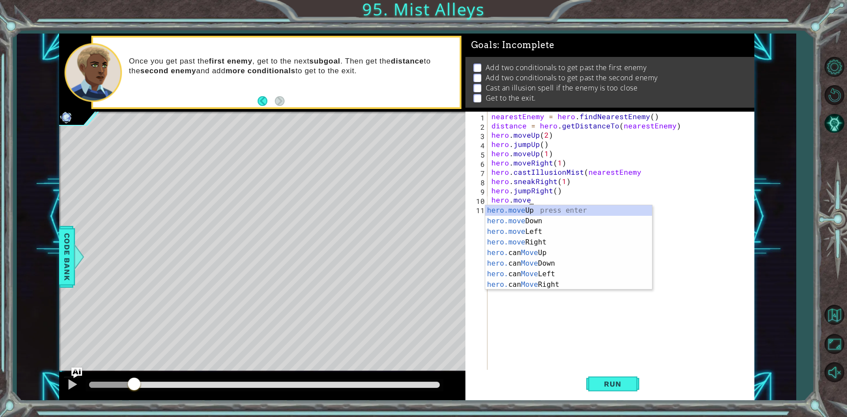
scroll to position [0, 2]
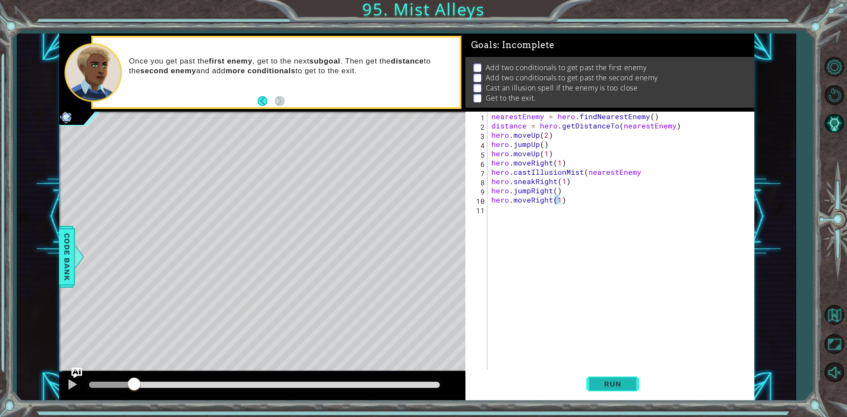
click at [623, 379] on button "Run" at bounding box center [612, 384] width 53 height 29
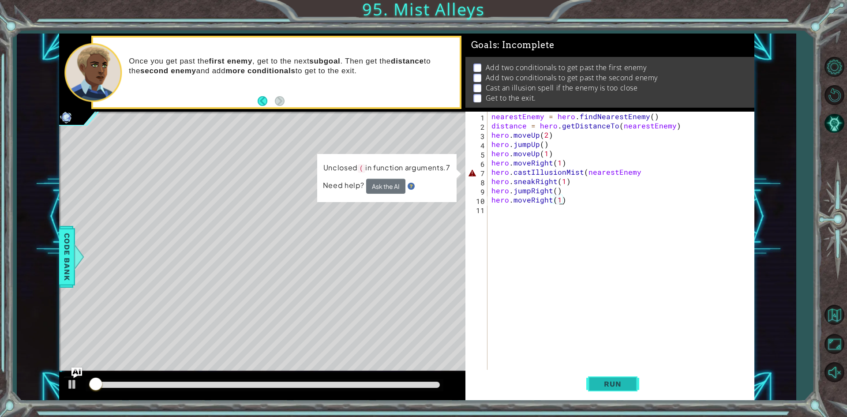
click at [623, 379] on button "Run" at bounding box center [612, 384] width 53 height 29
click at [663, 168] on div "nearestEnemy = hero . findNearestEnemy ( ) distance = hero . getDistanceTo ( ne…" at bounding box center [623, 251] width 266 height 278
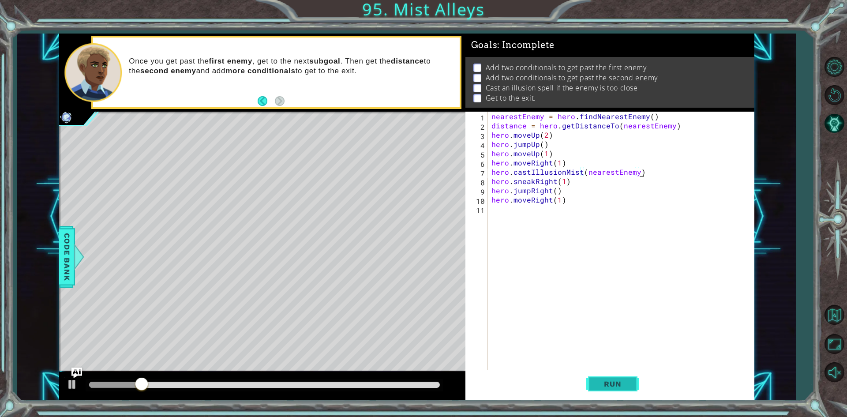
click at [617, 377] on button "Run" at bounding box center [612, 384] width 53 height 29
click at [616, 379] on button "Run" at bounding box center [612, 384] width 53 height 29
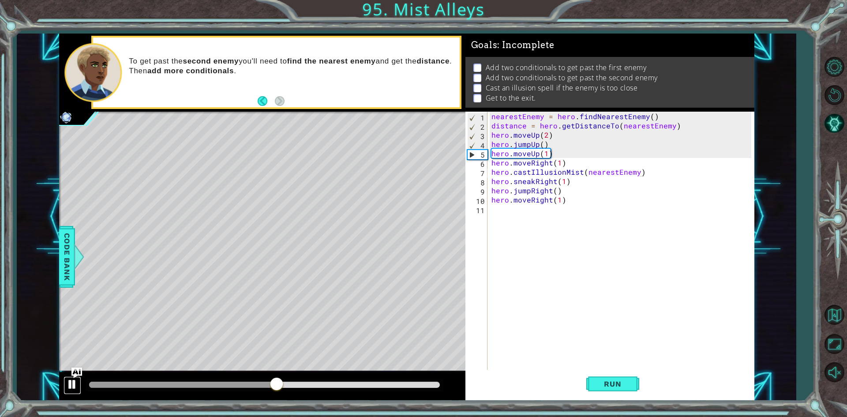
click at [68, 385] on div at bounding box center [72, 384] width 11 height 11
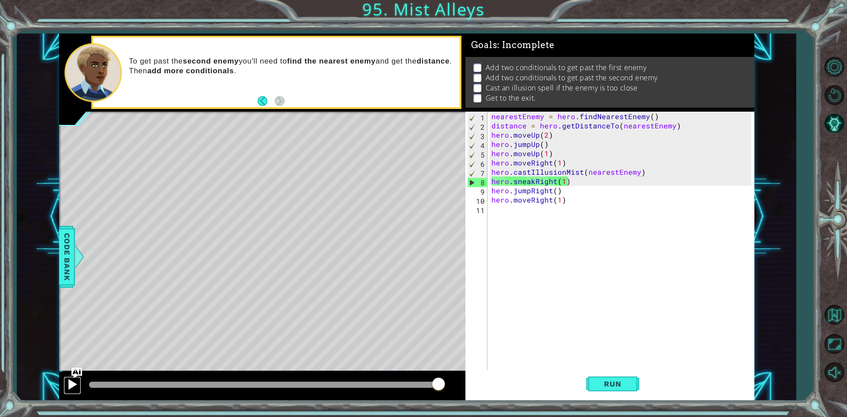
click at [79, 387] on button at bounding box center [73, 385] width 18 height 18
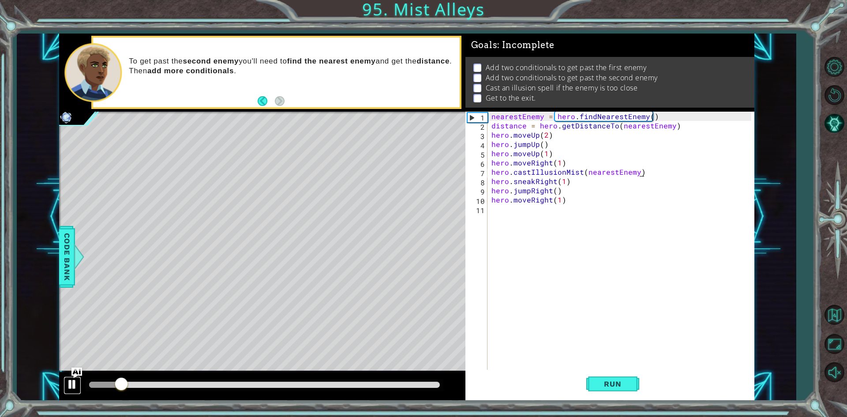
click at [75, 383] on div at bounding box center [72, 384] width 11 height 11
click at [107, 374] on div "methods hero use(thing) moveUp(steps) moveDown(steps) moveLeft(steps) moveRight…" at bounding box center [406, 217] width 695 height 367
drag, startPoint x: 105, startPoint y: 375, endPoint x: 98, endPoint y: 375, distance: 7.1
click at [98, 375] on div at bounding box center [262, 386] width 406 height 28
drag, startPoint x: 119, startPoint y: 381, endPoint x: 0, endPoint y: 374, distance: 119.3
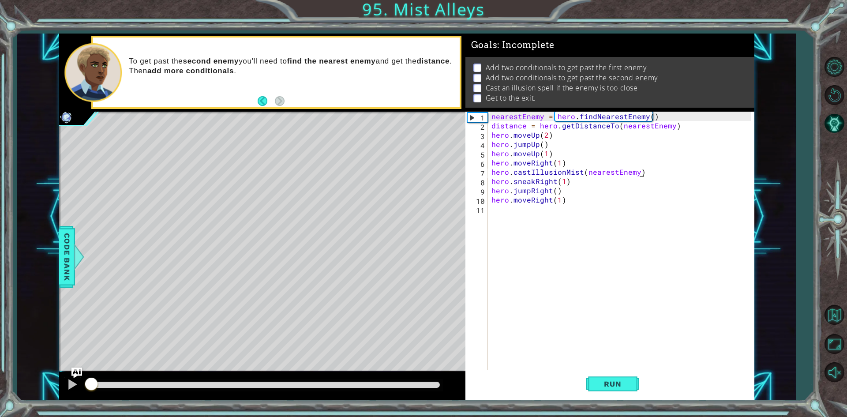
click at [3, 378] on div "1 ההההההההההההההההההההההההההההההההההההההההההההההההההההההההההההההההההההההההההההה…" at bounding box center [423, 208] width 847 height 417
click at [601, 392] on button "Run" at bounding box center [612, 384] width 53 height 29
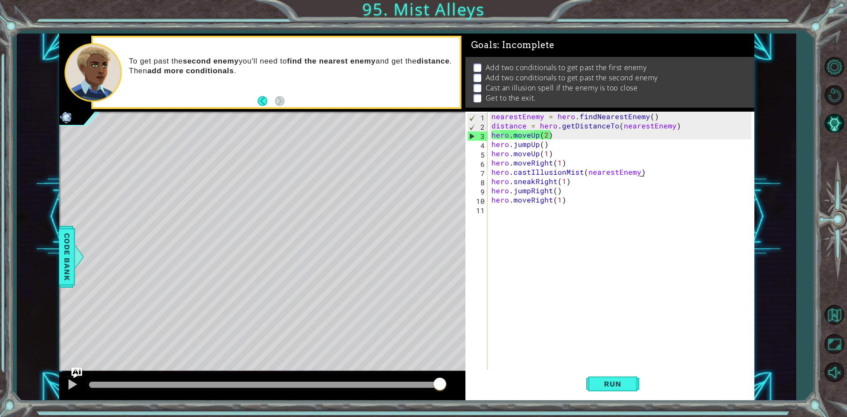
click at [608, 176] on div "nearestEnemy = hero . findNearestEnemy ( ) distance = hero . getDistanceTo ( ne…" at bounding box center [623, 251] width 266 height 278
click at [606, 173] on div "nearestEnemy = hero . findNearestEnemy ( ) distance = hero . getDistanceTo ( ne…" at bounding box center [623, 251] width 266 height 278
paste textarea "Code Area"
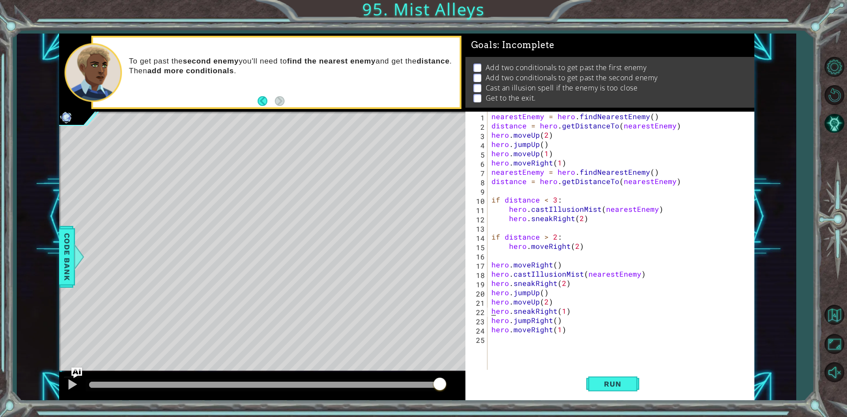
scroll to position [0, 4]
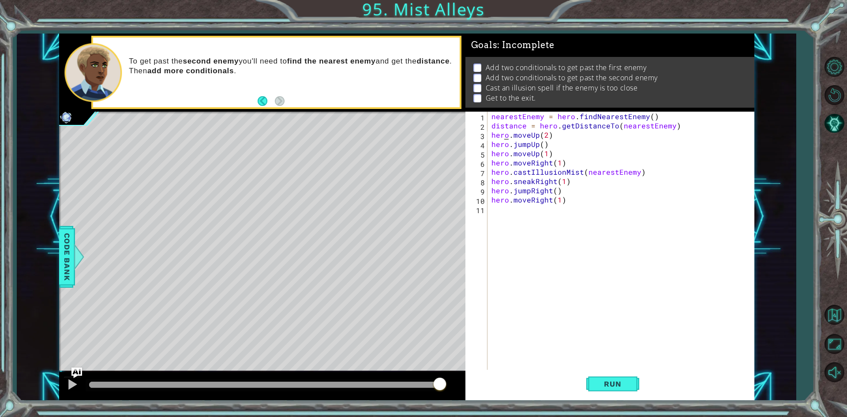
click at [506, 130] on div "nearestEnemy = hero . findNearestEnemy ( ) distance = hero . getDistanceTo ( ne…" at bounding box center [623, 251] width 266 height 278
type textarea "hero.moveUp(2)"
click at [494, 136] on div "nearestEnemy = hero . findNearestEnemy ( ) distance = hero . getDistanceTo ( ne…" at bounding box center [623, 251] width 266 height 278
click at [492, 139] on div "nearestEnemy = hero . findNearestEnemy ( ) distance = hero . getDistanceTo ( ne…" at bounding box center [623, 251] width 266 height 278
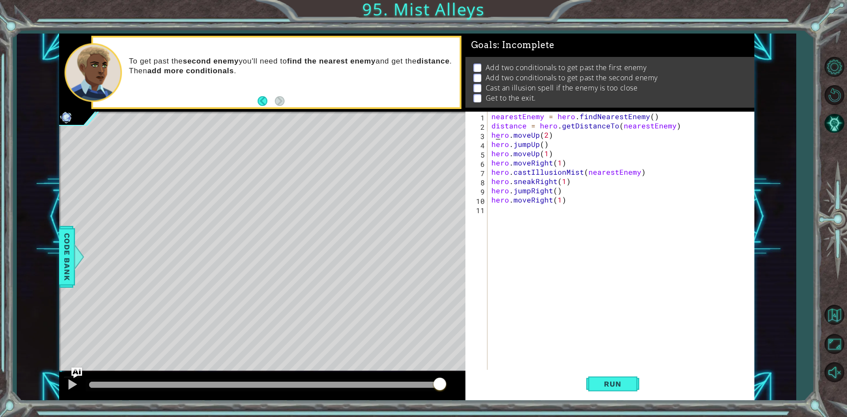
click at [497, 132] on div "nearestEnemy = hero . findNearestEnemy ( ) distance = hero . getDistanceTo ( ne…" at bounding box center [623, 251] width 266 height 278
click at [491, 131] on div "nearestEnemy = hero . findNearestEnemy ( ) distance = hero . getDistanceTo ( ne…" at bounding box center [623, 251] width 266 height 278
drag, startPoint x: 488, startPoint y: 131, endPoint x: 474, endPoint y: 132, distance: 13.3
click at [474, 132] on div "3" at bounding box center [477, 135] width 20 height 9
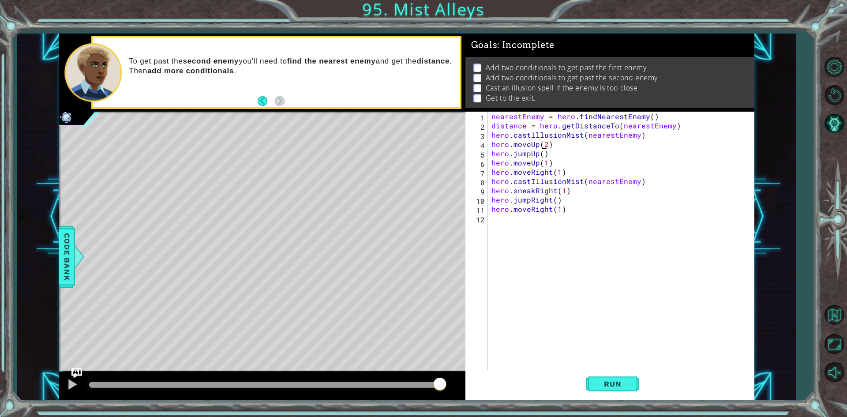
click at [542, 141] on div "nearestEnemy = hero . findNearestEnemy ( ) distance = hero . getDistanceTo ( ne…" at bounding box center [623, 251] width 266 height 278
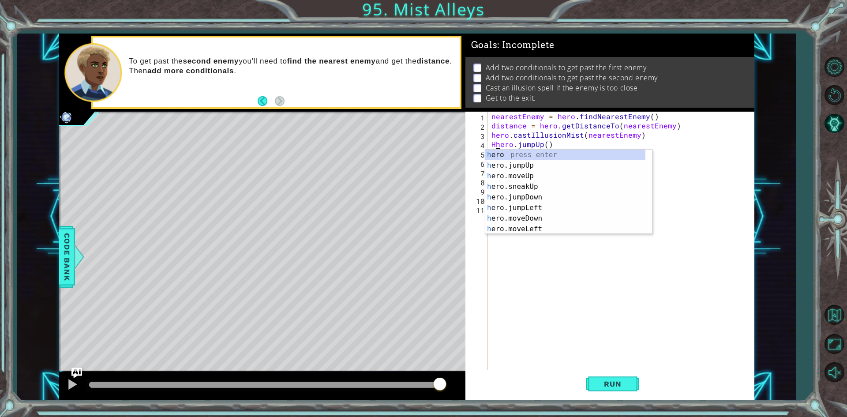
scroll to position [0, 0]
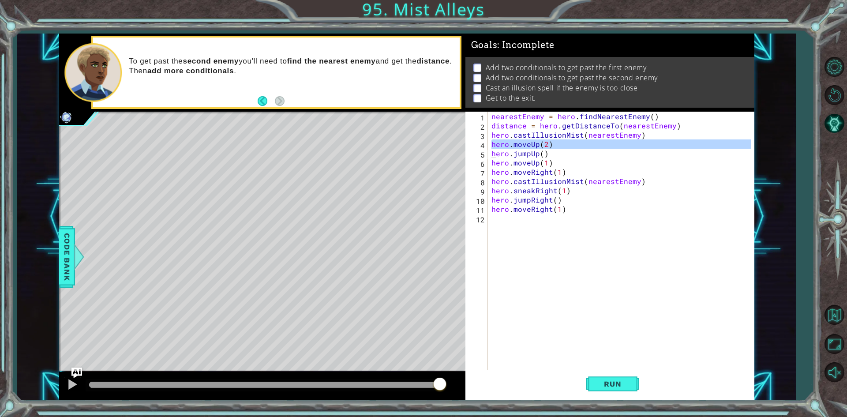
click at [488, 149] on div "hero.moveUp(2) hero.jumpUp() 1 2 3 4 5 6 7 8 9 10 11 12 nearestEnemy = hero . f…" at bounding box center [608, 241] width 286 height 259
type textarea "hero.jumpUp()"
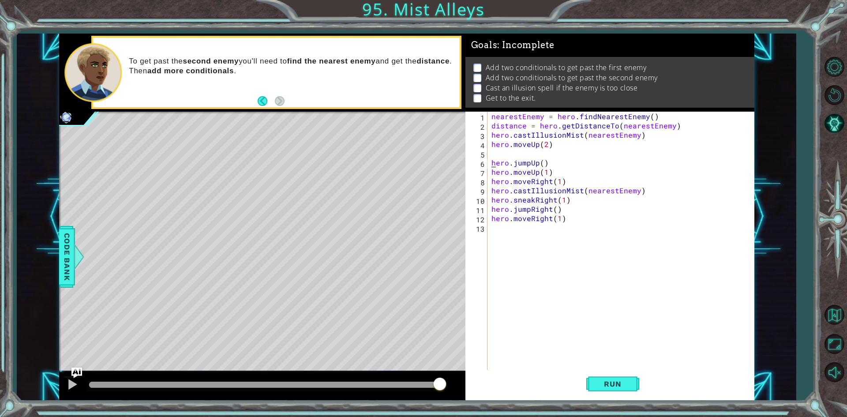
click at [500, 151] on div "nearestEnemy = hero . findNearestEnemy ( ) distance = hero . getDistanceTo ( ne…" at bounding box center [623, 251] width 266 height 278
click at [506, 140] on div "nearestEnemy = hero . findNearestEnemy ( ) distance = hero . getDistanceTo ( ne…" at bounding box center [623, 251] width 266 height 278
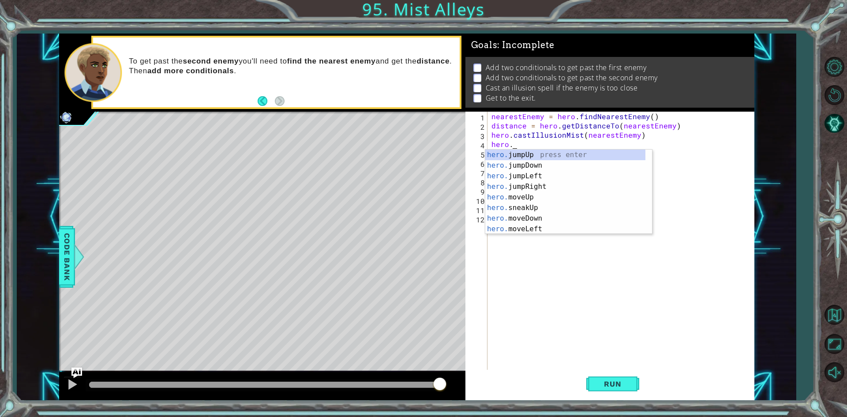
scroll to position [0, 1]
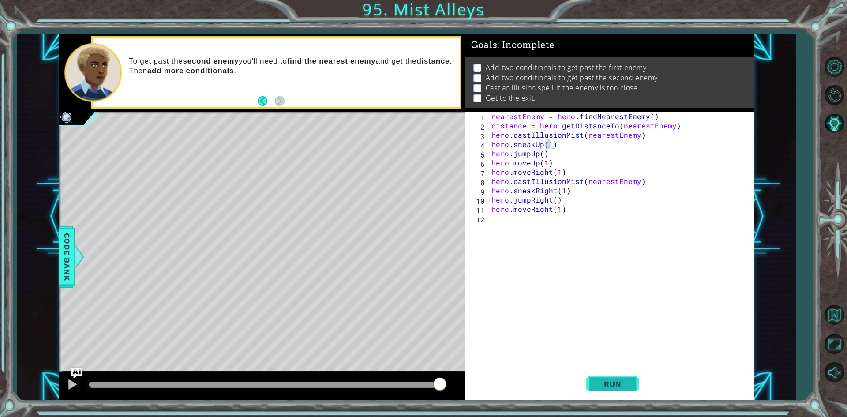
click at [608, 379] on button "Run" at bounding box center [612, 384] width 53 height 29
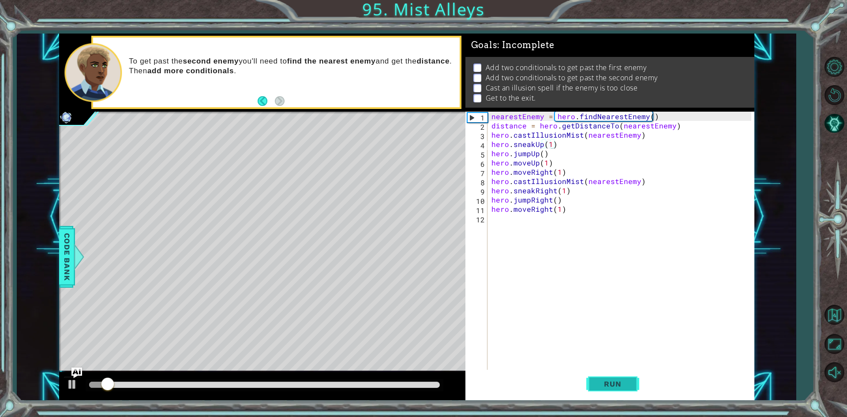
click at [608, 379] on button "Run" at bounding box center [612, 384] width 53 height 29
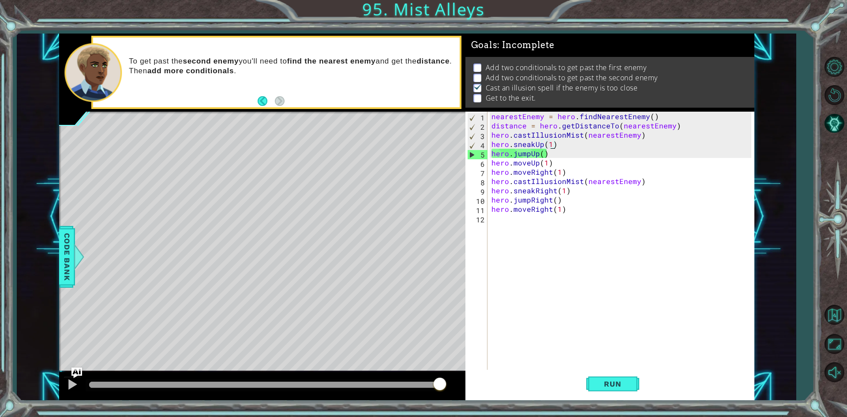
click at [548, 142] on div "nearestEnemy = hero . findNearestEnemy ( ) distance = hero . getDistanceTo ( ne…" at bounding box center [623, 251] width 266 height 278
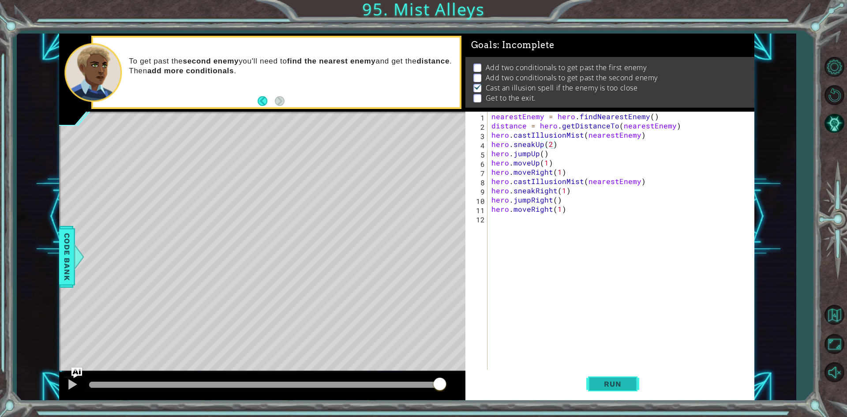
click at [607, 393] on button "Run" at bounding box center [612, 384] width 53 height 29
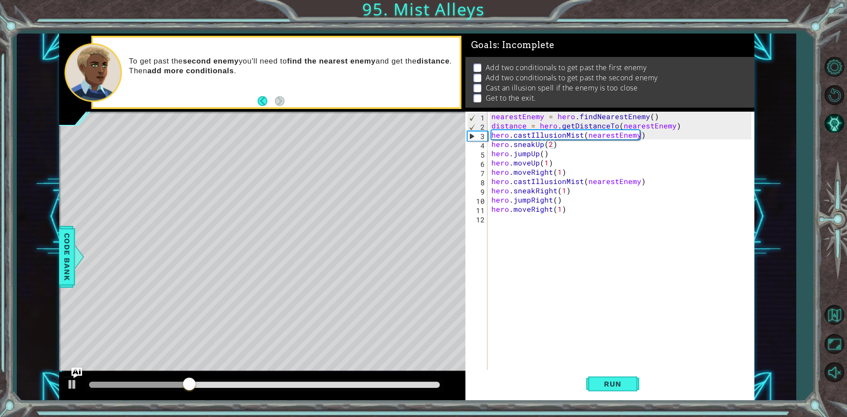
click at [589, 401] on div "1 ההההההההההההההההההההההההההההההההההההההההההההההההההההההההההההההההההההההההההההה…" at bounding box center [423, 208] width 847 height 417
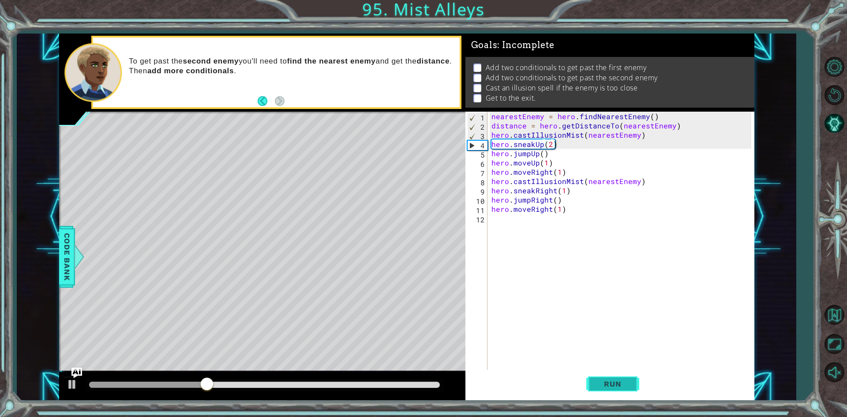
click at [609, 381] on span "Run" at bounding box center [612, 383] width 35 height 9
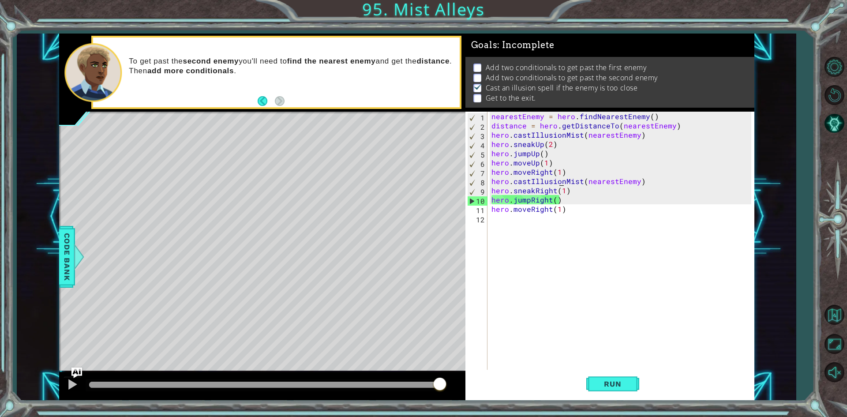
click at [559, 184] on div "nearestEnemy = hero . findNearestEnemy ( ) distance = hero . getDistanceTo ( ne…" at bounding box center [623, 251] width 266 height 278
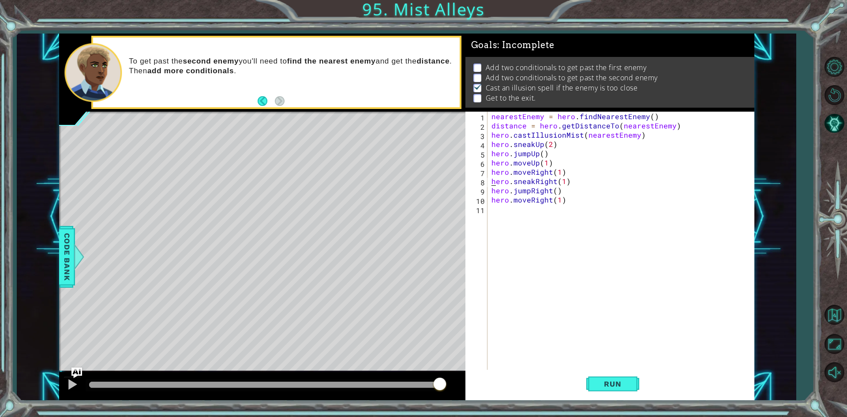
click at [559, 184] on div "nearestEnemy = hero . findNearestEnemy ( ) distance = hero . getDistanceTo ( ne…" at bounding box center [623, 251] width 266 height 278
click at [559, 184] on div "nearestEnemy = hero . findNearestEnemy ( ) distance = hero . getDistanceTo ( ne…" at bounding box center [621, 241] width 262 height 259
click at [559, 184] on div "nearestEnemy = hero . findNearestEnemy ( ) distance = hero . getDistanceTo ( ne…" at bounding box center [623, 251] width 266 height 278
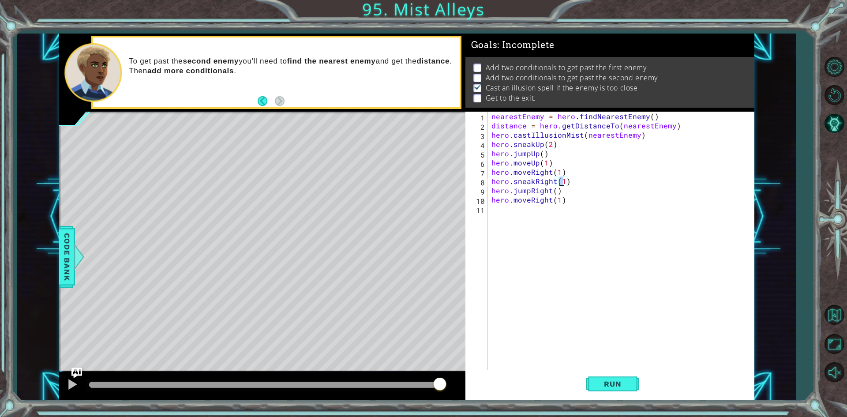
click at [559, 184] on div "nearestEnemy = hero . findNearestEnemy ( ) distance = hero . getDistanceTo ( ne…" at bounding box center [621, 241] width 262 height 259
click at [559, 184] on div "nearestEnemy = hero . findNearestEnemy ( ) distance = hero . getDistanceTo ( ne…" at bounding box center [623, 251] width 266 height 278
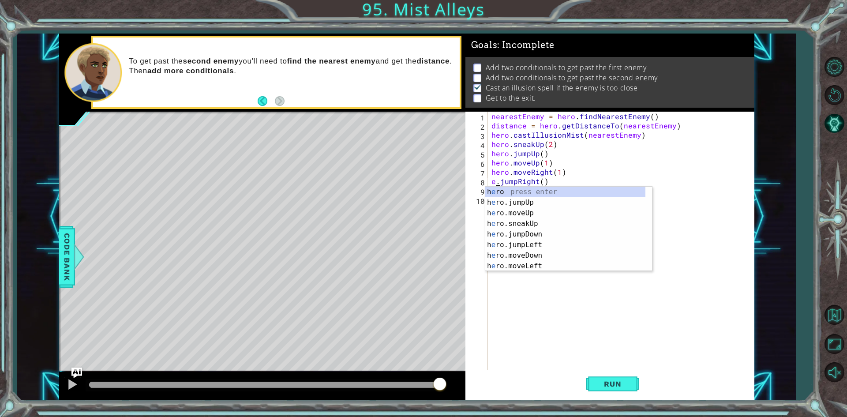
scroll to position [0, 0]
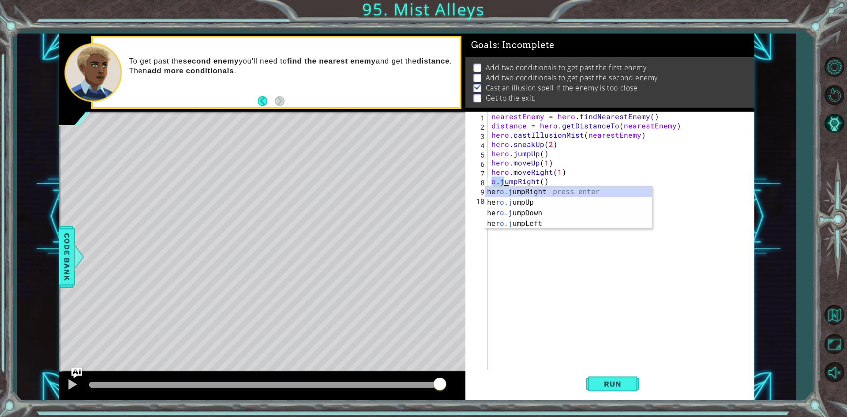
type textarea "ho.jumpRight()"
click at [621, 294] on div "nearestEnemy = hero . findNearestEnemy ( ) distance = hero . getDistanceTo ( ne…" at bounding box center [623, 251] width 266 height 278
click at [545, 180] on div "nearestEnemy = hero . findNearestEnemy ( ) distance = hero . getDistanceTo ( ne…" at bounding box center [623, 251] width 266 height 278
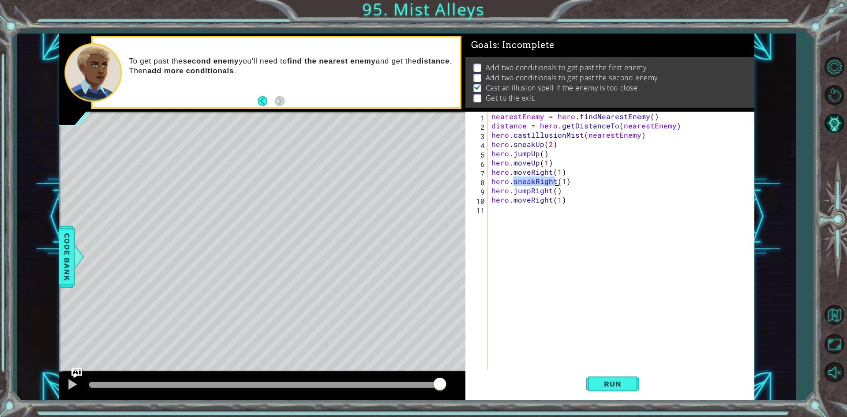
click at [545, 180] on div "nearestEnemy = hero . findNearestEnemy ( ) distance = hero . getDistanceTo ( ne…" at bounding box center [623, 251] width 266 height 278
click at [598, 375] on button "Run" at bounding box center [612, 384] width 53 height 29
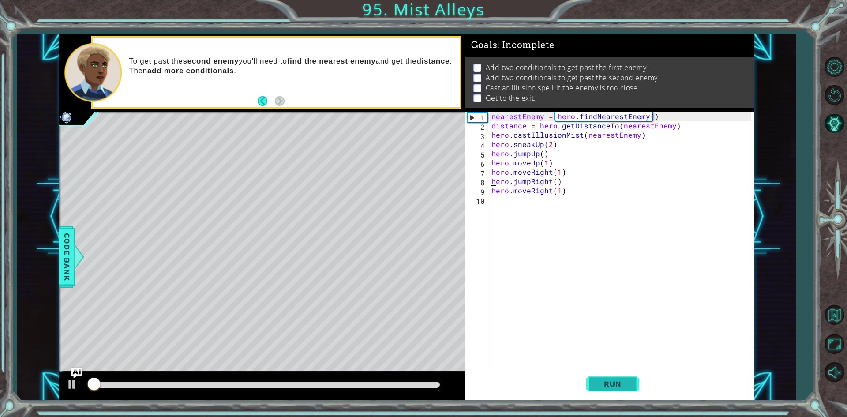
click at [594, 377] on button "Run" at bounding box center [612, 384] width 53 height 29
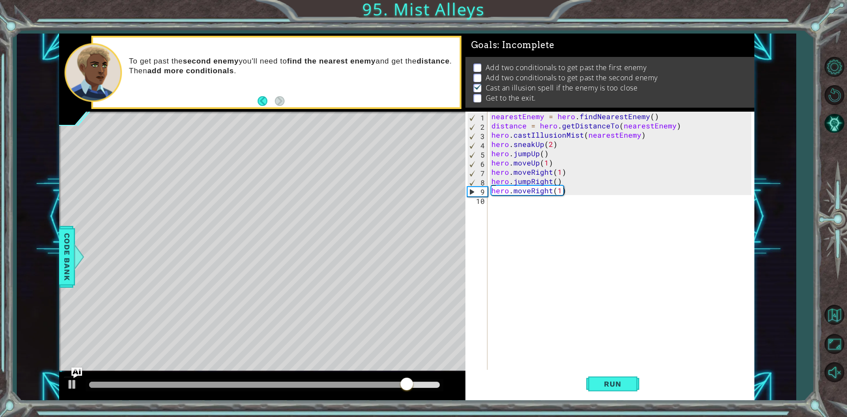
click at [557, 164] on div "nearestEnemy = hero . findNearestEnemy ( ) distance = hero . getDistanceTo ( ne…" at bounding box center [623, 251] width 266 height 278
click at [559, 173] on div "nearestEnemy = hero . findNearestEnemy ( ) distance = hero . getDistanceTo ( ne…" at bounding box center [623, 251] width 266 height 278
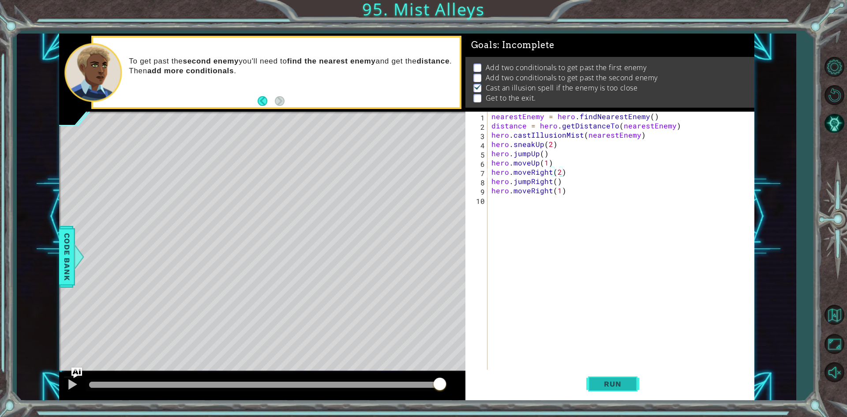
click at [604, 374] on button "Run" at bounding box center [612, 384] width 53 height 29
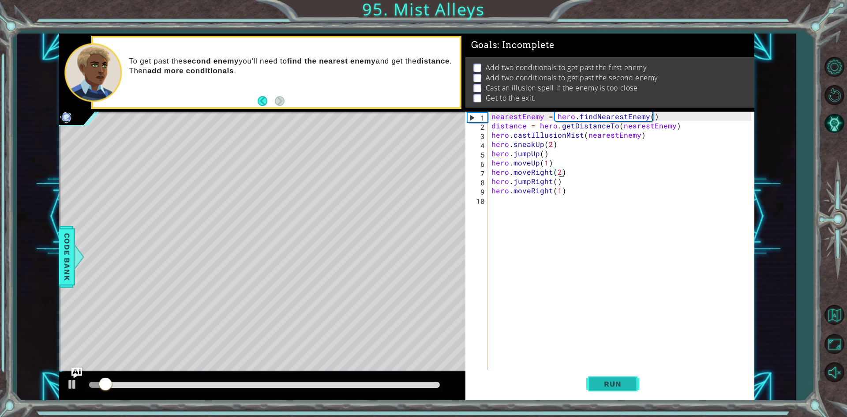
click at [604, 374] on button "Run" at bounding box center [612, 384] width 53 height 29
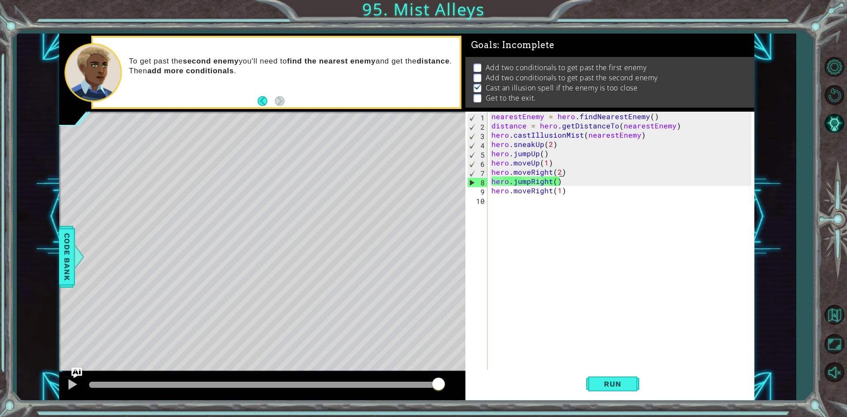
click at [557, 175] on div "nearestEnemy = hero . findNearestEnemy ( ) distance = hero . getDistanceTo ( ne…" at bounding box center [623, 251] width 266 height 278
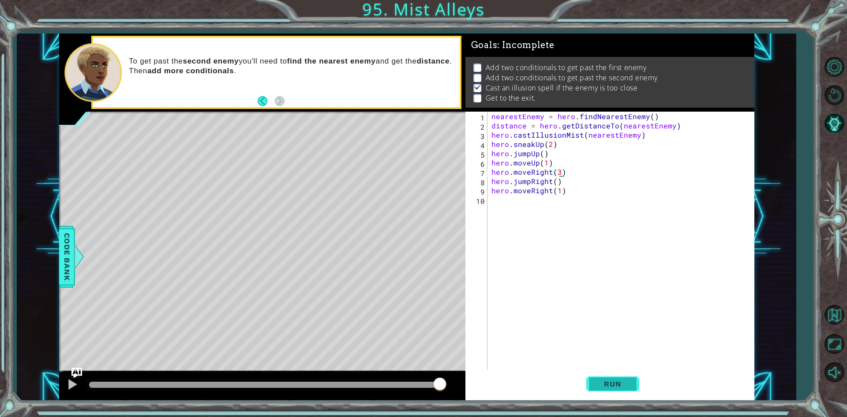
click at [590, 383] on button "Run" at bounding box center [612, 384] width 53 height 29
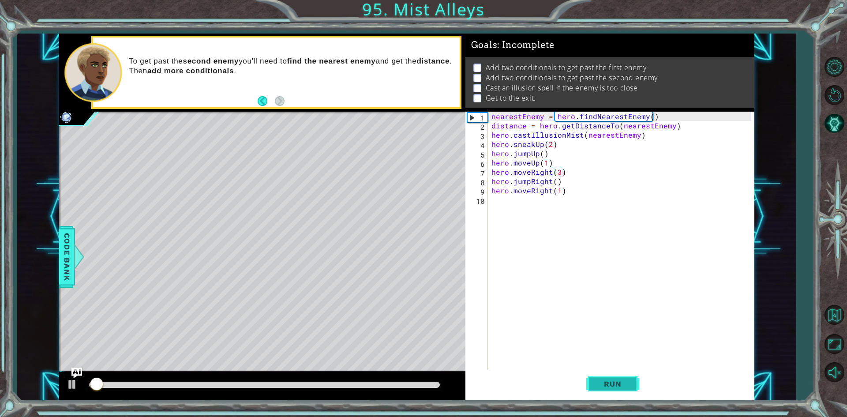
click at [590, 383] on button "Run" at bounding box center [612, 384] width 53 height 29
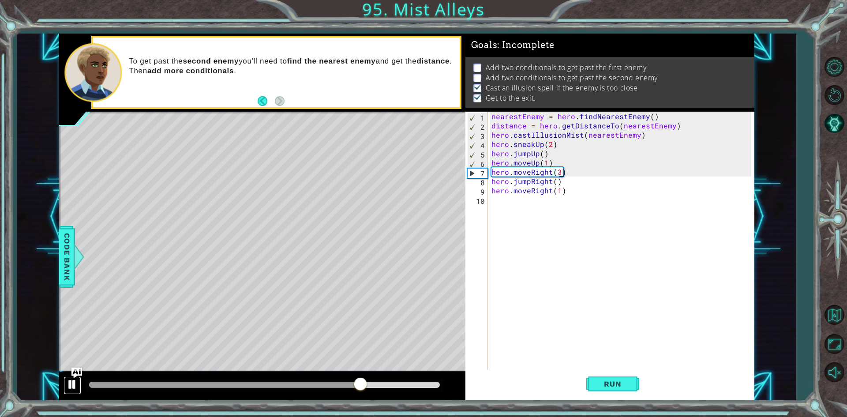
click at [79, 384] on button at bounding box center [73, 385] width 18 height 18
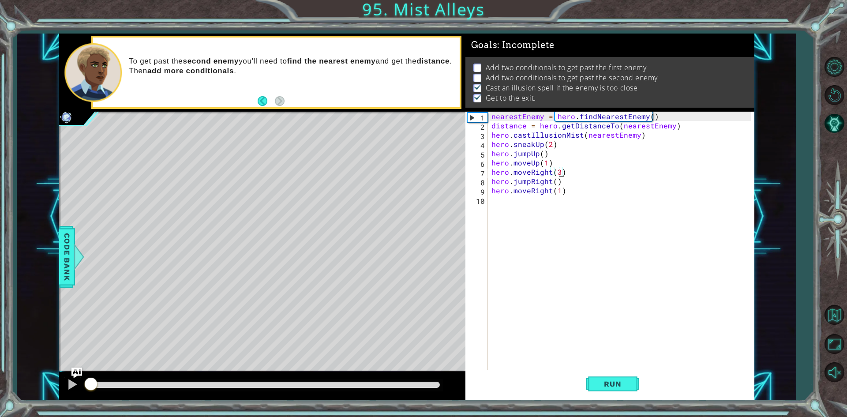
drag, startPoint x: 360, startPoint y: 380, endPoint x: 0, endPoint y: 438, distance: 364.5
click at [0, 416] on html "1 ההההההההההההההההההההההההההההההההההההההההההההההההההההההההההההההההההההההההההההה…" at bounding box center [423, 208] width 847 height 417
click at [54, 260] on div "1 ההההההההההההההההההההההההההההההההההההההההההההההההההההההההההההההההההההההההההההה…" at bounding box center [406, 217] width 779 height 367
click at [84, 247] on div at bounding box center [78, 257] width 11 height 26
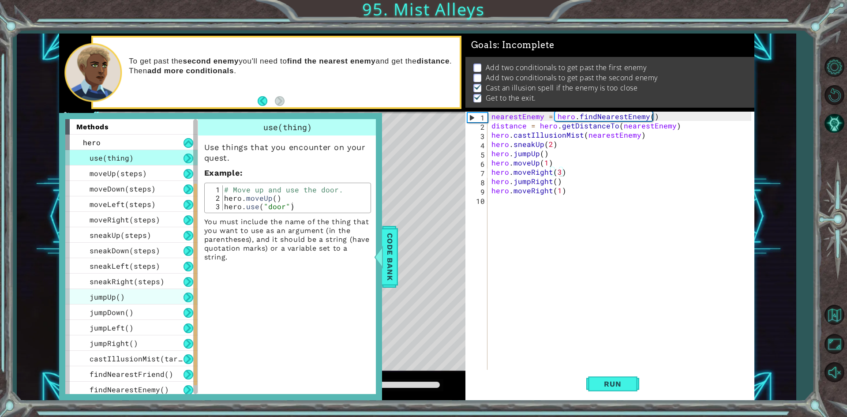
scroll to position [127, 0]
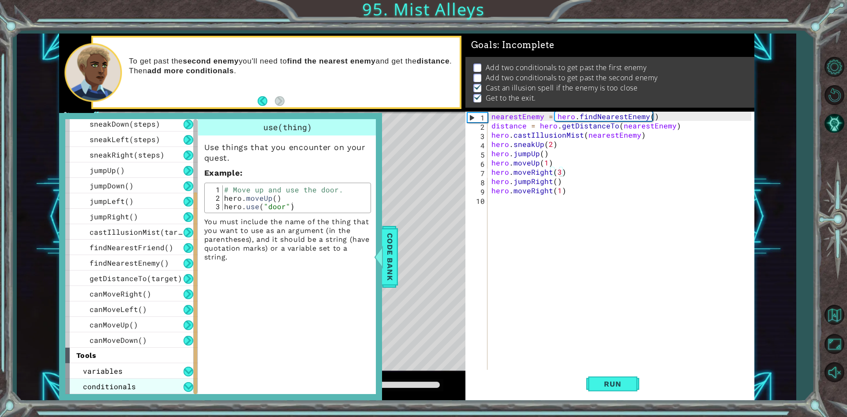
click at [128, 383] on span "conditionals" at bounding box center [109, 386] width 53 height 9
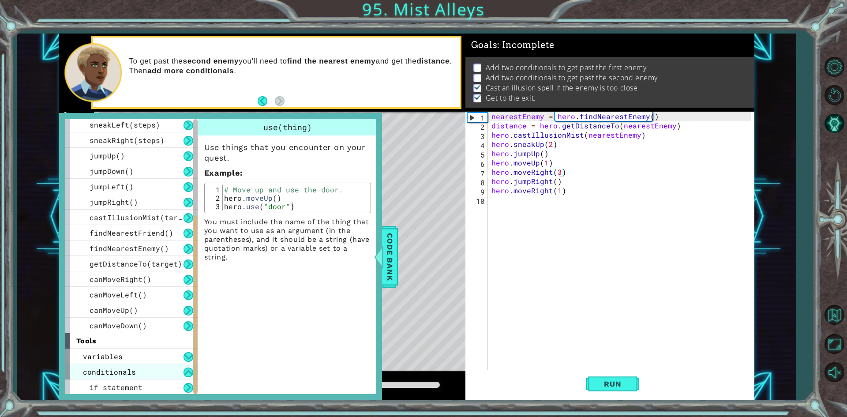
scroll to position [142, 0]
click at [128, 383] on span "if statement" at bounding box center [116, 386] width 53 height 9
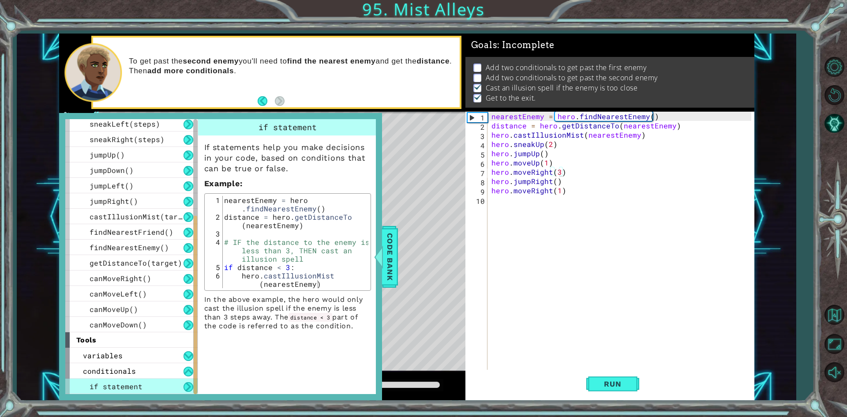
drag, startPoint x: 318, startPoint y: 303, endPoint x: 243, endPoint y: 314, distance: 76.2
click at [243, 314] on p "In the above example, the hero would only cast the illusion spell if the enemy …" at bounding box center [287, 312] width 167 height 35
click at [387, 275] on span "Code Bank" at bounding box center [390, 256] width 14 height 54
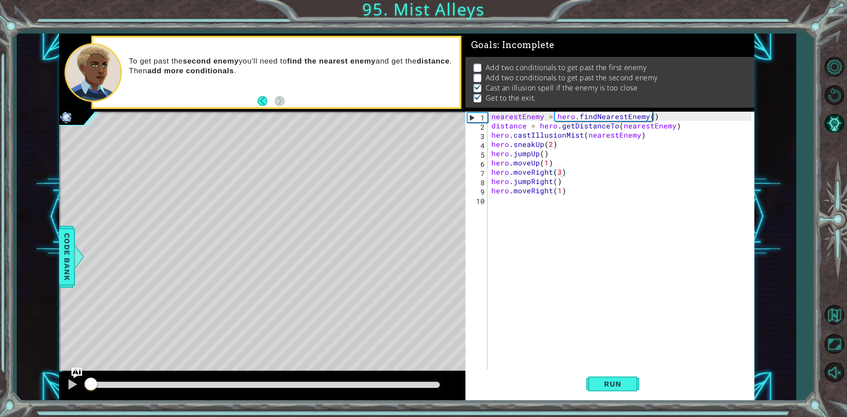
type textarea "hero.castIllusionMist(nearestEnemy)"
click at [490, 134] on div "nearestEnemy = hero . findNearestEnemy ( ) distance = hero . getDistanceTo ( ne…" at bounding box center [621, 241] width 262 height 259
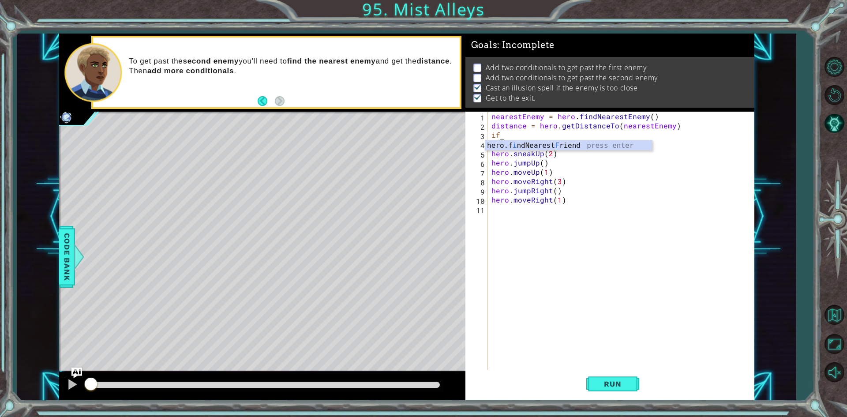
scroll to position [0, 0]
click at [65, 251] on span "Code Bank" at bounding box center [67, 256] width 14 height 54
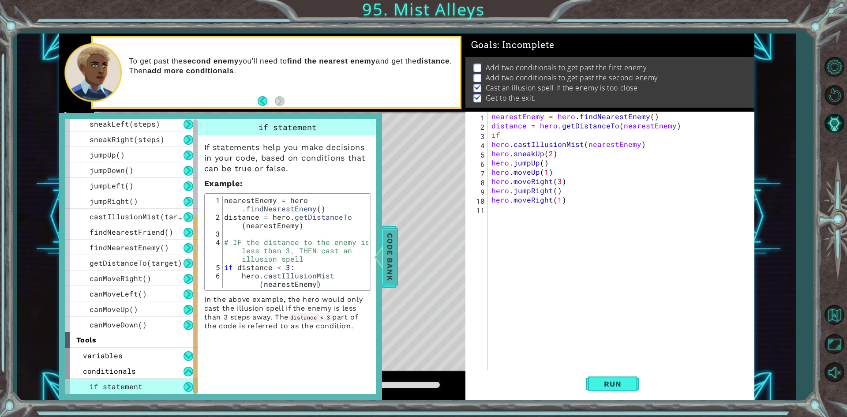
click at [382, 253] on div at bounding box center [378, 257] width 11 height 26
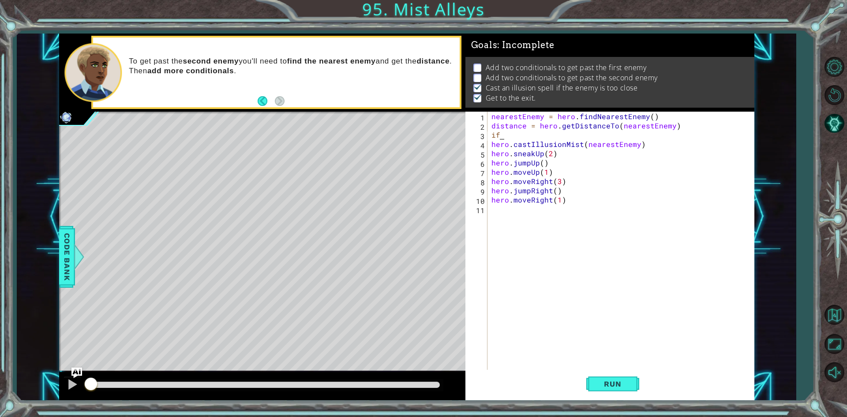
click at [529, 133] on div "nearestEnemy = hero . findNearestEnemy ( ) distance = hero . getDistanceTo ( ne…" at bounding box center [623, 251] width 266 height 278
click at [617, 390] on button "Run" at bounding box center [612, 384] width 53 height 29
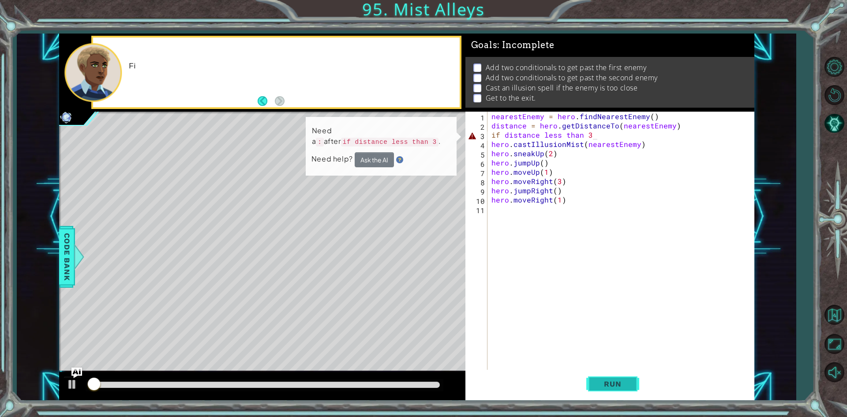
click at [617, 390] on button "Run" at bounding box center [612, 384] width 53 height 29
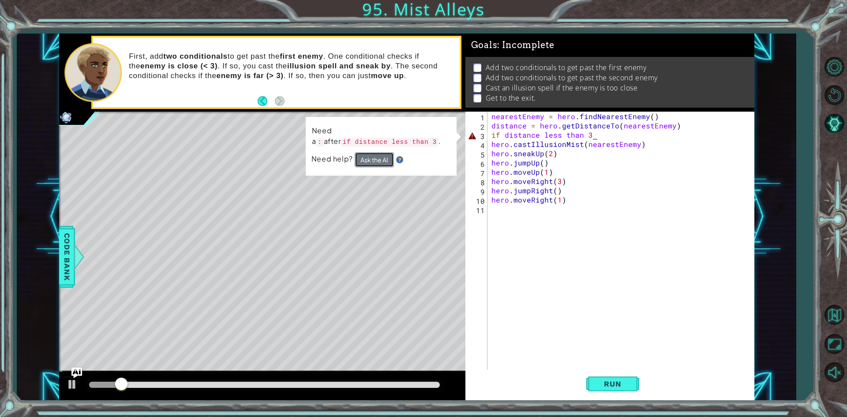
click at [357, 161] on button "Ask the AI" at bounding box center [374, 159] width 40 height 15
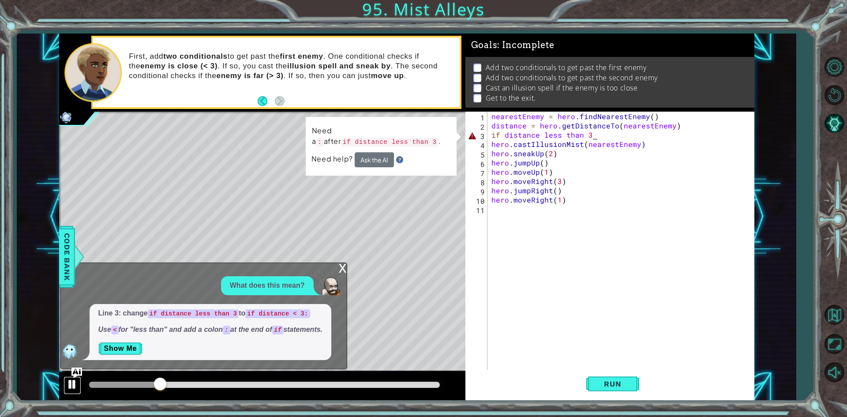
click at [68, 379] on div at bounding box center [72, 384] width 11 height 11
click at [579, 132] on div "nearestEnemy = hero . findNearestEnemy ( ) distance = hero . getDistanceTo ( ne…" at bounding box center [623, 251] width 266 height 278
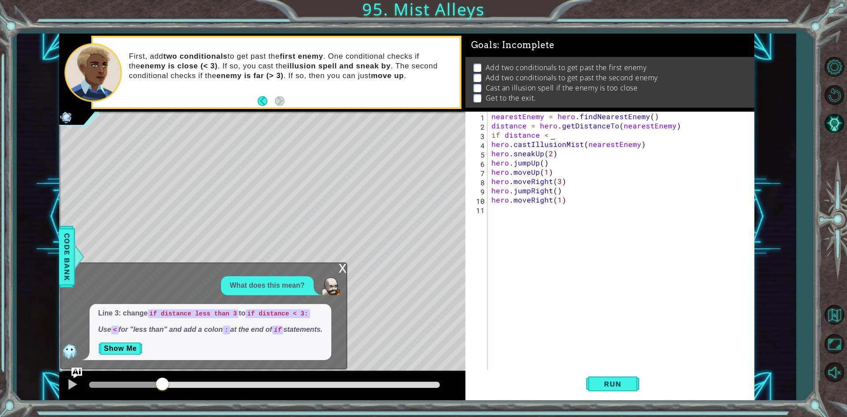
scroll to position [0, 4]
click at [596, 372] on button "Run" at bounding box center [612, 384] width 53 height 29
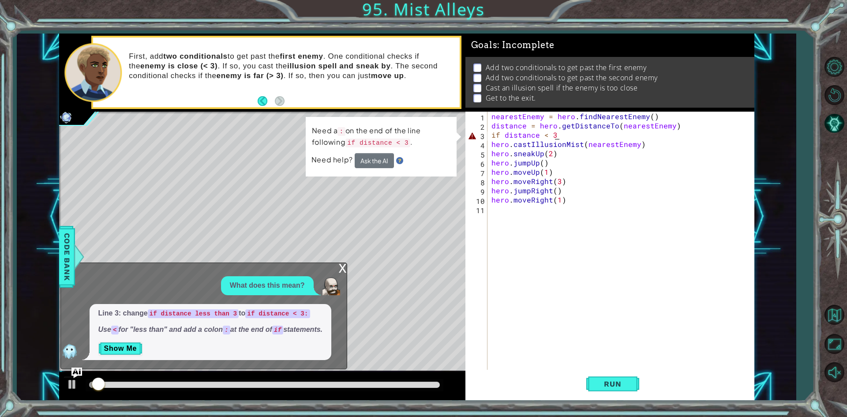
click at [343, 267] on div "x" at bounding box center [343, 267] width 8 height 9
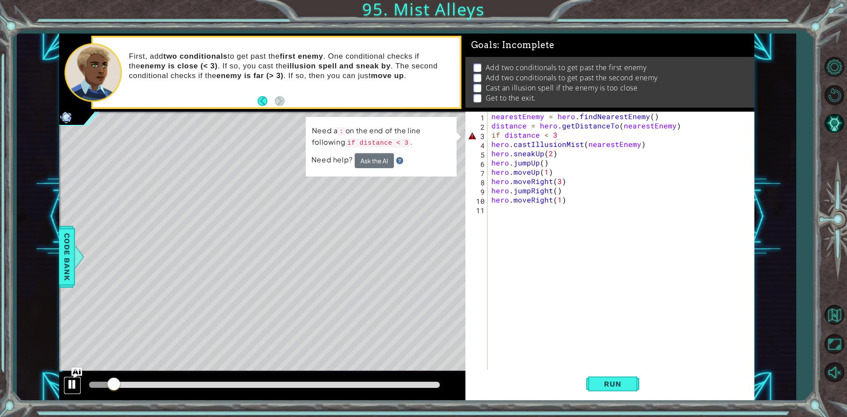
click at [70, 382] on div at bounding box center [72, 384] width 11 height 11
click at [64, 263] on span "Code Bank" at bounding box center [67, 256] width 14 height 54
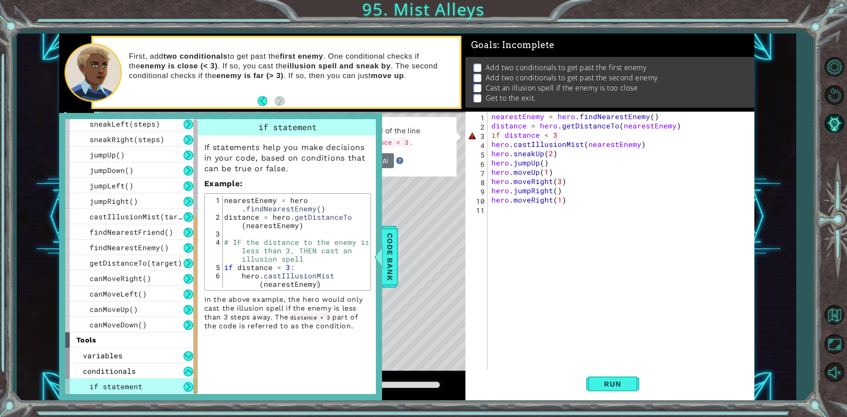
click at [578, 131] on div "nearestEnemy = hero . findNearestEnemy ( ) distance = hero . getDistanceTo ( ne…" at bounding box center [623, 251] width 266 height 278
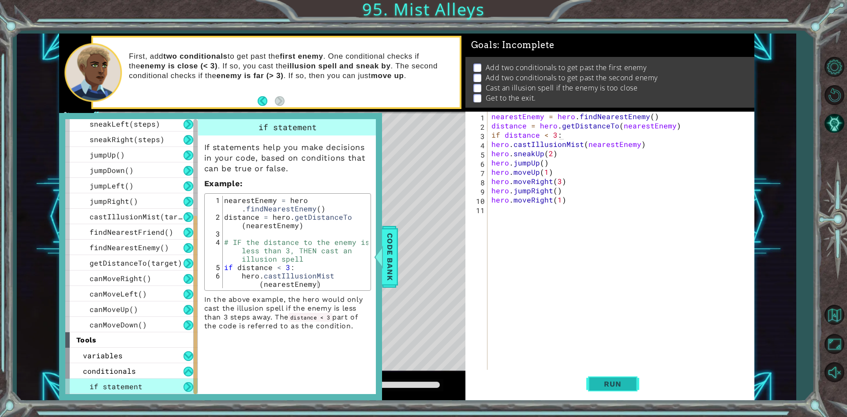
drag, startPoint x: 593, startPoint y: 375, endPoint x: 597, endPoint y: 376, distance: 4.5
click at [594, 375] on button "Run" at bounding box center [612, 384] width 53 height 29
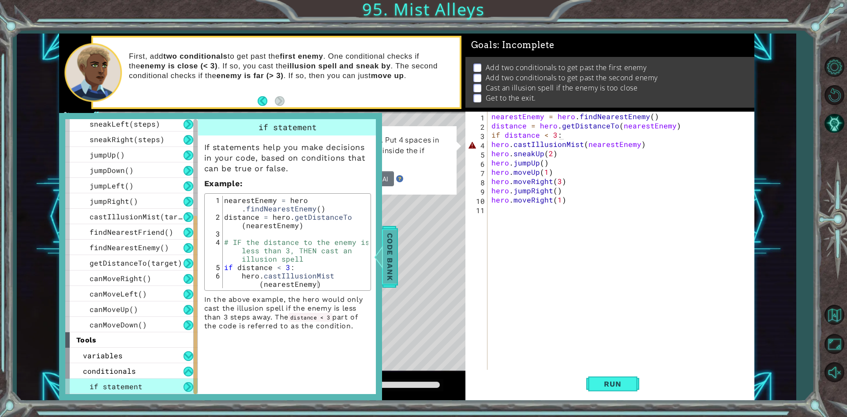
click at [398, 258] on div "Code Bank" at bounding box center [390, 257] width 16 height 62
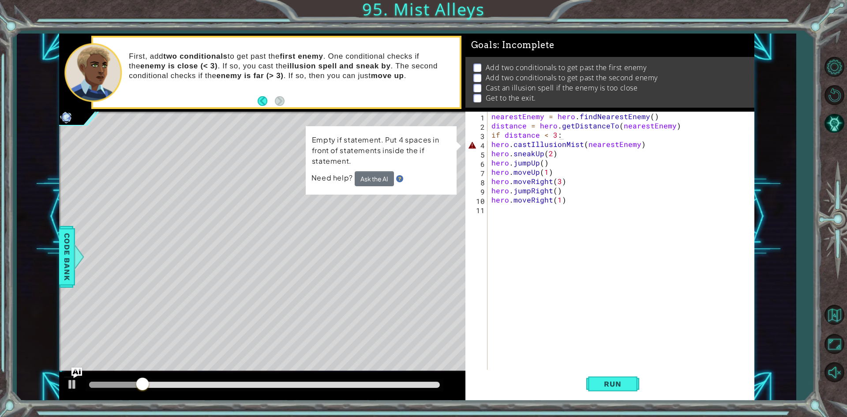
click at [496, 156] on div "nearestEnemy = hero . findNearestEnemy ( ) distance = hero . getDistanceTo ( ne…" at bounding box center [623, 251] width 266 height 278
click at [491, 155] on div "nearestEnemy = hero . findNearestEnemy ( ) distance = hero . getDistanceTo ( ne…" at bounding box center [623, 251] width 266 height 278
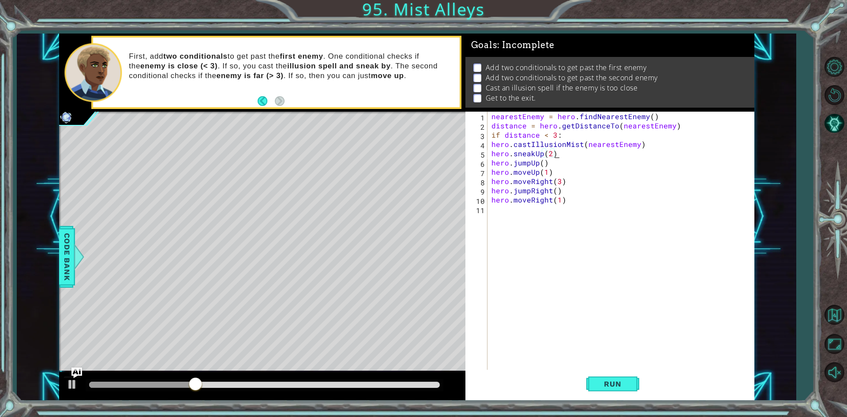
click at [491, 155] on div "nearestEnemy = hero . findNearestEnemy ( ) distance = hero . getDistanceTo ( ne…" at bounding box center [623, 251] width 266 height 278
click at [477, 147] on div "4" at bounding box center [477, 145] width 20 height 9
click at [490, 150] on div "nearestEnemy = hero . findNearestEnemy ( ) distance = hero . getDistanceTo ( ne…" at bounding box center [623, 251] width 266 height 278
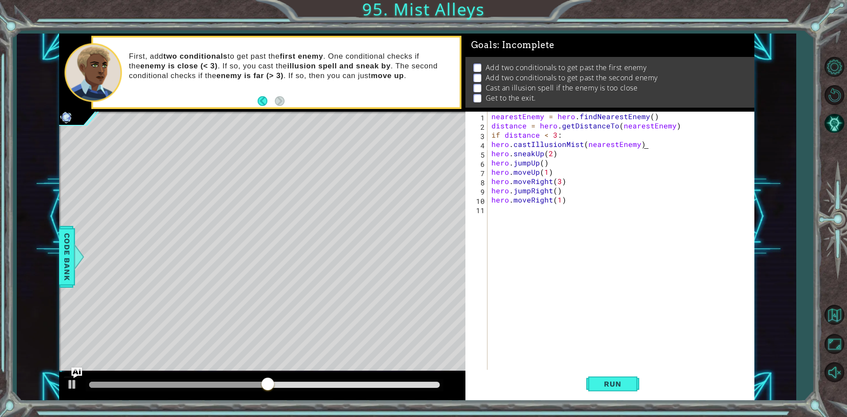
type textarea "hero.castIllusionMist(nearestEnemy)"
click at [494, 150] on div "nearestEnemy = hero . findNearestEnemy ( ) distance = hero . getDistanceTo ( ne…" at bounding box center [623, 251] width 266 height 278
click at [488, 151] on div "hero.sneakUp(2) 1 2 3 4 5 6 7 8 9 10 11 nearestEnemy = hero . findNearestEnemy …" at bounding box center [608, 241] width 286 height 259
click at [493, 152] on div "nearestEnemy = hero . findNearestEnemy ( ) distance = hero . getDistanceTo ( ne…" at bounding box center [623, 251] width 266 height 278
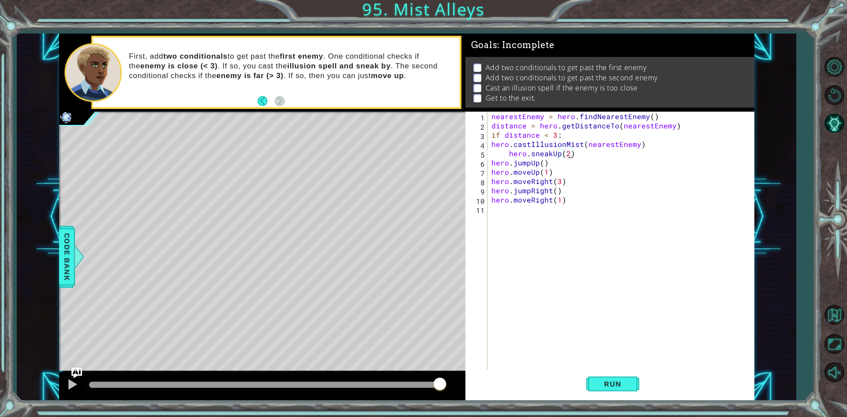
scroll to position [0, 4]
click at [628, 381] on span "Run" at bounding box center [612, 383] width 35 height 9
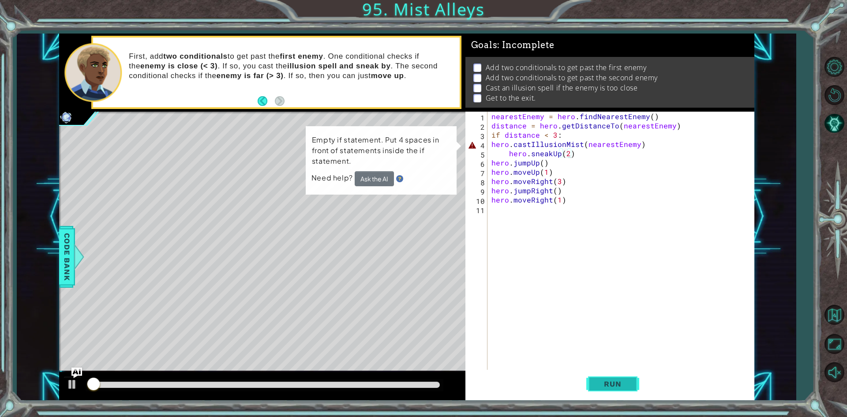
click at [628, 381] on span "Run" at bounding box center [612, 383] width 35 height 9
click at [491, 143] on div "nearestEnemy = hero . findNearestEnemy ( ) distance = hero . getDistanceTo ( ne…" at bounding box center [623, 251] width 266 height 278
click at [72, 384] on div at bounding box center [72, 384] width 11 height 11
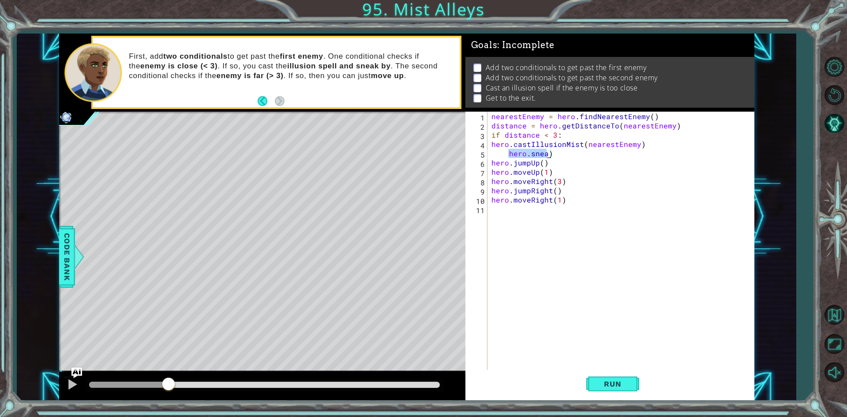
scroll to position [0, 3]
type textarea "hero.castIllusionMist(nearestEnemy)"
click at [846, 310] on button "Back to Map" at bounding box center [834, 315] width 26 height 26
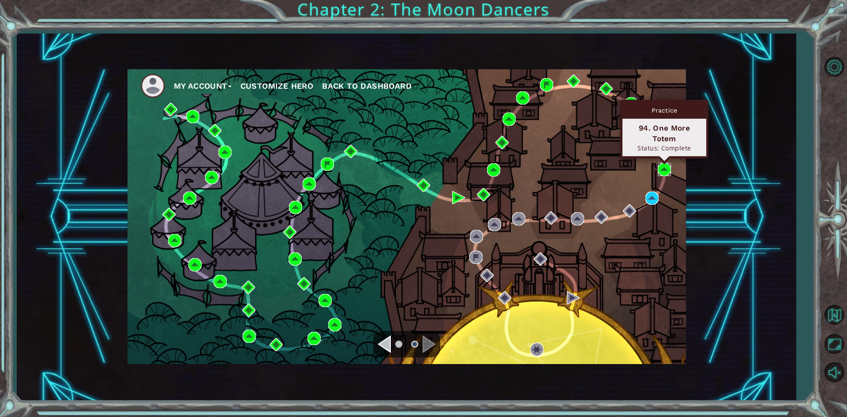
click at [668, 165] on img at bounding box center [664, 169] width 13 height 13
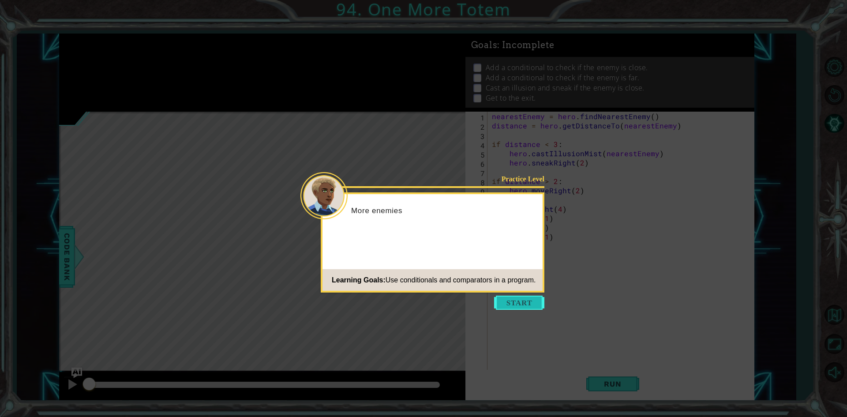
click at [530, 300] on button "Start" at bounding box center [519, 303] width 50 height 14
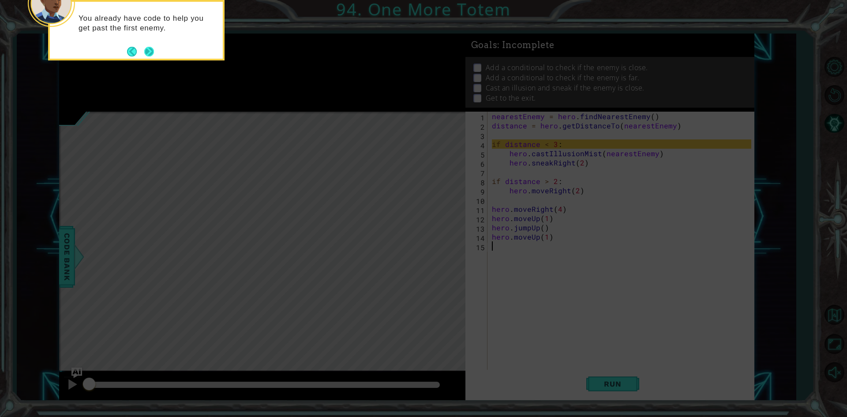
click at [154, 50] on button "Next" at bounding box center [149, 52] width 10 height 10
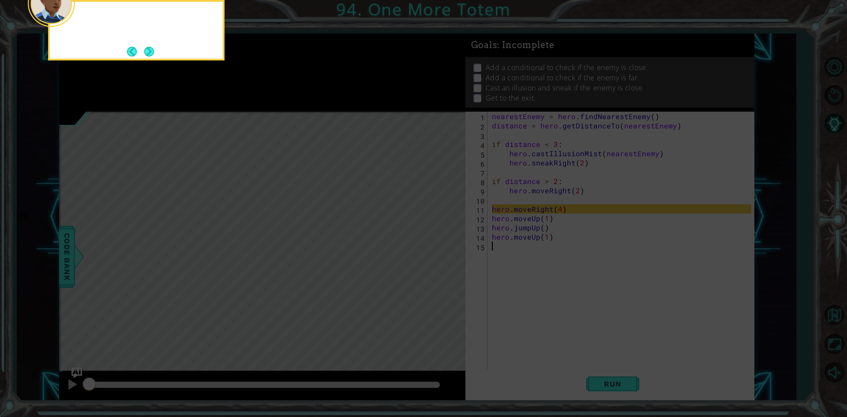
click at [154, 50] on button "Next" at bounding box center [149, 52] width 10 height 10
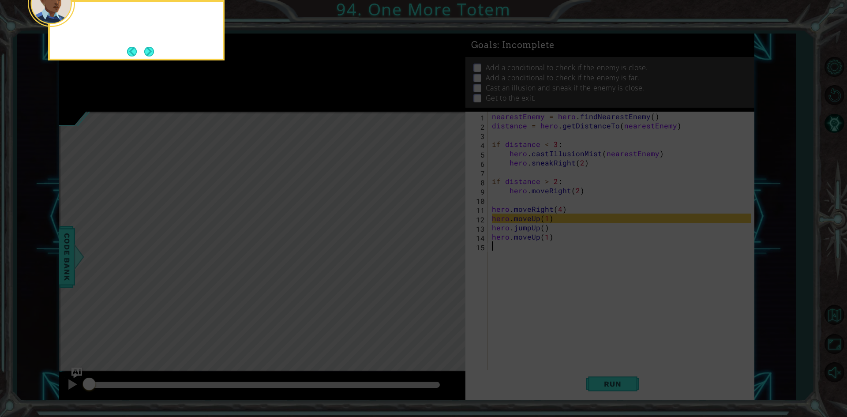
click at [154, 50] on button "Next" at bounding box center [149, 52] width 10 height 10
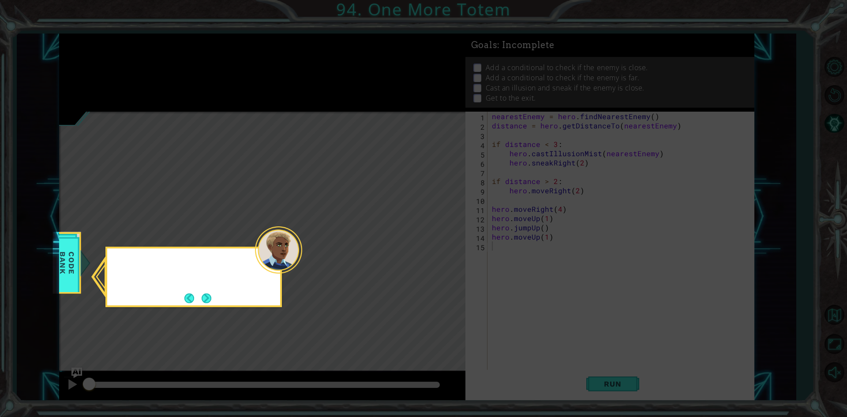
click at [154, 50] on icon at bounding box center [423, 208] width 847 height 417
click at [202, 295] on button "Next" at bounding box center [207, 298] width 10 height 10
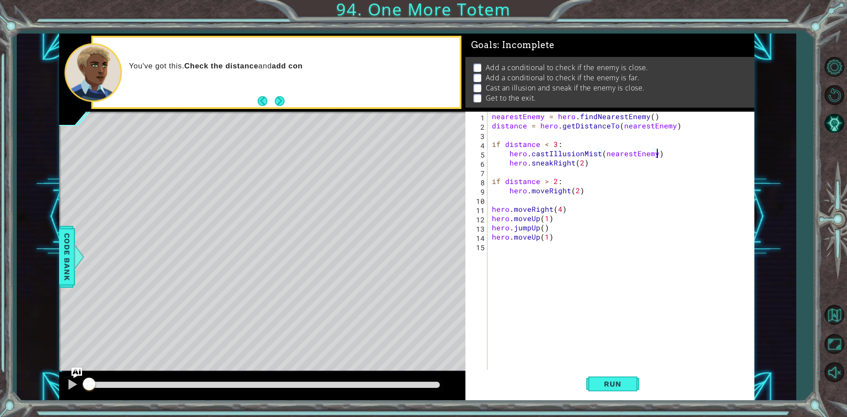
click at [668, 153] on div "nearestEnemy = hero . findNearestEnemy ( ) distance = hero . getDistanceTo ( ne…" at bounding box center [623, 251] width 266 height 278
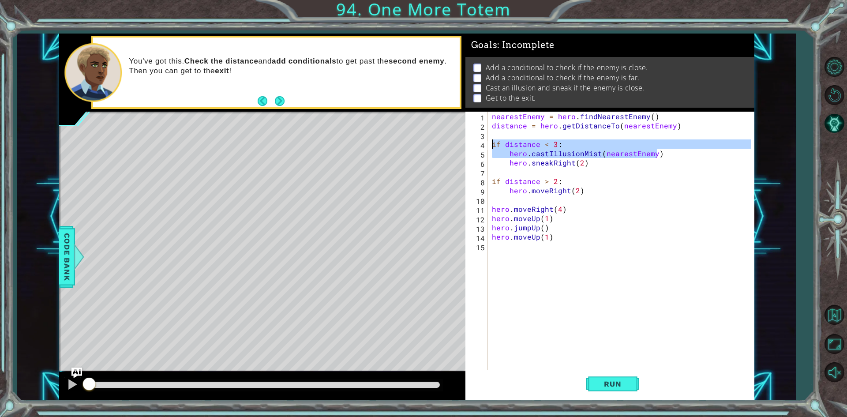
drag, startPoint x: 667, startPoint y: 155, endPoint x: 487, endPoint y: 147, distance: 180.2
click at [487, 147] on div "hero.castIllusionMist(nearestEnemy) 1 2 3 4 5 6 7 8 9 10 11 12 13 14 15 nearest…" at bounding box center [608, 241] width 286 height 259
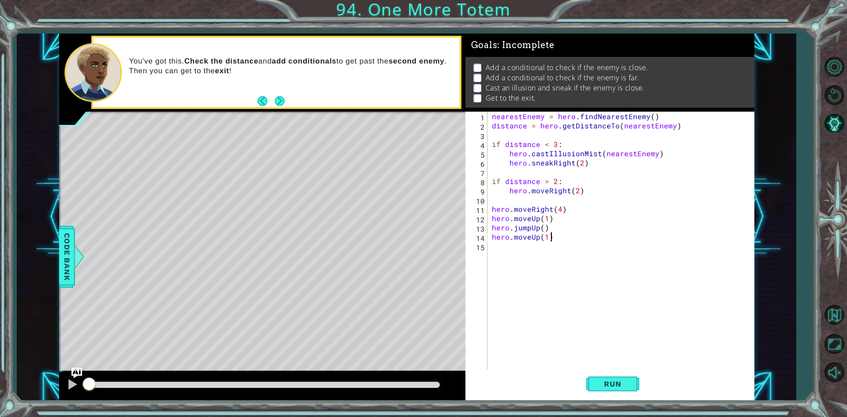
click at [644, 240] on div "nearestEnemy = hero . findNearestEnemy ( ) distance = hero . getDistanceTo ( ne…" at bounding box center [623, 251] width 266 height 278
type textarea "hero.moveUp(1)"
click at [828, 305] on button "Back to Map" at bounding box center [834, 315] width 26 height 26
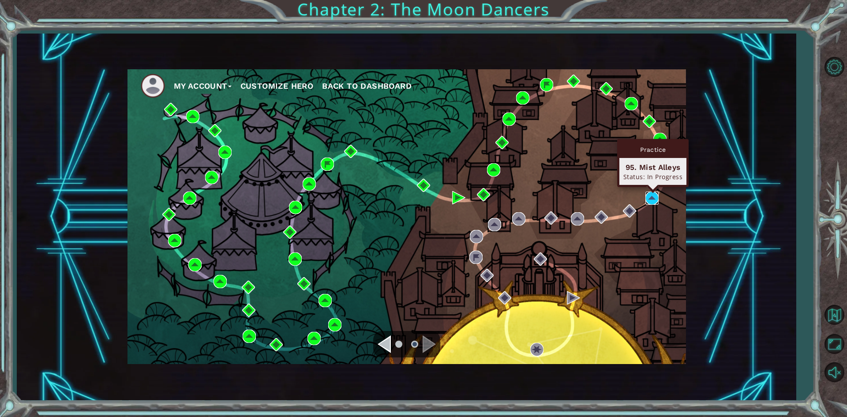
click at [655, 202] on img at bounding box center [651, 197] width 13 height 13
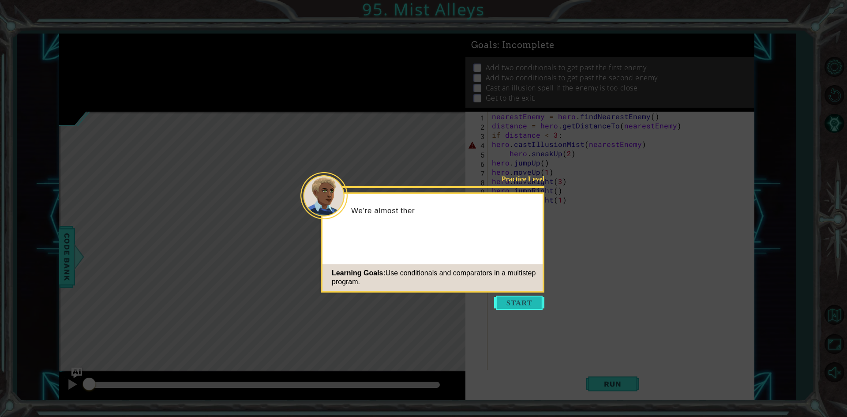
click at [500, 309] on button "Start" at bounding box center [519, 303] width 50 height 14
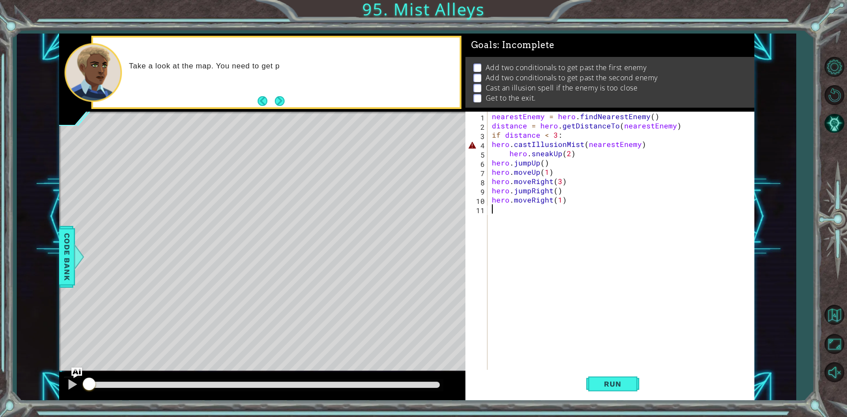
click at [589, 154] on div "nearestEnemy = hero . findNearestEnemy ( ) distance = hero . getDistanceTo ( ne…" at bounding box center [623, 251] width 266 height 278
click at [581, 147] on div "nearestEnemy = hero . findNearestEnemy ( ) distance = hero . getDistanceTo ( ne…" at bounding box center [623, 251] width 266 height 278
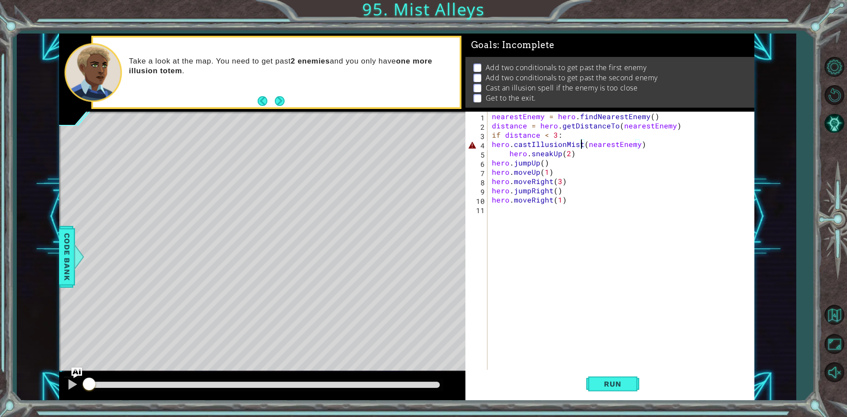
click at [631, 145] on div "nearestEnemy = hero . findNearestEnemy ( ) distance = hero . getDistanceTo ( ne…" at bounding box center [623, 251] width 266 height 278
click at [512, 151] on div "nearestEnemy = hero . findNearestEnemy ( ) distance = hero . getDistanceTo ( ne…" at bounding box center [623, 251] width 266 height 278
click at [511, 151] on div "nearestEnemy = hero . findNearestEnemy ( ) distance = hero . getDistanceTo ( ne…" at bounding box center [623, 251] width 266 height 278
click at [512, 150] on div "nearestEnemy = hero . findNearestEnemy ( ) distance = hero . getDistanceTo ( ne…" at bounding box center [620, 241] width 261 height 259
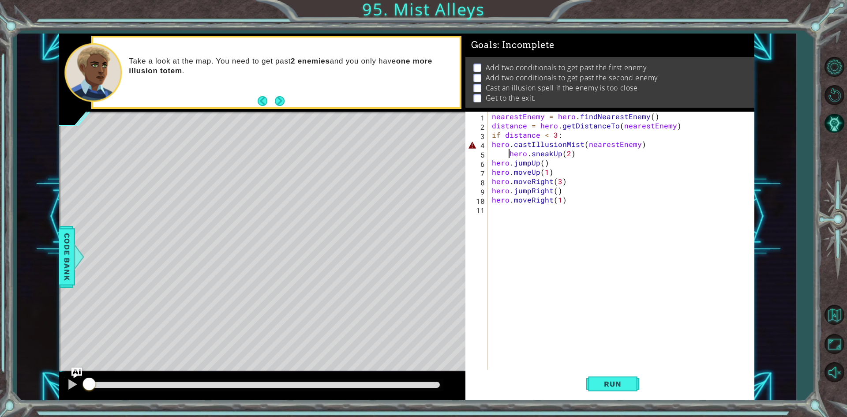
click at [507, 154] on div "nearestEnemy = hero . findNearestEnemy ( ) distance = hero . getDistanceTo ( ne…" at bounding box center [623, 251] width 266 height 278
click at [507, 154] on div "nearestEnemy = hero . findNearestEnemy ( ) distance = hero . getDistanceTo ( ne…" at bounding box center [620, 241] width 261 height 259
click at [489, 140] on div "hero.sneakUp(2) 1 2 3 4 5 6 7 8 9 10 11 nearestEnemy = hero . findNearestEnemy …" at bounding box center [608, 241] width 286 height 259
click at [492, 143] on div "nearestEnemy = hero . findNearestEnemy ( ) distance = hero . getDistanceTo ( ne…" at bounding box center [623, 251] width 266 height 278
click at [617, 383] on span "Run" at bounding box center [612, 383] width 35 height 9
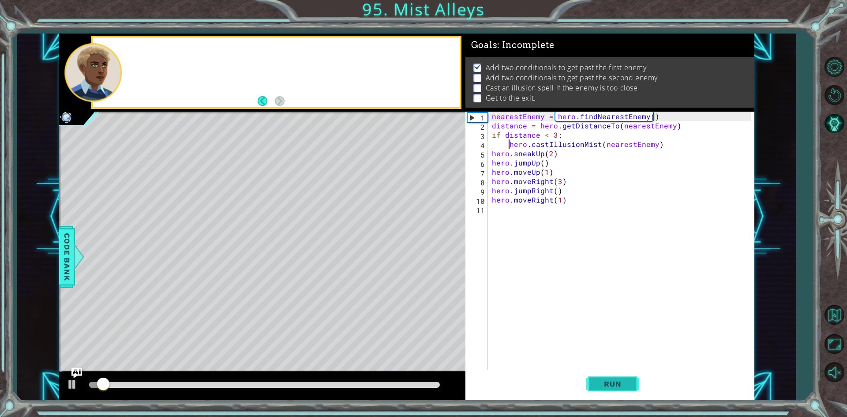
scroll to position [4, 0]
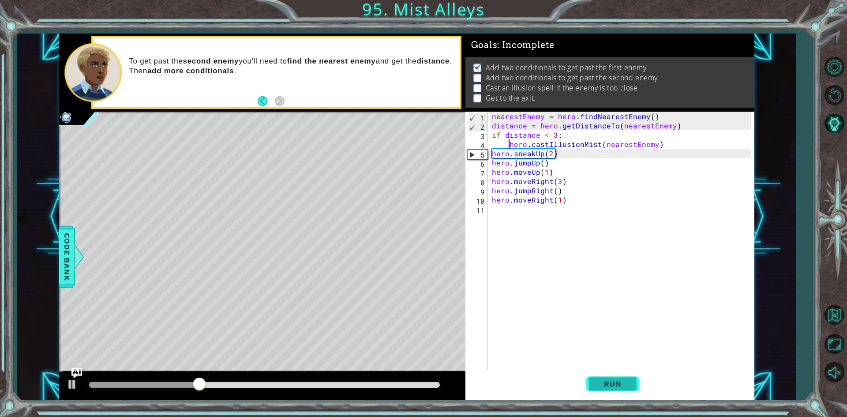
click at [617, 383] on span "Run" at bounding box center [612, 383] width 35 height 9
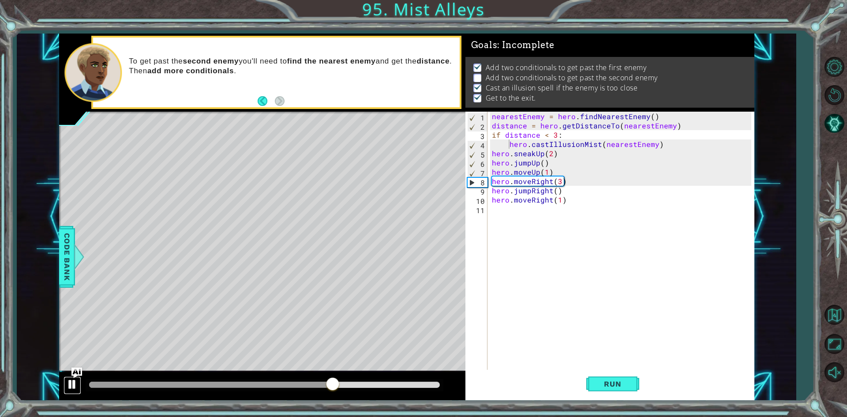
click at [67, 382] on div at bounding box center [72, 384] width 11 height 11
click at [671, 140] on div "nearestEnemy = hero . findNearestEnemy ( ) distance = hero . getDistanceTo ( ne…" at bounding box center [623, 251] width 266 height 278
drag, startPoint x: 485, startPoint y: 184, endPoint x: 495, endPoint y: 181, distance: 9.6
click at [491, 182] on div "hero.castIllusionMist(nearestEnemy) 1 2 3 4 5 6 7 8 9 10 11 nearestEnemy = hero…" at bounding box center [608, 241] width 286 height 259
click at [491, 191] on div "nearestEnemy = hero . findNearestEnemy ( ) distance = hero . getDistanceTo ( ne…" at bounding box center [620, 241] width 261 height 259
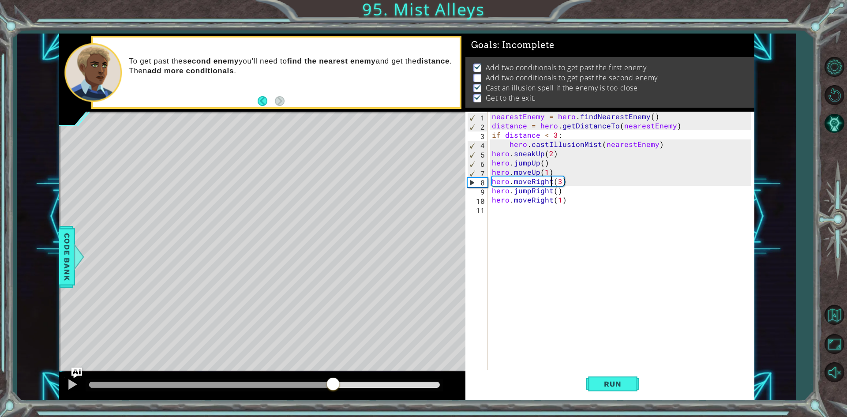
click at [553, 182] on div "nearestEnemy = hero . findNearestEnemy ( ) distance = hero . getDistanceTo ( ne…" at bounding box center [623, 251] width 266 height 278
click at [555, 181] on div "nearestEnemy = hero . findNearestEnemy ( ) distance = hero . getDistanceTo ( ne…" at bounding box center [623, 251] width 266 height 278
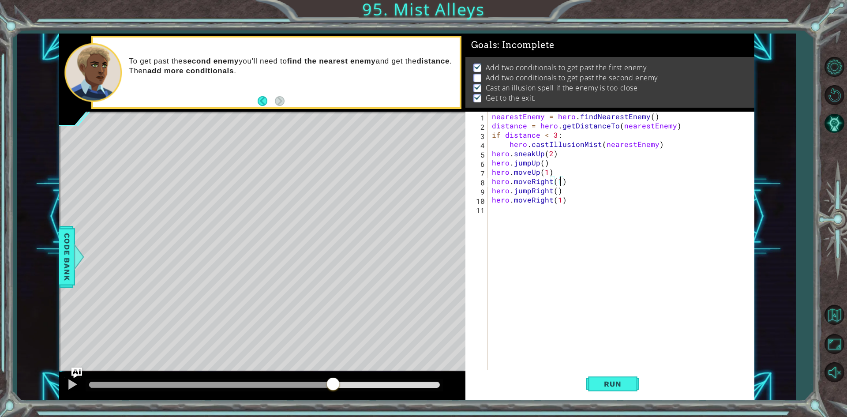
scroll to position [0, 4]
click at [493, 190] on div "nearestEnemy = hero . findNearestEnemy ( ) distance = hero . getDistanceTo ( ne…" at bounding box center [623, 251] width 266 height 278
type textarea "hero.jumpRight()"
type textarea "i"
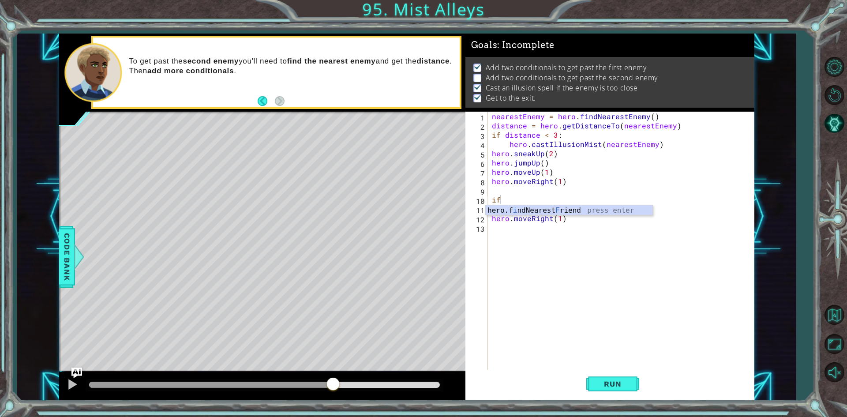
drag, startPoint x: 493, startPoint y: 190, endPoint x: 510, endPoint y: 197, distance: 19.0
click at [510, 197] on div "nearestEnemy = hero . findNearestEnemy ( ) distance = hero . getDistanceTo ( ne…" at bounding box center [623, 251] width 266 height 278
click at [528, 196] on div "nearestEnemy = hero . findNearestEnemy ( ) distance = hero . getDistanceTo ( ne…" at bounding box center [623, 251] width 266 height 278
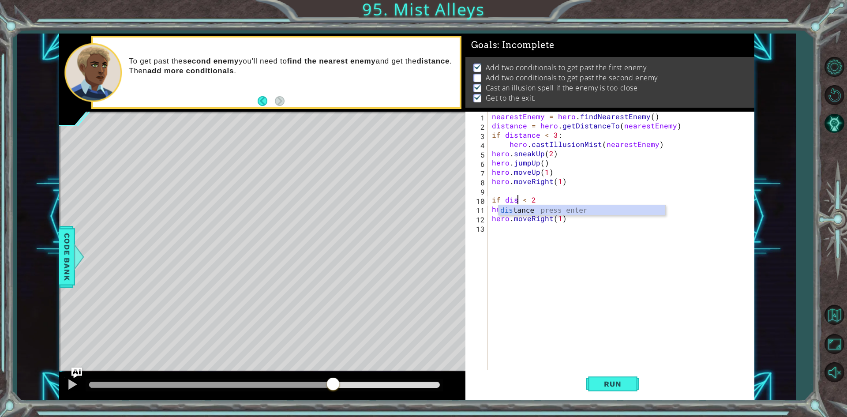
scroll to position [0, 2]
type textarea "if distance < 2"
click at [560, 188] on div "nearestEnemy = hero . findNearestEnemy ( ) distance = hero . getDistanceTo ( ne…" at bounding box center [623, 251] width 266 height 278
click at [561, 198] on div "nearestEnemy = hero . findNearestEnemy ( ) distance = hero . getDistanceTo ( ne…" at bounding box center [623, 251] width 266 height 278
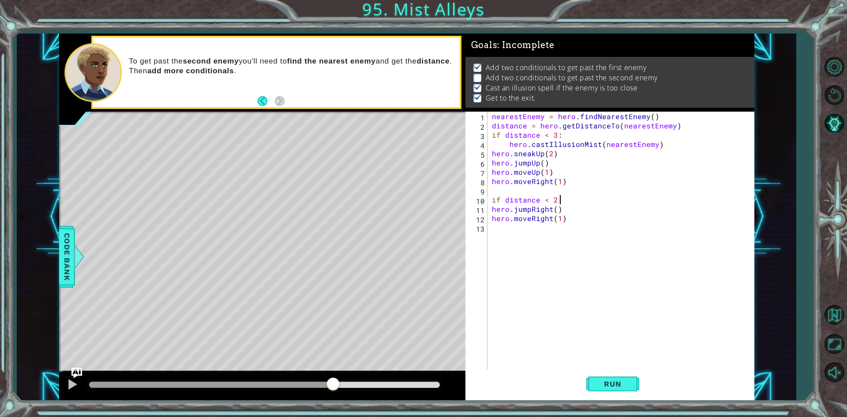
type textarea "if distance < 2:"
click at [616, 375] on button "Run" at bounding box center [612, 384] width 53 height 29
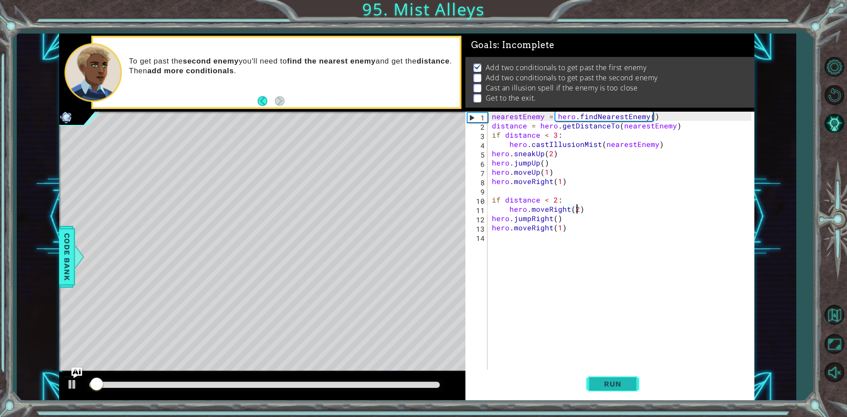
click at [621, 379] on button "Run" at bounding box center [612, 384] width 53 height 29
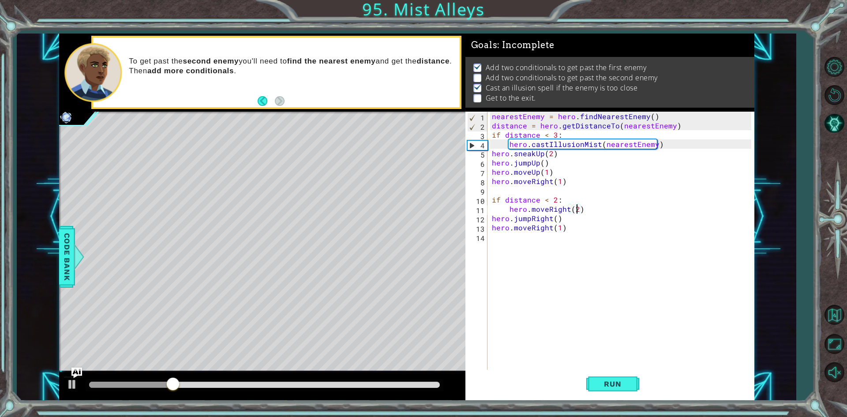
click at [544, 208] on div "nearestEnemy = hero . findNearestEnemy ( ) distance = hero . getDistanceTo ( ne…" at bounding box center [623, 251] width 266 height 278
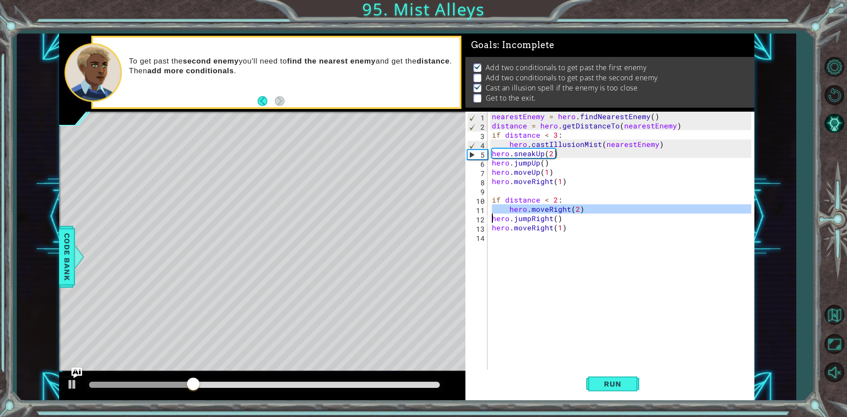
click at [544, 208] on div "nearestEnemy = hero . findNearestEnemy ( ) distance = hero . getDistanceTo ( ne…" at bounding box center [623, 251] width 266 height 278
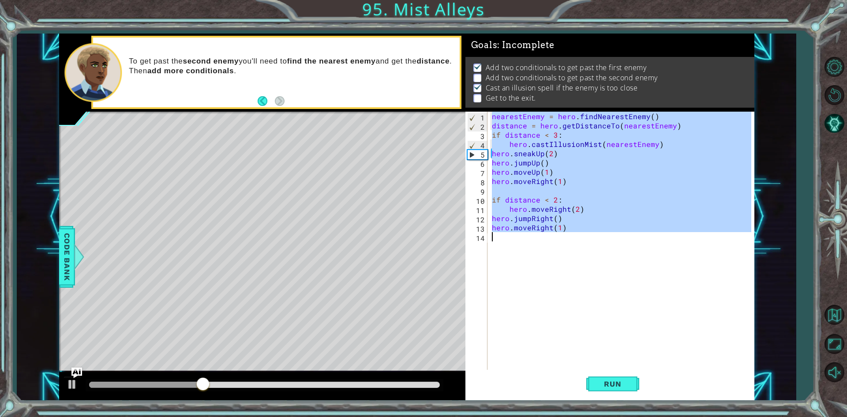
scroll to position [0, 4]
click at [518, 210] on div "nearestEnemy = hero . findNearestEnemy ( ) distance = hero . getDistanceTo ( ne…" at bounding box center [620, 241] width 261 height 259
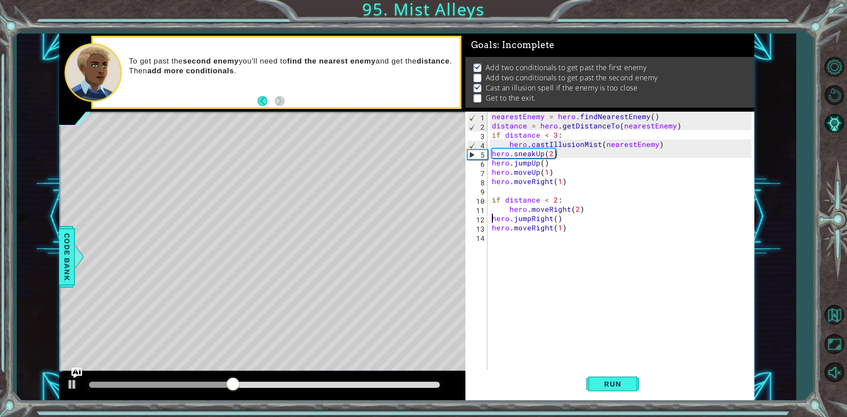
click at [490, 219] on div "nearestEnemy = hero . findNearestEnemy ( ) distance = hero . getDistanceTo ( ne…" at bounding box center [620, 241] width 261 height 259
type textarea "hero.jumpRight()"
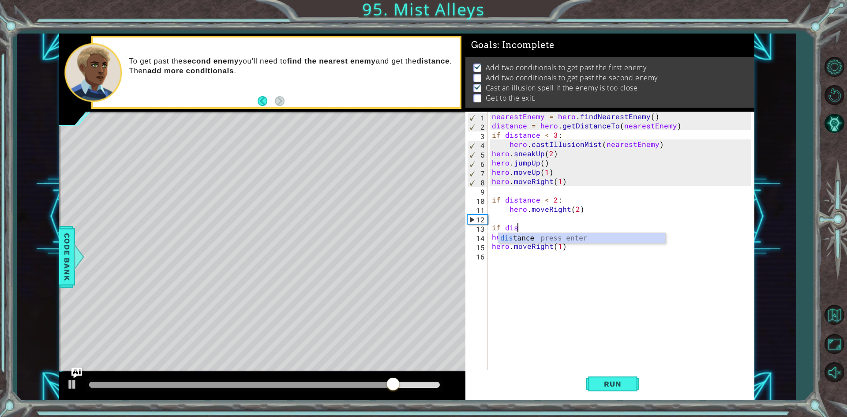
scroll to position [0, 1]
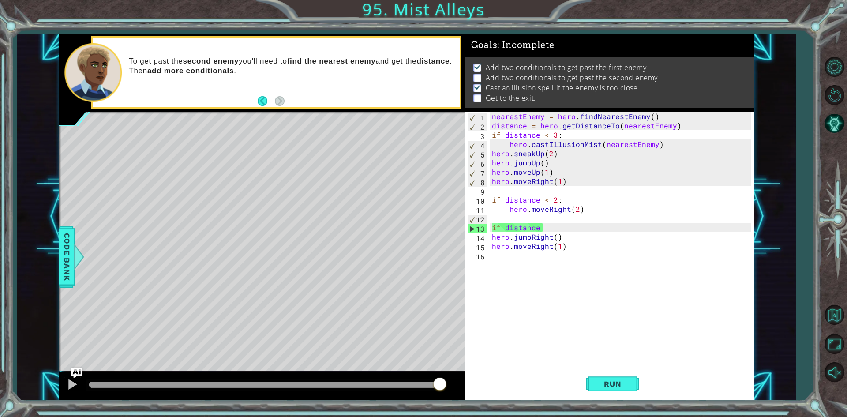
click at [386, 379] on div at bounding box center [265, 385] width 358 height 12
drag, startPoint x: 432, startPoint y: 383, endPoint x: 387, endPoint y: 379, distance: 45.3
click at [387, 379] on div at bounding box center [388, 385] width 16 height 16
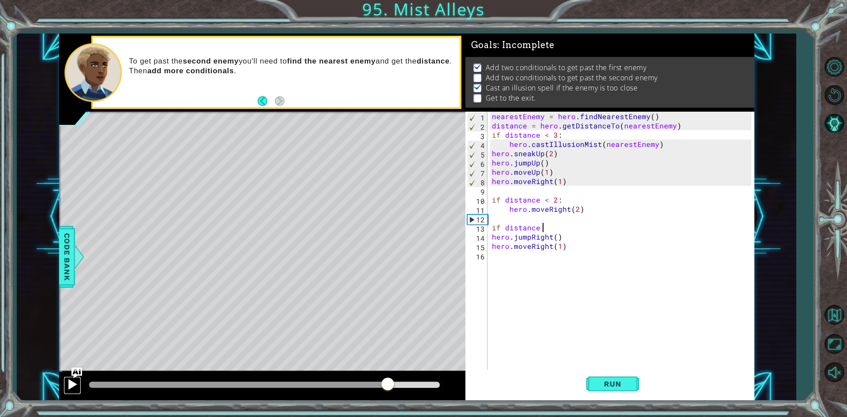
click at [74, 383] on div at bounding box center [72, 384] width 11 height 11
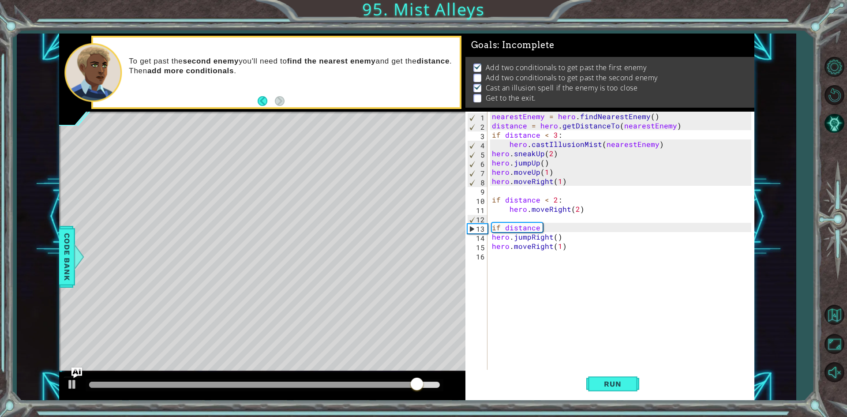
drag, startPoint x: 263, startPoint y: 392, endPoint x: 255, endPoint y: 393, distance: 7.2
click at [255, 393] on div at bounding box center [262, 386] width 406 height 28
drag, startPoint x: 424, startPoint y: 386, endPoint x: 261, endPoint y: 373, distance: 163.3
click at [261, 373] on div at bounding box center [262, 386] width 406 height 28
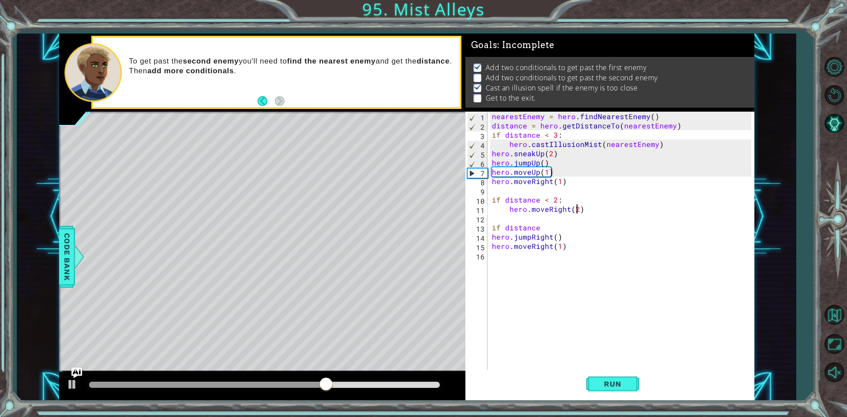
click at [575, 213] on div "nearestEnemy = hero . findNearestEnemy ( ) distance = hero . getDistanceTo ( ne…" at bounding box center [623, 251] width 266 height 278
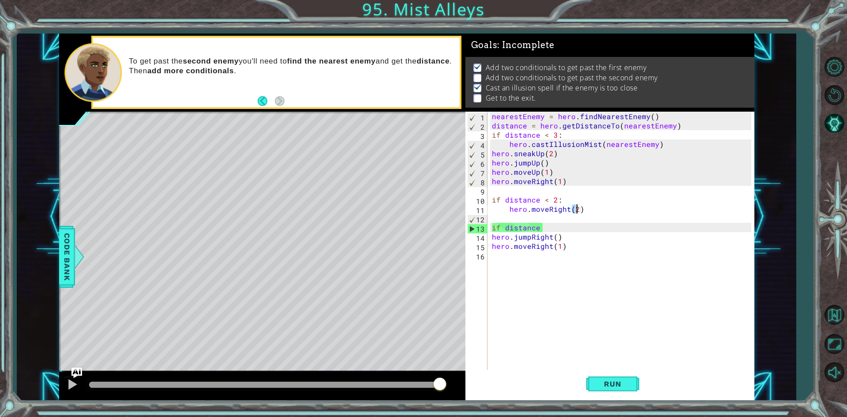
click at [572, 206] on div "nearestEnemy = hero . findNearestEnemy ( ) distance = hero . getDistanceTo ( ne…" at bounding box center [620, 241] width 261 height 259
click at [572, 206] on div "nearestEnemy = hero . findNearestEnemy ( ) distance = hero . getDistanceTo ( ne…" at bounding box center [623, 251] width 266 height 278
click at [576, 209] on div "nearestEnemy = hero . findNearestEnemy ( ) distance = hero . getDistanceTo ( ne…" at bounding box center [623, 251] width 266 height 278
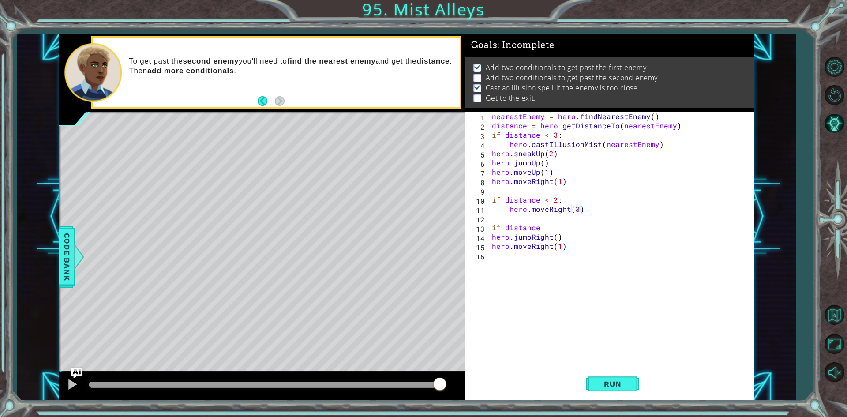
scroll to position [0, 5]
click at [603, 383] on span "Run" at bounding box center [612, 383] width 35 height 9
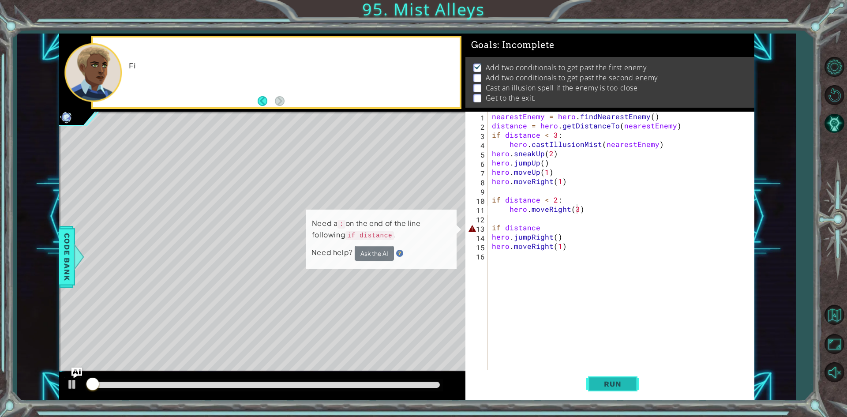
click at [603, 383] on span "Run" at bounding box center [612, 383] width 35 height 9
click at [539, 228] on div "nearestEnemy = hero . findNearestEnemy ( ) distance = hero . getDistanceTo ( ne…" at bounding box center [623, 251] width 266 height 278
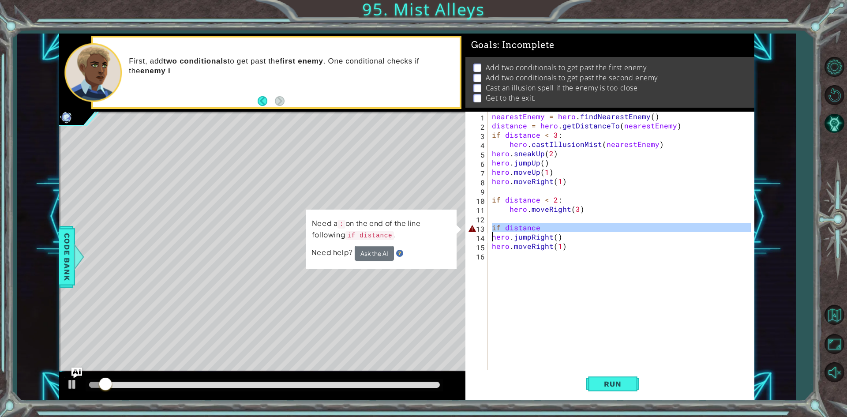
click at [539, 228] on div "nearestEnemy = hero . findNearestEnemy ( ) distance = hero . getDistanceTo ( ne…" at bounding box center [623, 251] width 266 height 278
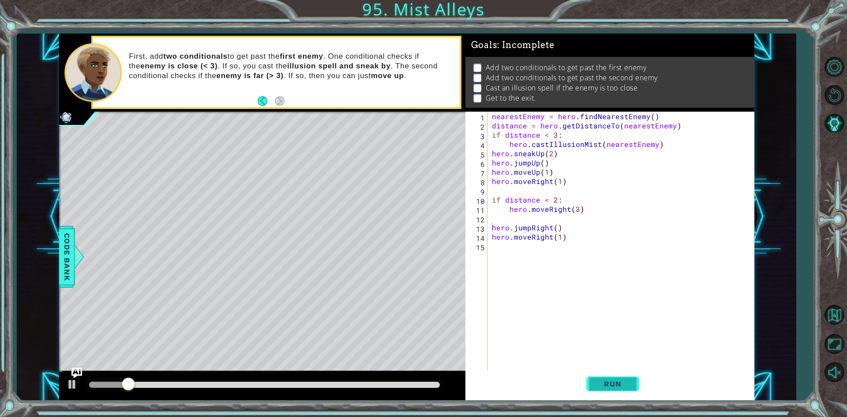
click at [590, 381] on button "Run" at bounding box center [612, 384] width 53 height 29
click at [584, 385] on div "Run" at bounding box center [612, 384] width 289 height 29
click at [602, 379] on button "Run" at bounding box center [612, 384] width 53 height 29
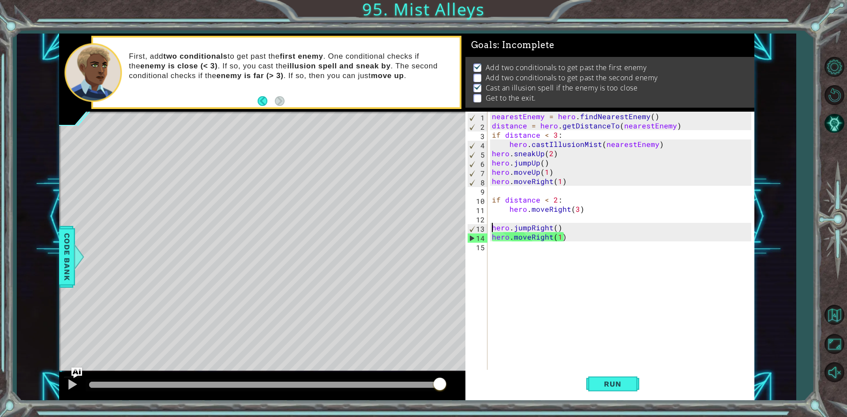
click at [554, 182] on div "nearestEnemy = hero . findNearestEnemy ( ) distance = hero . getDistanceTo ( ne…" at bounding box center [623, 251] width 266 height 278
click at [556, 181] on div "nearestEnemy = hero . findNearestEnemy ( ) distance = hero . getDistanceTo ( ne…" at bounding box center [623, 251] width 266 height 278
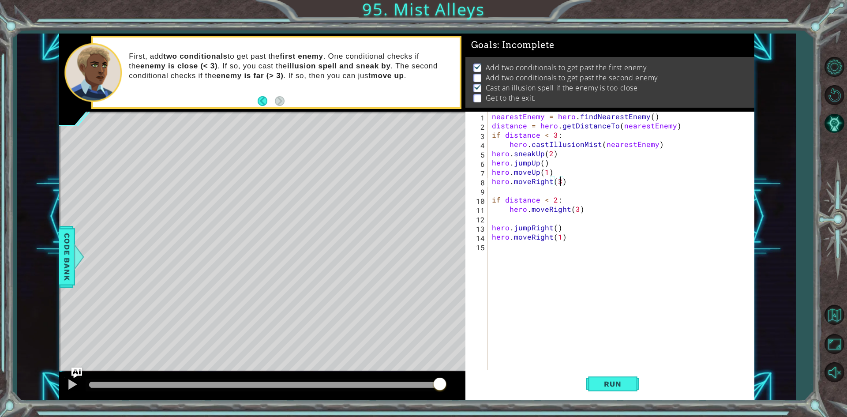
scroll to position [0, 4]
type textarea "hero.moveRight(3)"
click at [621, 381] on span "Run" at bounding box center [612, 383] width 35 height 9
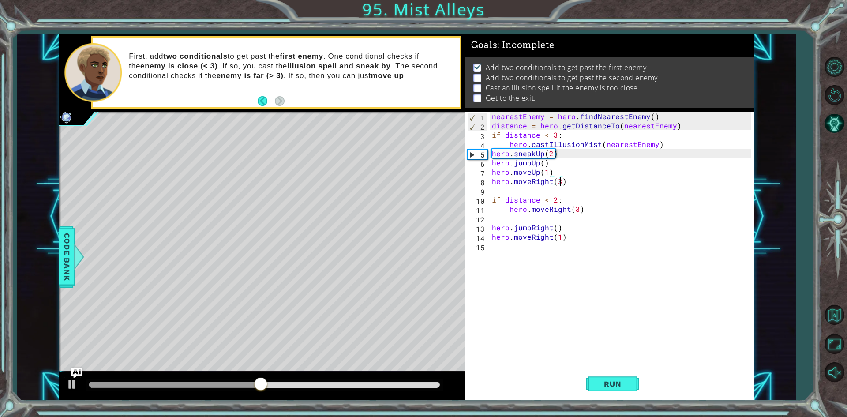
click at [623, 360] on div "nearestEnemy = hero . findNearestEnemy ( ) distance = hero . getDistanceTo ( ne…" at bounding box center [623, 251] width 266 height 278
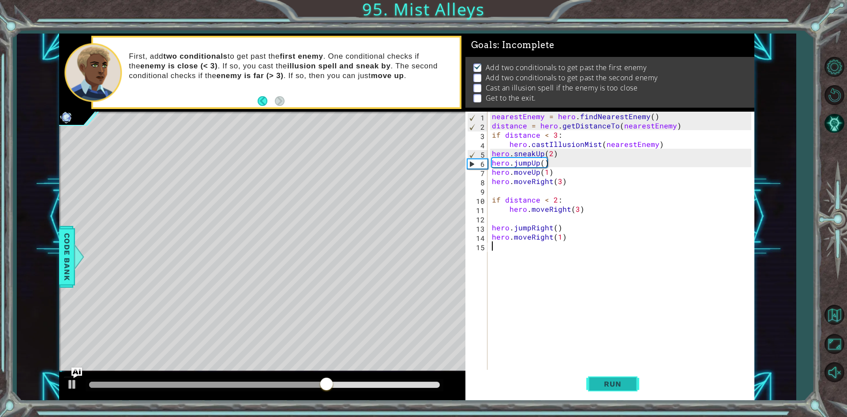
click at [616, 380] on span "Run" at bounding box center [612, 383] width 35 height 9
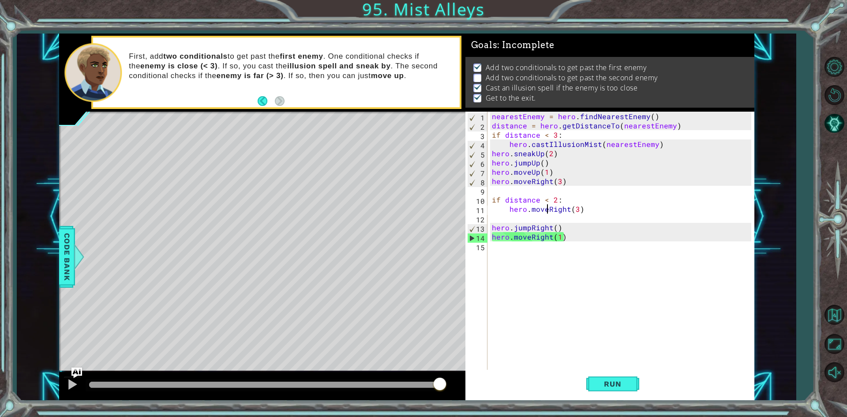
click at [548, 209] on div "nearestEnemy = hero . findNearestEnemy ( ) distance = hero . getDistanceTo ( ne…" at bounding box center [623, 251] width 266 height 278
type textarea "hero.moveRight(3)"
click at [553, 217] on div "nearestEnemy = hero . findNearestEnemy ( ) distance = hero . getDistanceTo ( ne…" at bounding box center [623, 251] width 266 height 278
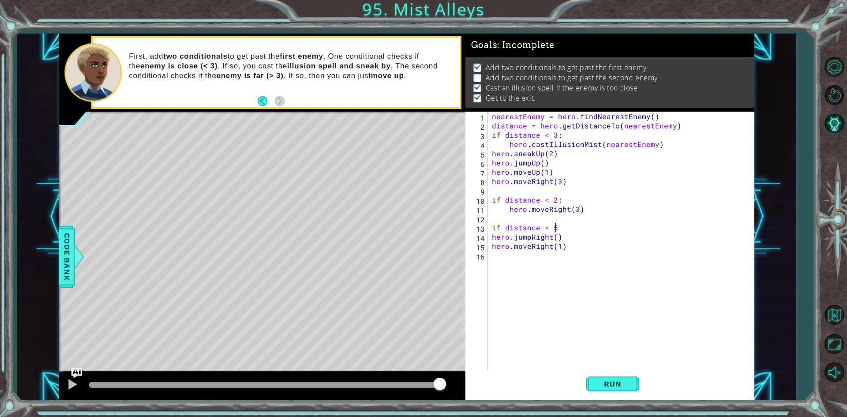
scroll to position [0, 4]
click at [493, 235] on div "nearestEnemy = hero . findNearestEnemy ( ) distance = hero . getDistanceTo ( ne…" at bounding box center [623, 251] width 266 height 278
type textarea "hero.jumpRight()"
click at [610, 375] on button "Run" at bounding box center [612, 384] width 53 height 29
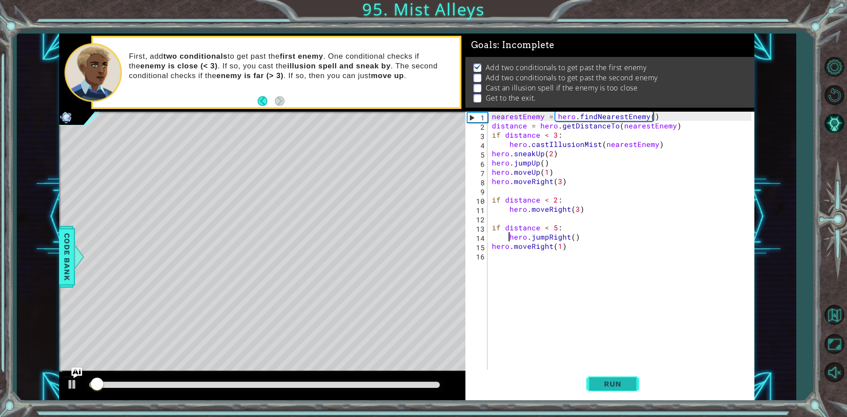
click at [610, 375] on button "Run" at bounding box center [612, 384] width 53 height 29
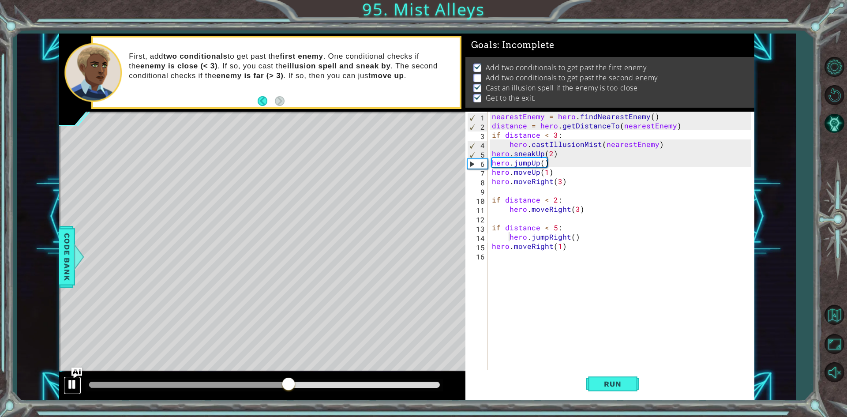
click at [73, 385] on div at bounding box center [72, 384] width 11 height 11
click at [836, 313] on button "Back to Map" at bounding box center [834, 315] width 26 height 26
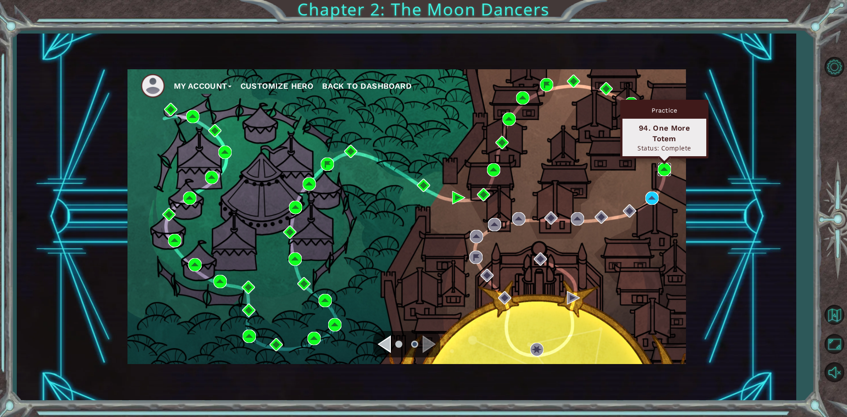
click at [661, 170] on img at bounding box center [664, 169] width 13 height 13
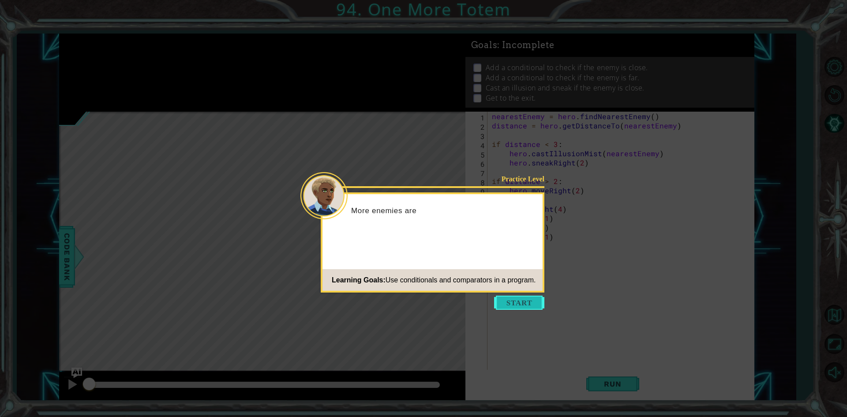
click at [500, 296] on button "Start" at bounding box center [519, 303] width 50 height 14
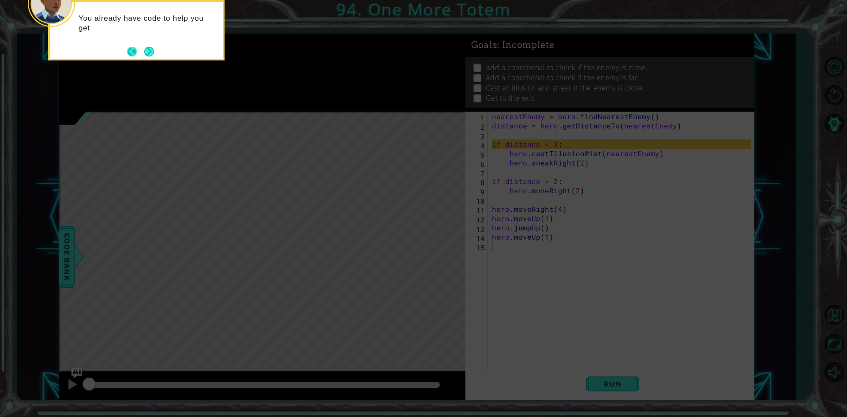
click at [131, 55] on button "Back" at bounding box center [135, 52] width 17 height 10
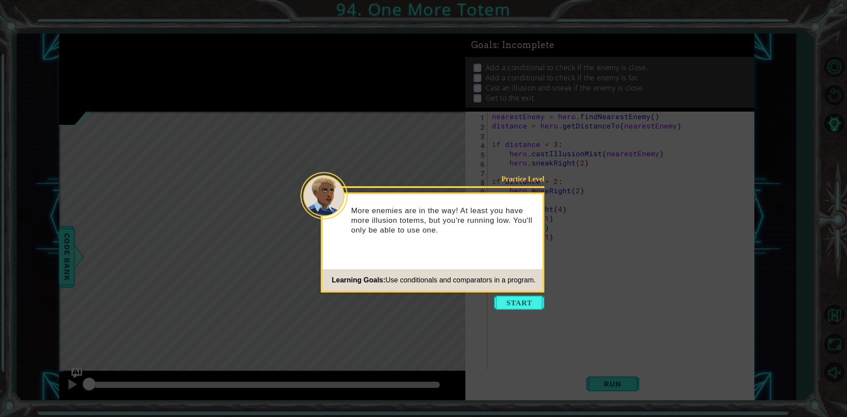
click at [536, 295] on icon at bounding box center [423, 208] width 847 height 417
click at [524, 298] on button "Start" at bounding box center [519, 303] width 50 height 14
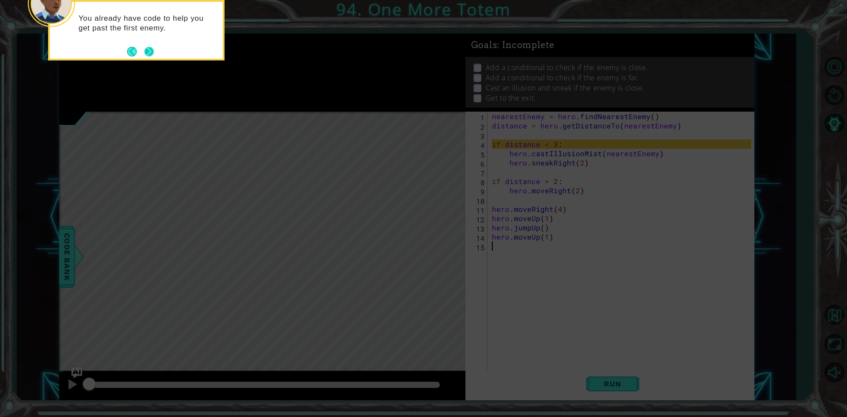
click at [144, 47] on button "Next" at bounding box center [149, 52] width 10 height 10
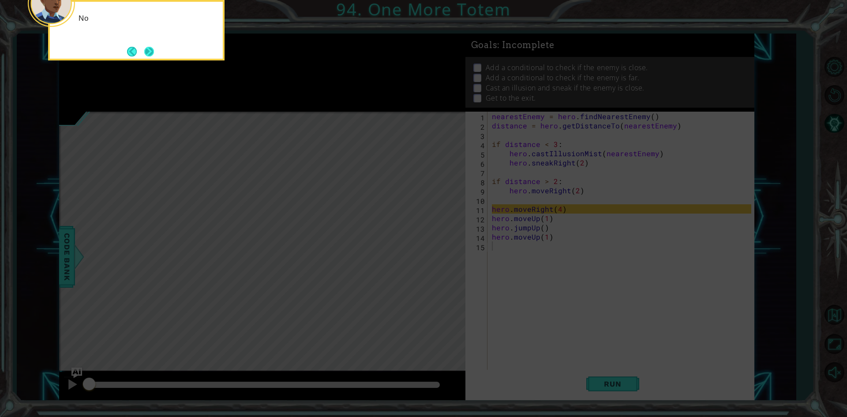
click at [149, 47] on button "Next" at bounding box center [149, 52] width 10 height 10
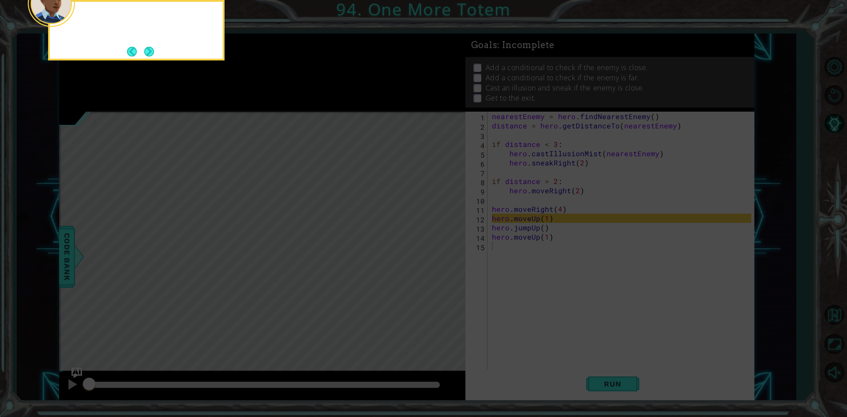
click at [149, 47] on button "Next" at bounding box center [149, 52] width 10 height 10
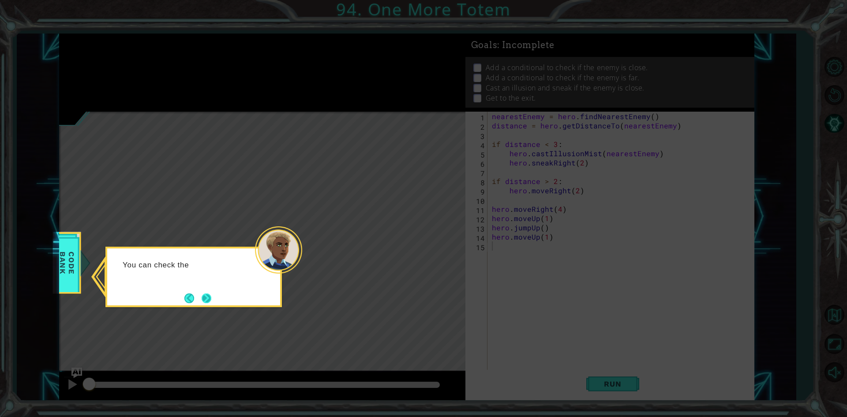
click at [202, 300] on button "Next" at bounding box center [207, 298] width 10 height 10
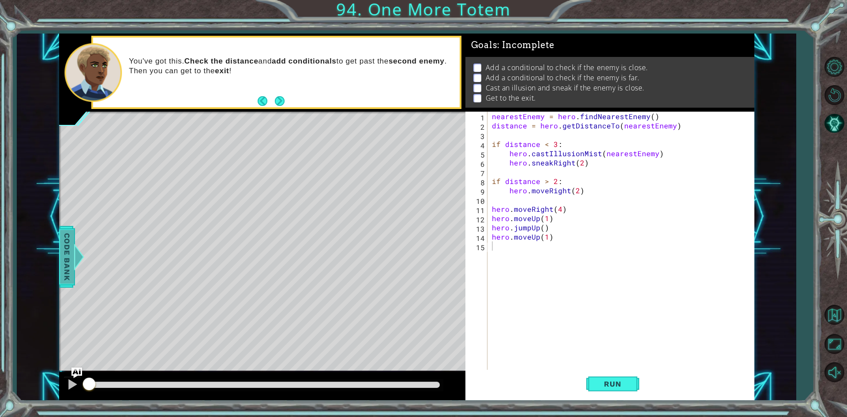
click at [75, 255] on div at bounding box center [78, 257] width 11 height 26
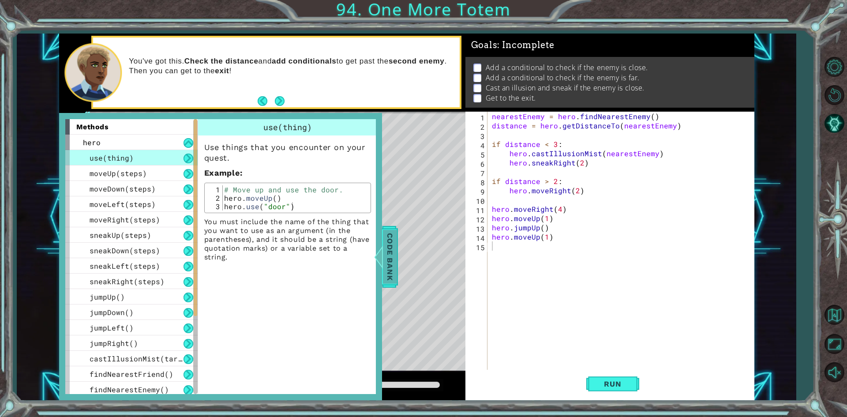
click at [389, 267] on span "Code Bank" at bounding box center [390, 256] width 14 height 54
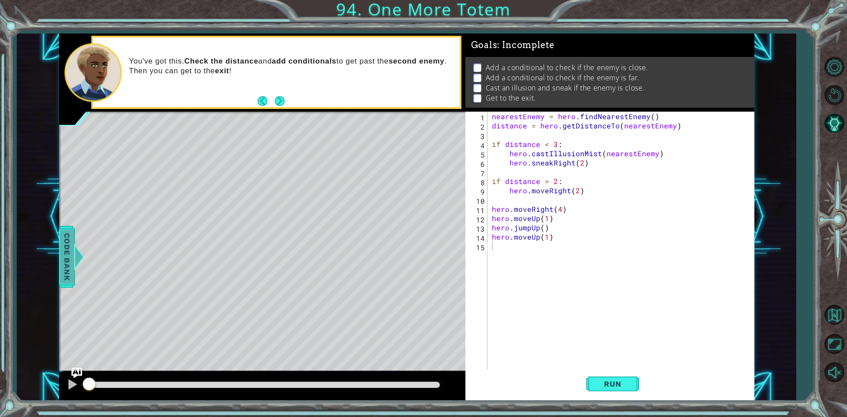
click at [75, 231] on div "Code Bank" at bounding box center [67, 257] width 16 height 62
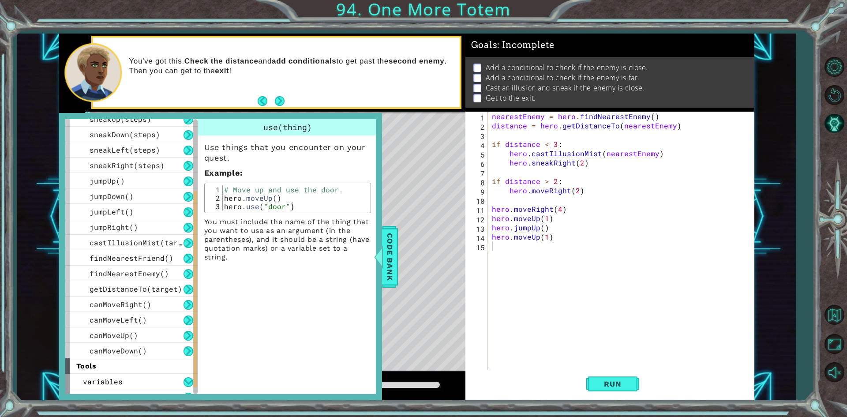
scroll to position [127, 0]
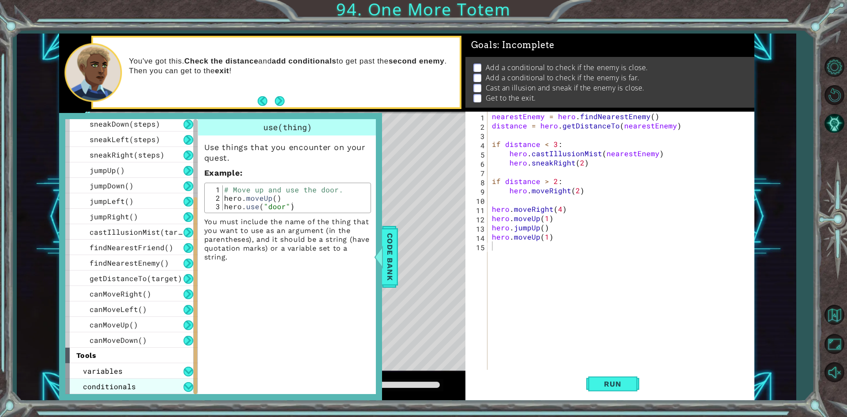
click at [131, 388] on span "conditionals" at bounding box center [109, 386] width 53 height 9
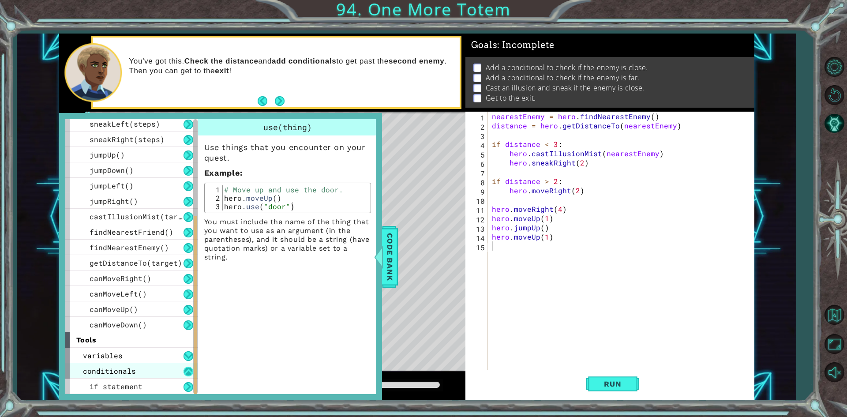
click at [184, 388] on button at bounding box center [189, 387] width 10 height 10
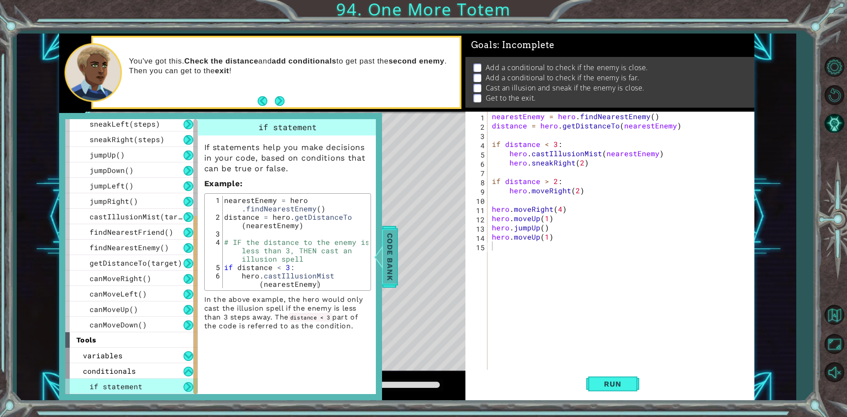
click at [380, 245] on div at bounding box center [378, 257] width 11 height 26
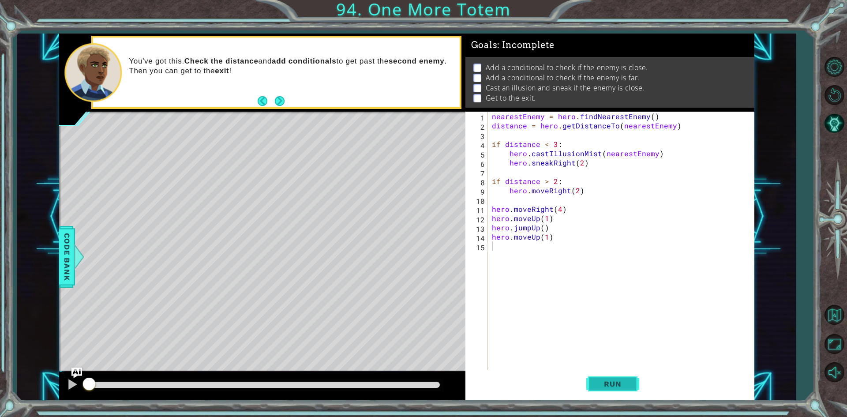
click at [630, 379] on button "Run" at bounding box center [612, 384] width 53 height 29
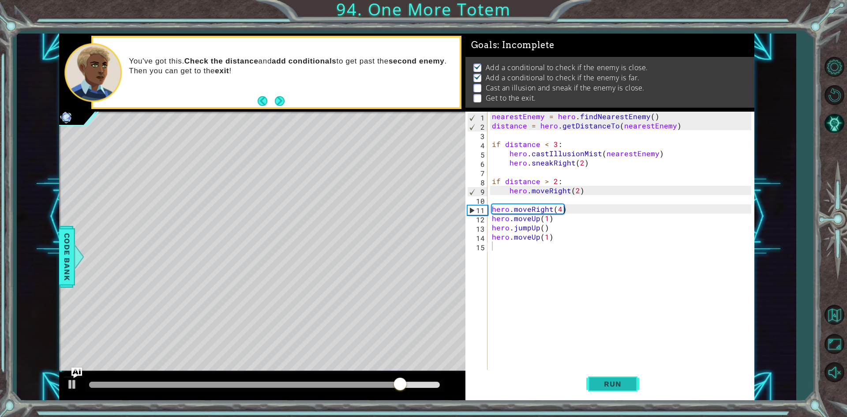
click at [630, 379] on button "Run" at bounding box center [612, 384] width 53 height 29
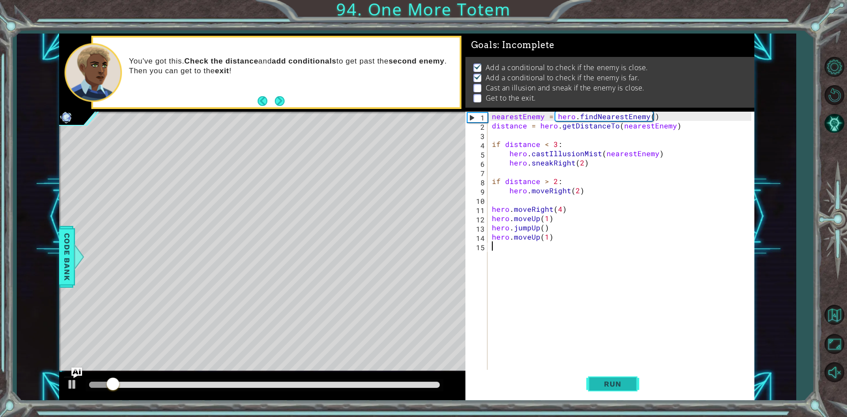
click at [630, 379] on button "Run" at bounding box center [612, 384] width 53 height 29
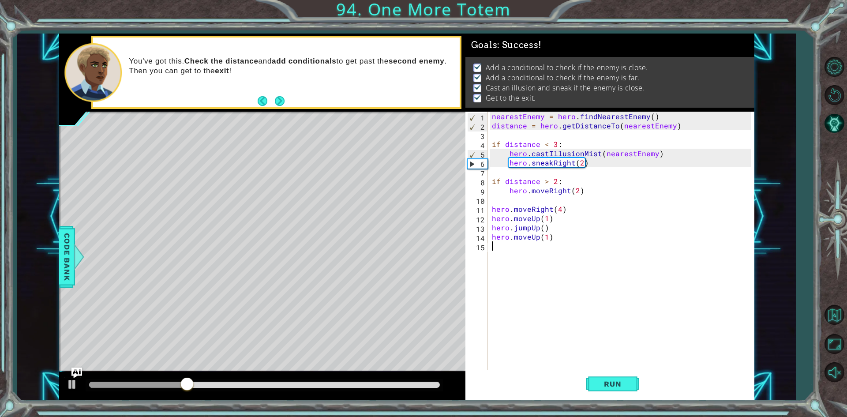
click at [650, 124] on div "nearestEnemy = hero . findNearestEnemy ( ) distance = hero . getDistanceTo ( ne…" at bounding box center [623, 251] width 266 height 278
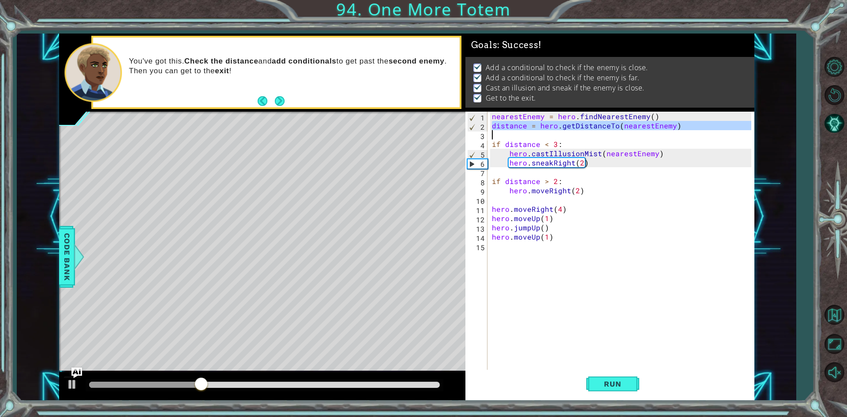
click at [650, 124] on div "nearestEnemy = hero . findNearestEnemy ( ) distance = hero . getDistanceTo ( ne…" at bounding box center [623, 251] width 266 height 278
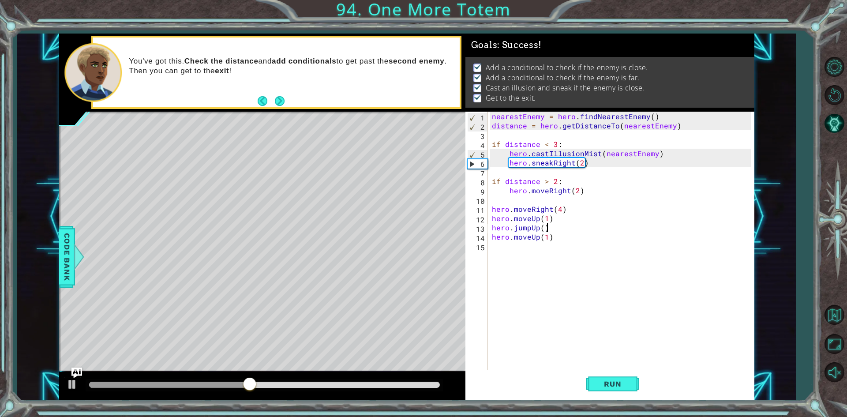
click at [604, 229] on div "nearestEnemy = hero . findNearestEnemy ( ) distance = hero . getDistanceTo ( ne…" at bounding box center [623, 251] width 266 height 278
type textarea "hero.jumpUp()"
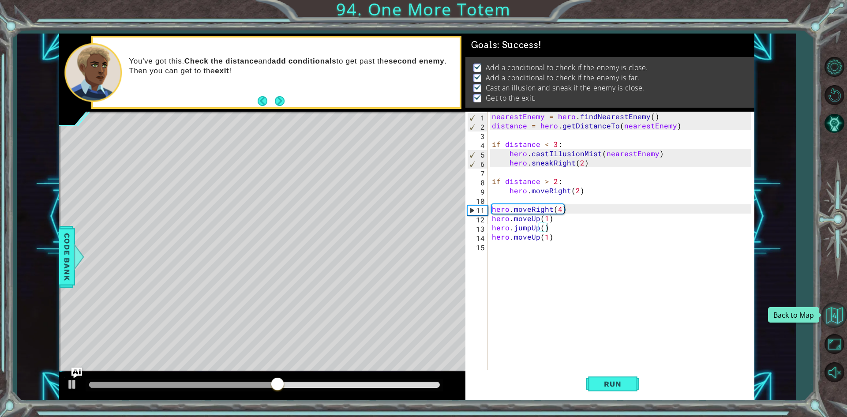
click at [844, 311] on button "Back to Map" at bounding box center [834, 315] width 26 height 26
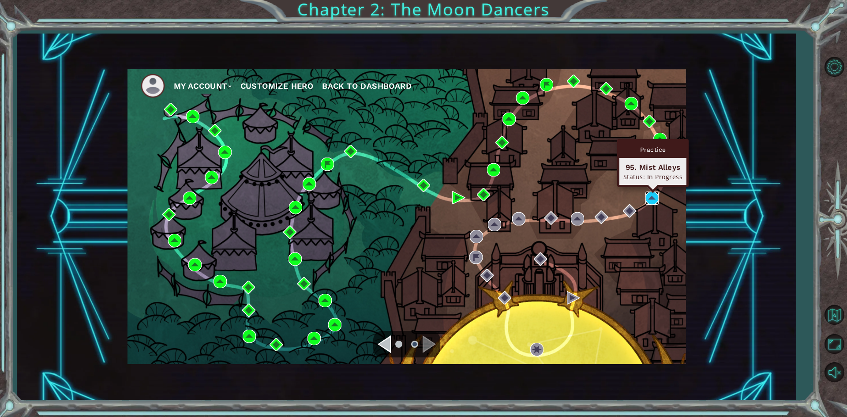
click at [654, 192] on img at bounding box center [651, 197] width 13 height 13
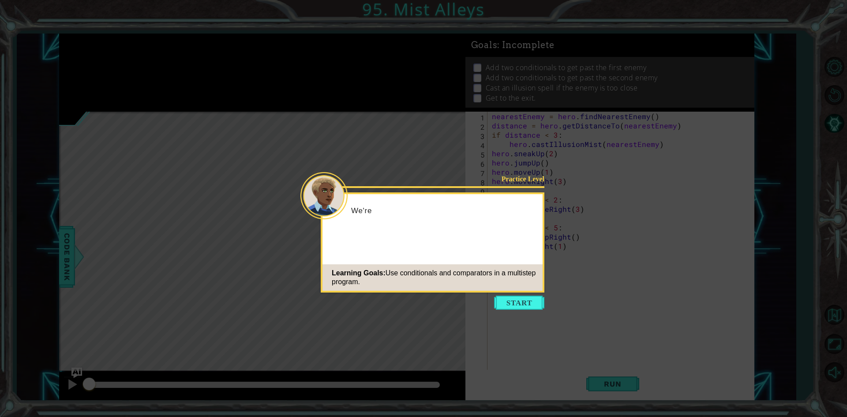
click at [506, 315] on icon at bounding box center [423, 208] width 847 height 417
click at [509, 300] on button "Start" at bounding box center [519, 303] width 50 height 14
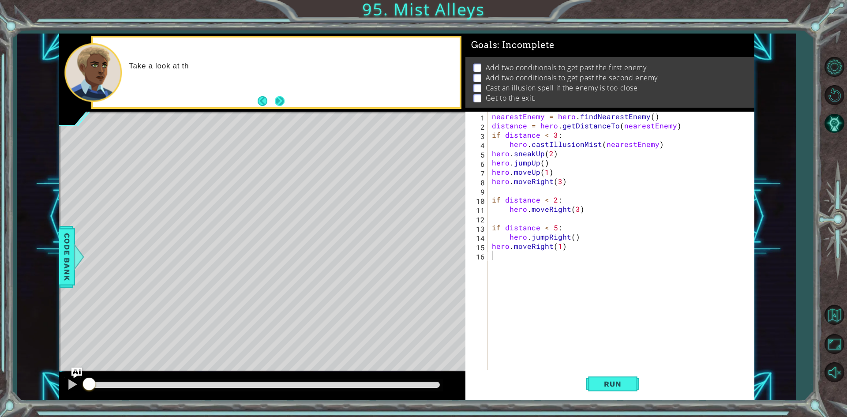
click at [280, 105] on button "Next" at bounding box center [280, 101] width 10 height 10
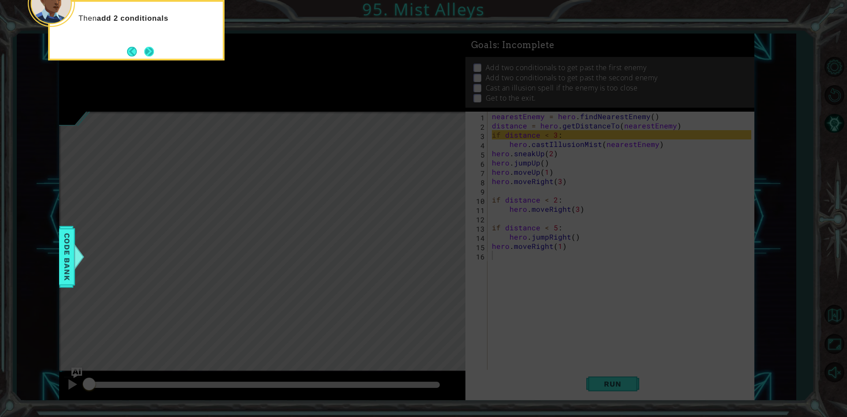
click at [144, 54] on button "Next" at bounding box center [149, 52] width 10 height 10
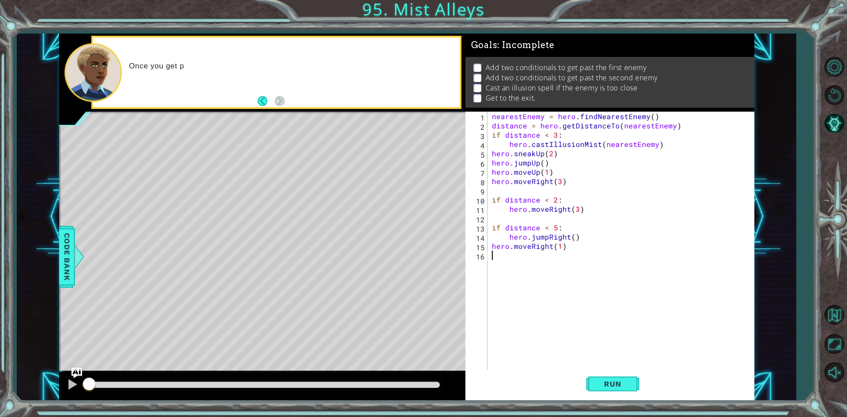
click at [489, 210] on div "1 2 3 4 5 6 7 8 9 10 11 12 13 14 15 16 nearestEnemy = hero . findNearestEnemy (…" at bounding box center [608, 241] width 286 height 259
click at [492, 210] on div "nearestEnemy = hero . findNearestEnemy ( ) distance = hero . getDistanceTo ( ne…" at bounding box center [623, 251] width 266 height 278
type textarea "hero.moveRight(3)"
click at [498, 213] on div "nearestEnemy = hero . findNearestEnemy ( ) distance = hero . getDistanceTo ( ne…" at bounding box center [623, 251] width 266 height 278
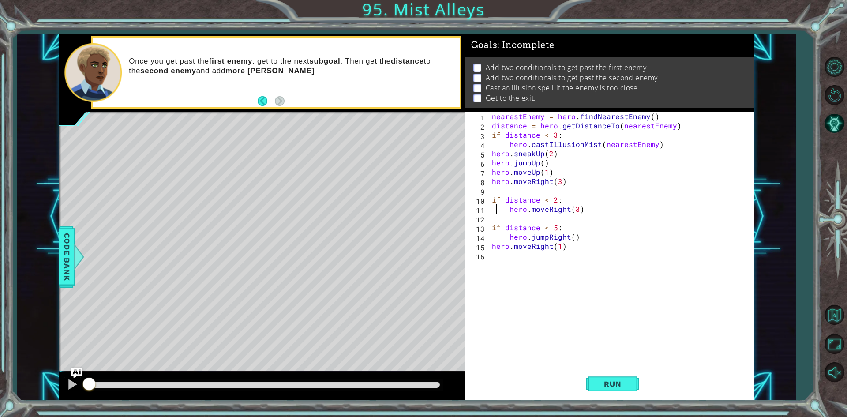
click at [503, 218] on div "nearestEnemy = hero . findNearestEnemy ( ) distance = hero . getDistanceTo ( ne…" at bounding box center [623, 251] width 266 height 278
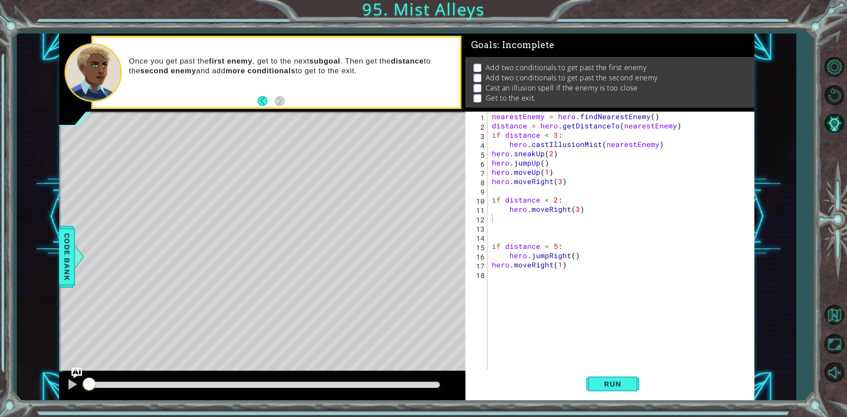
drag, startPoint x: 503, startPoint y: 218, endPoint x: 488, endPoint y: 229, distance: 18.9
click at [488, 229] on div "1 2 3 4 5 6 7 8 9 10 11 12 13 14 15 16 17 18 nearestEnemy = hero . findNearestE…" at bounding box center [608, 241] width 286 height 259
click at [490, 229] on div "1 2 3 4 5 6 7 8 9 10 11 12 13 14 15 16 17 18 nearestEnemy = hero . findNearestE…" at bounding box center [608, 241] width 286 height 259
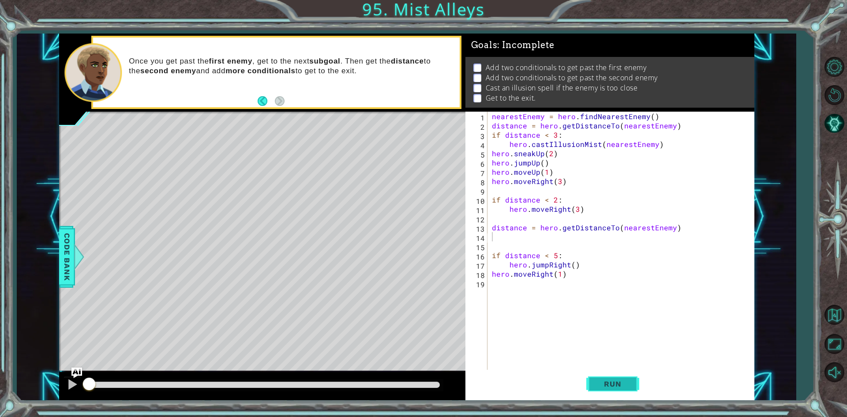
click at [604, 386] on span "Run" at bounding box center [612, 383] width 35 height 9
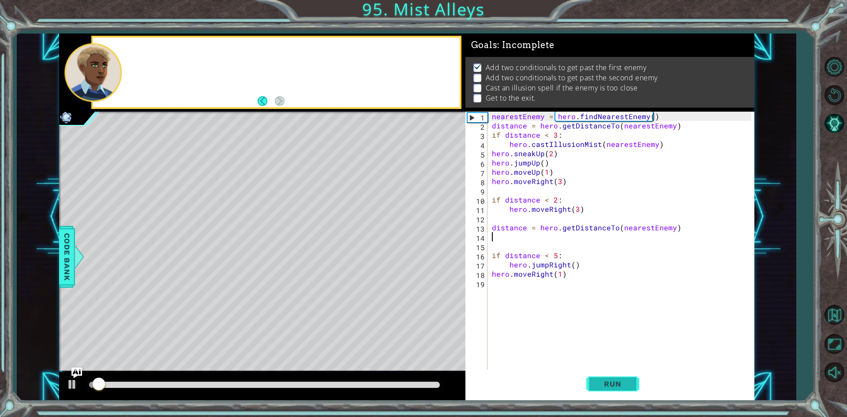
scroll to position [4, 0]
click at [604, 386] on span "Run" at bounding box center [612, 383] width 35 height 9
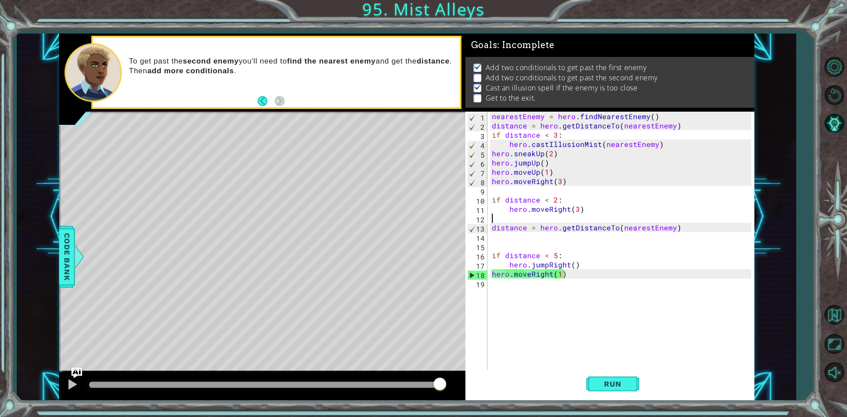
click at [598, 220] on div "nearestEnemy = hero . findNearestEnemy ( ) distance = hero . getDistanceTo ( ne…" at bounding box center [623, 251] width 266 height 278
click at [597, 229] on div "nearestEnemy = hero . findNearestEnemy ( ) distance = hero . getDistanceTo ( ne…" at bounding box center [623, 251] width 266 height 278
drag, startPoint x: 597, startPoint y: 229, endPoint x: 520, endPoint y: 231, distance: 77.7
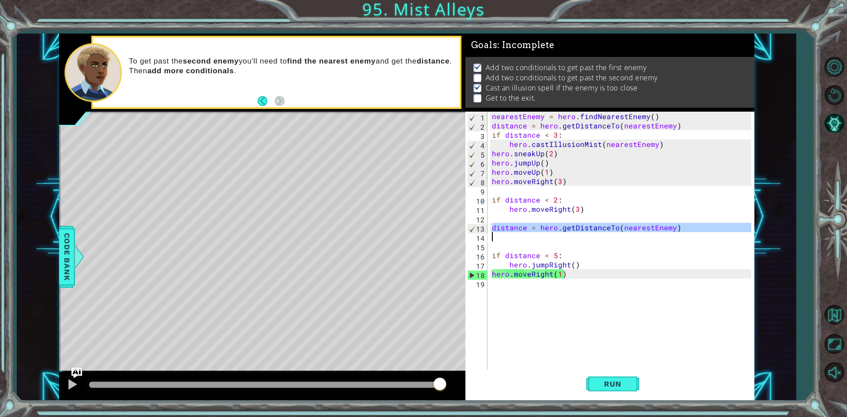
click at [520, 231] on div "nearestEnemy = hero . findNearestEnemy ( ) distance = hero . getDistanceTo ( ne…" at bounding box center [620, 241] width 261 height 259
click at [520, 231] on div "nearestEnemy = hero . findNearestEnemy ( ) distance = hero . getDistanceTo ( ne…" at bounding box center [623, 251] width 266 height 278
type textarea "distance = hero.getDistanceTo(nearestEnemy)"
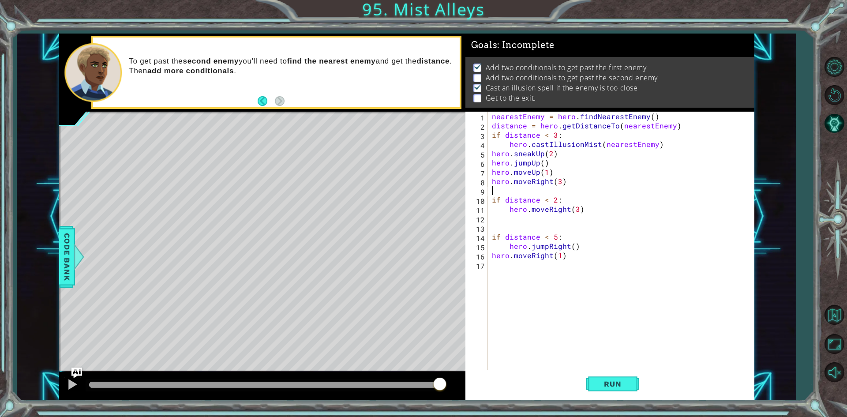
click at [513, 195] on div "nearestEnemy = hero . findNearestEnemy ( ) distance = hero . getDistanceTo ( ne…" at bounding box center [623, 251] width 266 height 278
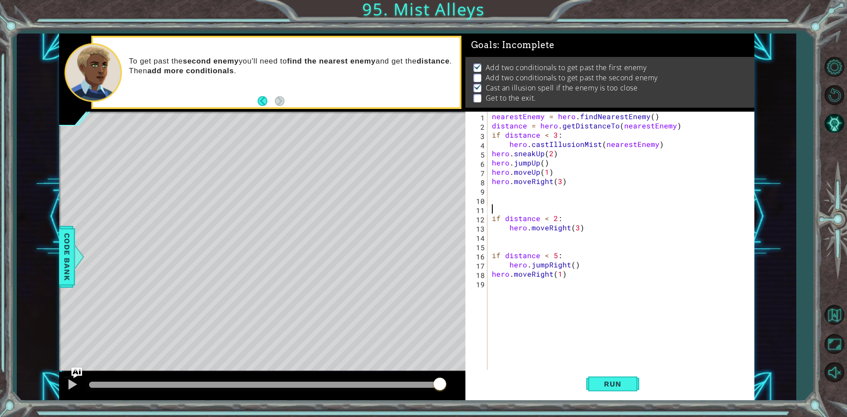
click at [513, 195] on div "nearestEnemy = hero . findNearestEnemy ( ) distance = hero . getDistanceTo ( ne…" at bounding box center [623, 251] width 266 height 278
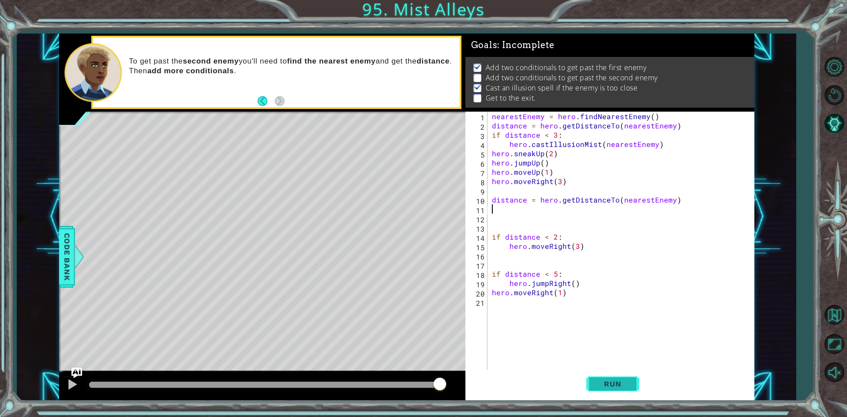
click at [602, 379] on button "Run" at bounding box center [612, 384] width 53 height 29
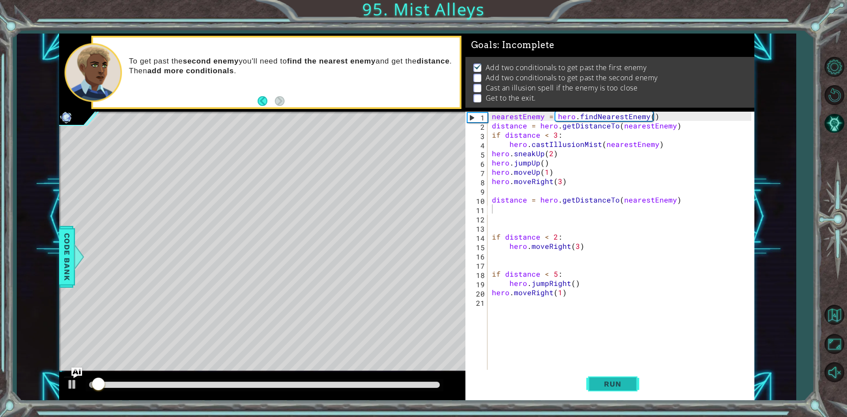
click at [602, 379] on button "Run" at bounding box center [612, 384] width 53 height 29
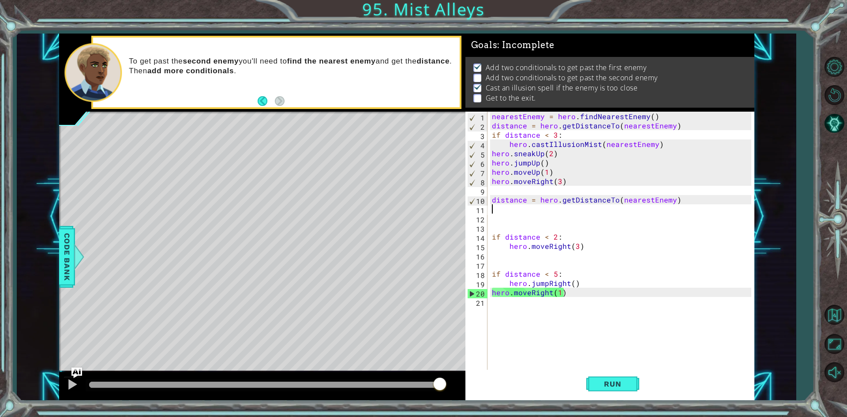
drag, startPoint x: 600, startPoint y: 187, endPoint x: 599, endPoint y: 203, distance: 15.5
click at [599, 191] on div "nearestEnemy = hero . findNearestEnemy ( ) distance = hero . getDistanceTo ( ne…" at bounding box center [623, 251] width 266 height 278
click at [599, 205] on div "nearestEnemy = hero . findNearestEnemy ( ) distance = hero . getDistanceTo ( ne…" at bounding box center [623, 251] width 266 height 278
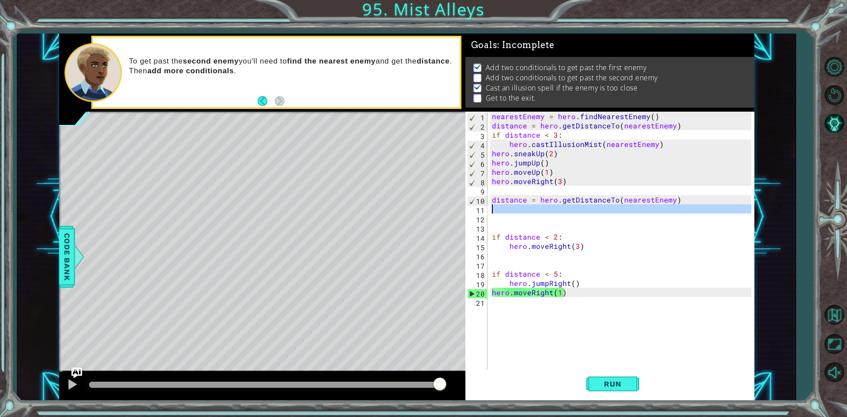
click at [599, 205] on div "nearestEnemy = hero . findNearestEnemy ( ) distance = hero . getDistanceTo ( ne…" at bounding box center [623, 251] width 266 height 278
type textarea "hero.moveRight(1)"
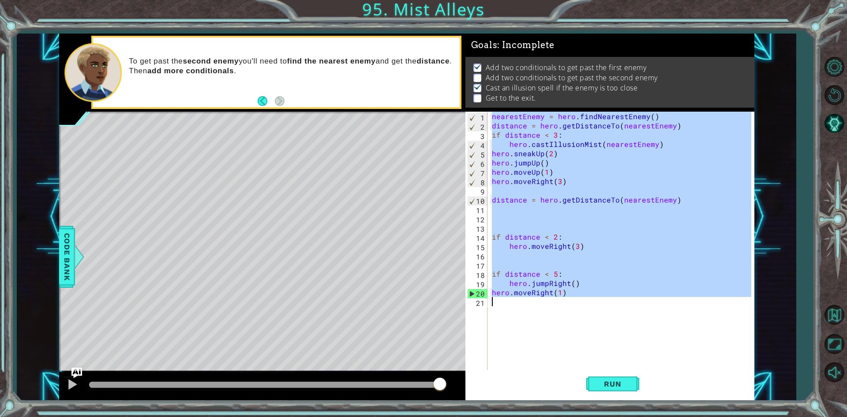
click at [599, 205] on div "nearestEnemy = hero . findNearestEnemy ( ) distance = hero . getDistanceTo ( ne…" at bounding box center [623, 251] width 266 height 278
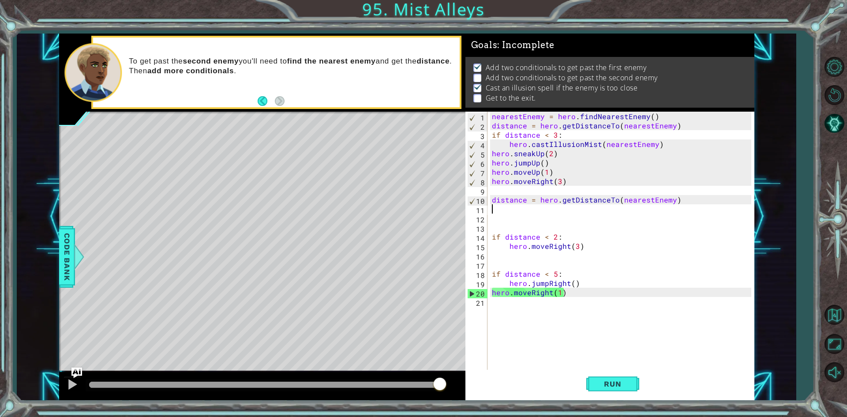
click at [599, 205] on div "nearestEnemy = hero . findNearestEnemy ( ) distance = hero . getDistanceTo ( ne…" at bounding box center [623, 251] width 266 height 278
click at [600, 214] on div "nearestEnemy = hero . findNearestEnemy ( ) distance = hero . getDistanceTo ( ne…" at bounding box center [623, 251] width 266 height 278
click at [602, 221] on div "nearestEnemy = hero . findNearestEnemy ( ) distance = hero . getDistanceTo ( ne…" at bounding box center [623, 251] width 266 height 278
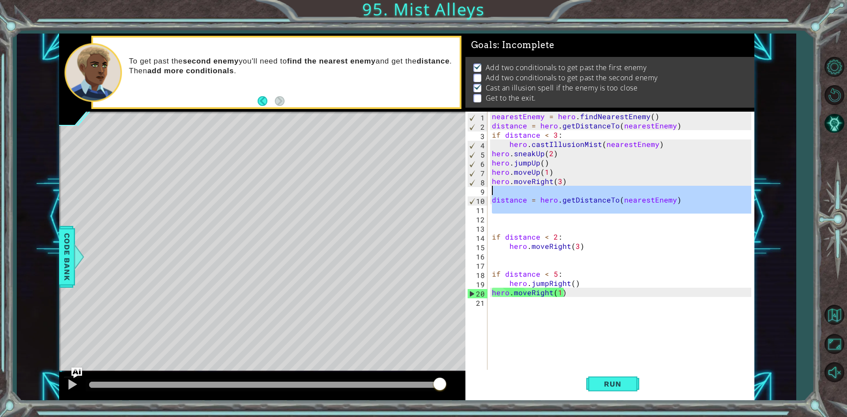
drag, startPoint x: 602, startPoint y: 221, endPoint x: 488, endPoint y: 195, distance: 117.4
click at [488, 195] on div "1 2 3 4 5 6 7 8 9 10 11 12 13 14 15 16 17 18 19 20 21 nearestEnemy = hero . fin…" at bounding box center [608, 241] width 286 height 259
type textarea "distance = hero.getDistanceTo(nearestEnemy)"
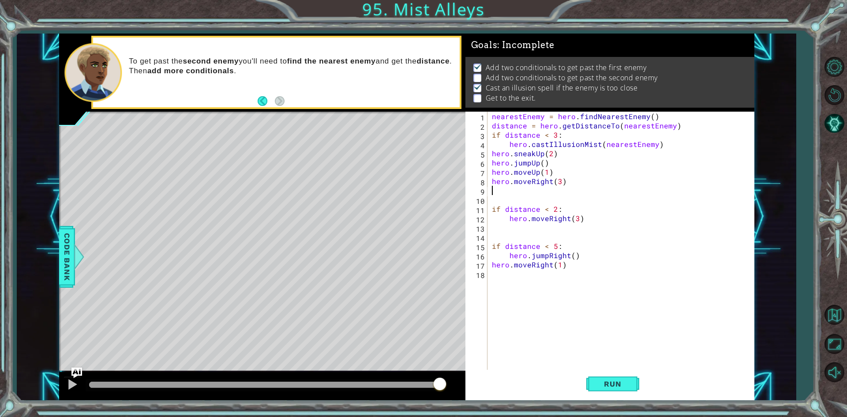
click at [566, 223] on div "nearestEnemy = hero . findNearestEnemy ( ) distance = hero . getDistanceTo ( ne…" at bounding box center [623, 251] width 266 height 278
click at [492, 176] on div "nearestEnemy = hero . findNearestEnemy ( ) distance = hero . getDistanceTo ( ne…" at bounding box center [623, 251] width 266 height 278
click at [491, 184] on div "nearestEnemy = hero . findNearestEnemy ( ) distance = hero . getDistanceTo ( ne…" at bounding box center [623, 251] width 266 height 278
type textarea "hero.moveRight(3)"
click at [492, 181] on div "nearestEnemy = hero . findNearestEnemy ( ) distance = hero . getDistanceTo ( ne…" at bounding box center [623, 251] width 266 height 278
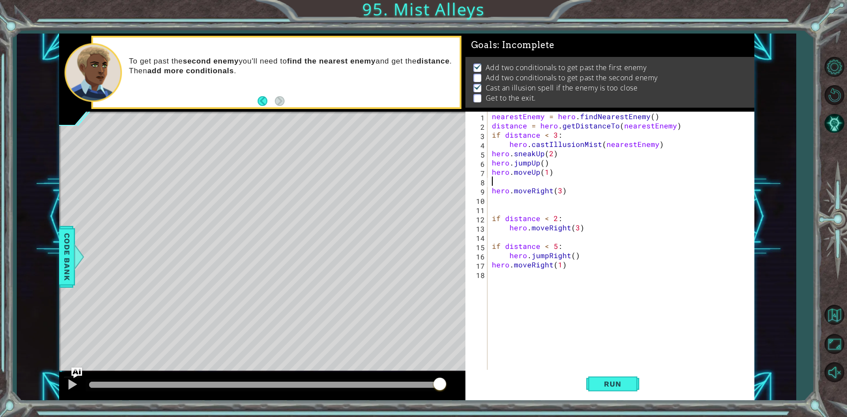
paste textarea "distance = hero.getDistanceTo(nearestEnemy)"
click at [609, 394] on button "Run" at bounding box center [612, 384] width 53 height 29
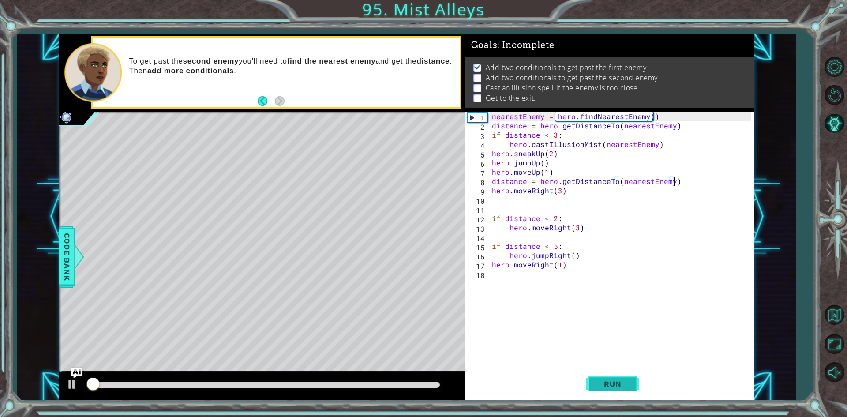
click at [609, 394] on button "Run" at bounding box center [612, 384] width 53 height 29
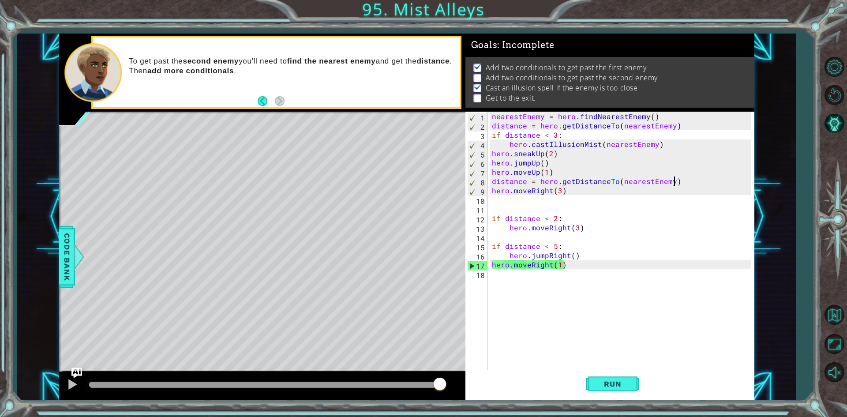
click at [585, 245] on div "nearestEnemy = hero . findNearestEnemy ( ) distance = hero . getDistanceTo ( ne…" at bounding box center [623, 251] width 266 height 278
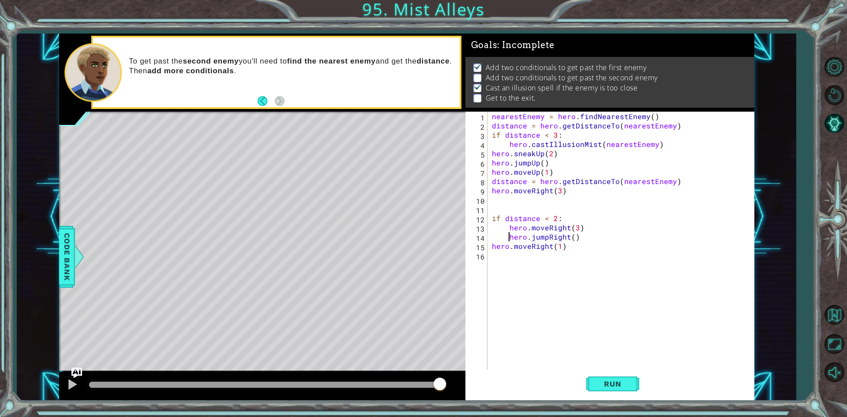
scroll to position [0, 1]
type textarea "hero.jumpRight()"
click at [630, 388] on span "Run" at bounding box center [612, 383] width 35 height 9
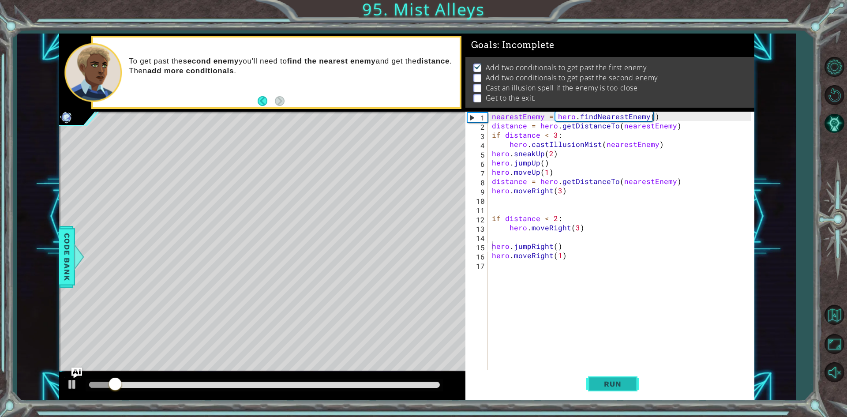
click at [630, 388] on span "Run" at bounding box center [612, 383] width 35 height 9
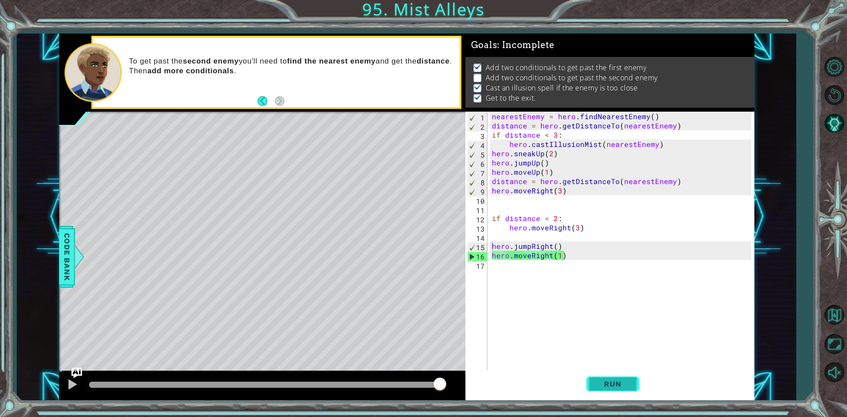
click at [612, 372] on button "Run" at bounding box center [612, 384] width 53 height 29
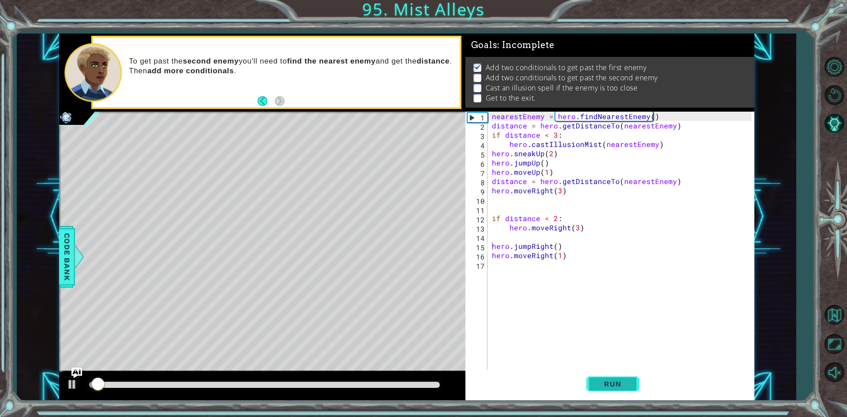
click at [612, 372] on button "Run" at bounding box center [612, 384] width 53 height 29
